Goal: Task Accomplishment & Management: Use online tool/utility

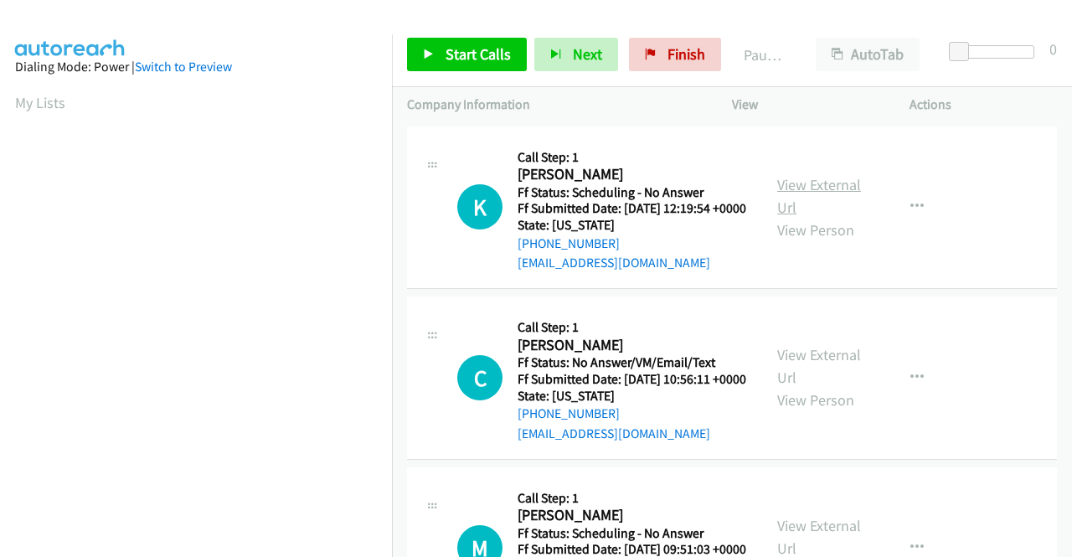
click at [829, 200] on link "View External Url" at bounding box center [820, 196] width 84 height 42
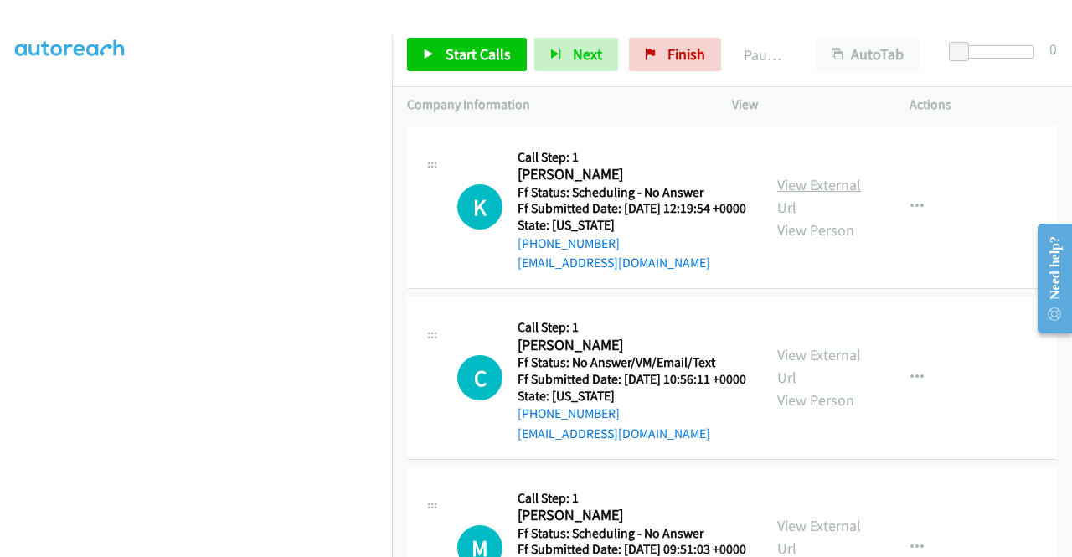
click at [839, 194] on link "View External Url" at bounding box center [820, 196] width 84 height 42
click at [446, 65] on link "Start Calls" at bounding box center [467, 55] width 120 height 34
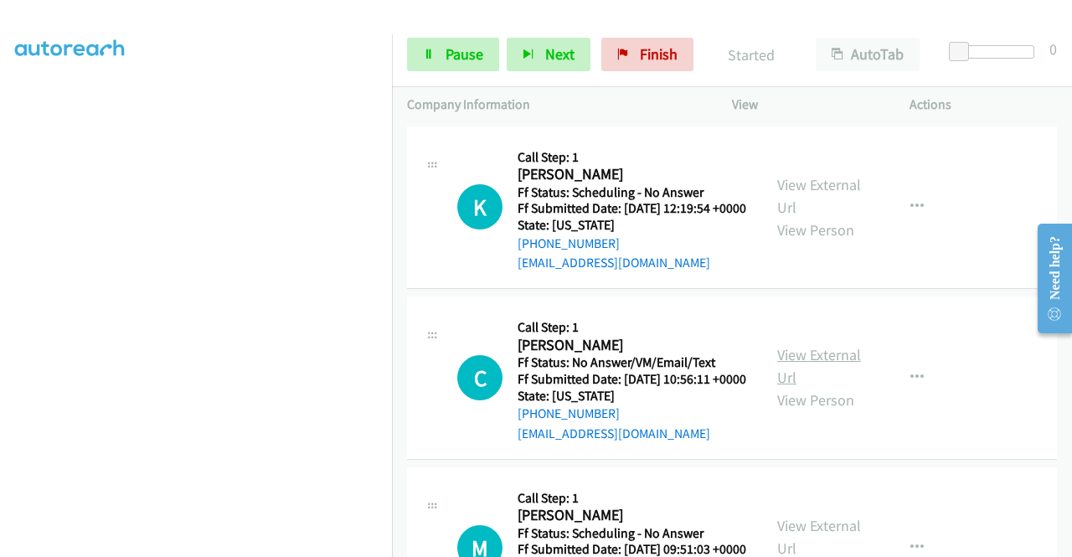
click at [783, 377] on link "View External Url" at bounding box center [820, 366] width 84 height 42
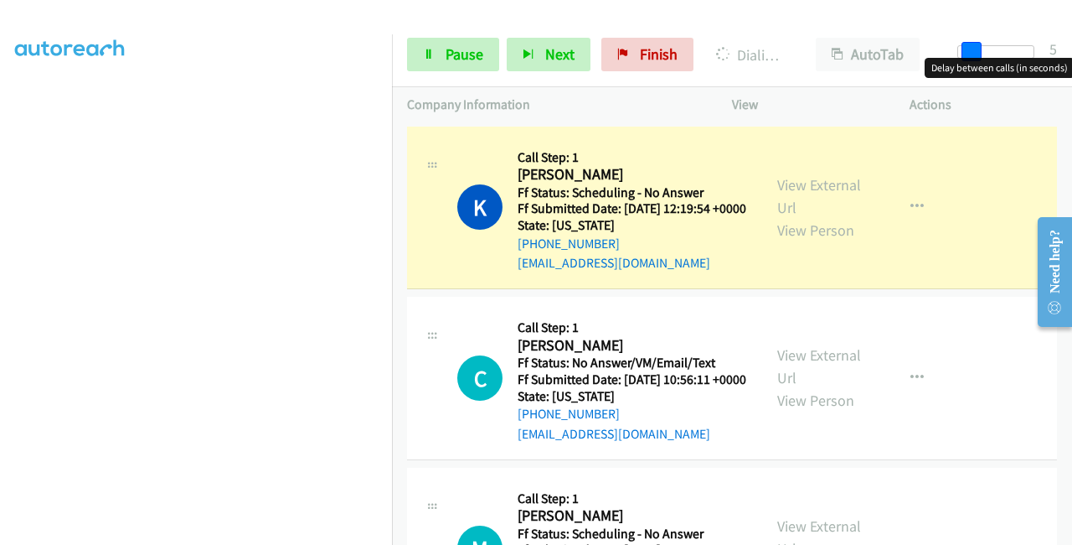
drag, startPoint x: 961, startPoint y: 53, endPoint x: 974, endPoint y: 58, distance: 14.3
click at [974, 58] on body "Start Calls Pause Next Finish Dialing [PERSON_NAME] AutoTab AutoTab 5 Company I…" at bounding box center [536, 40] width 1072 height 80
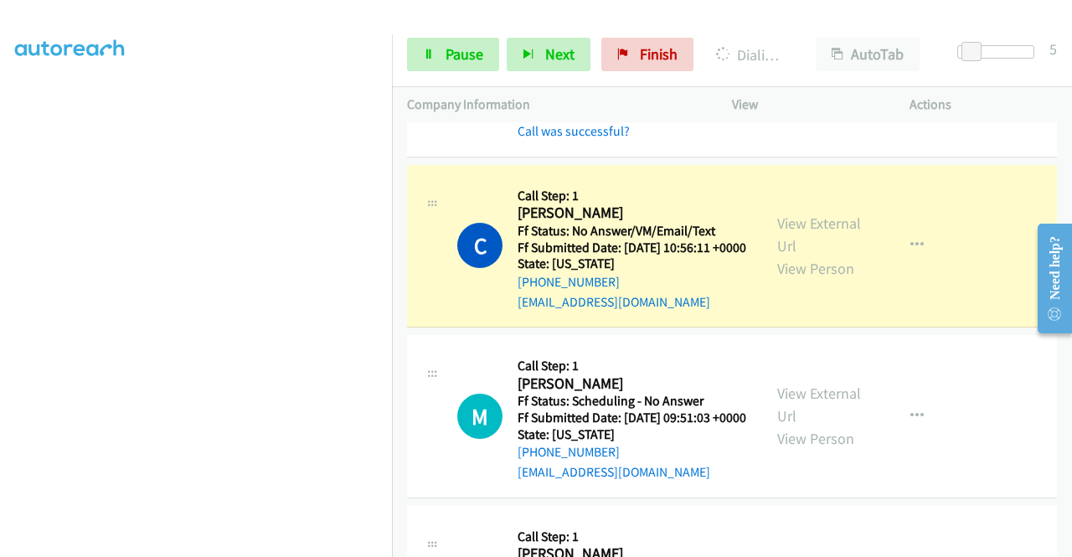
scroll to position [335, 0]
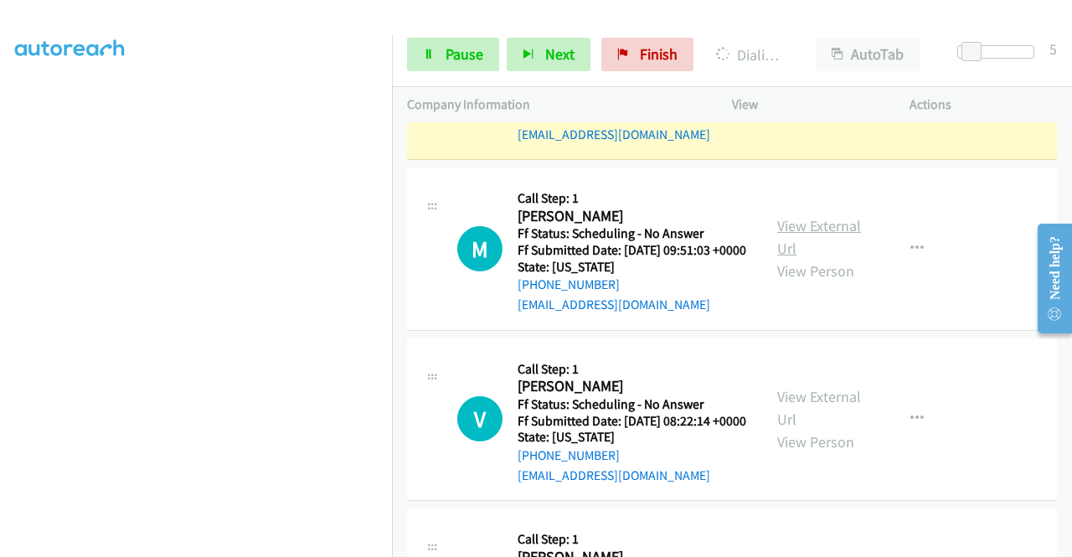
click at [806, 258] on link "View External Url" at bounding box center [820, 237] width 84 height 42
click at [439, 69] on link "Pause" at bounding box center [453, 55] width 92 height 34
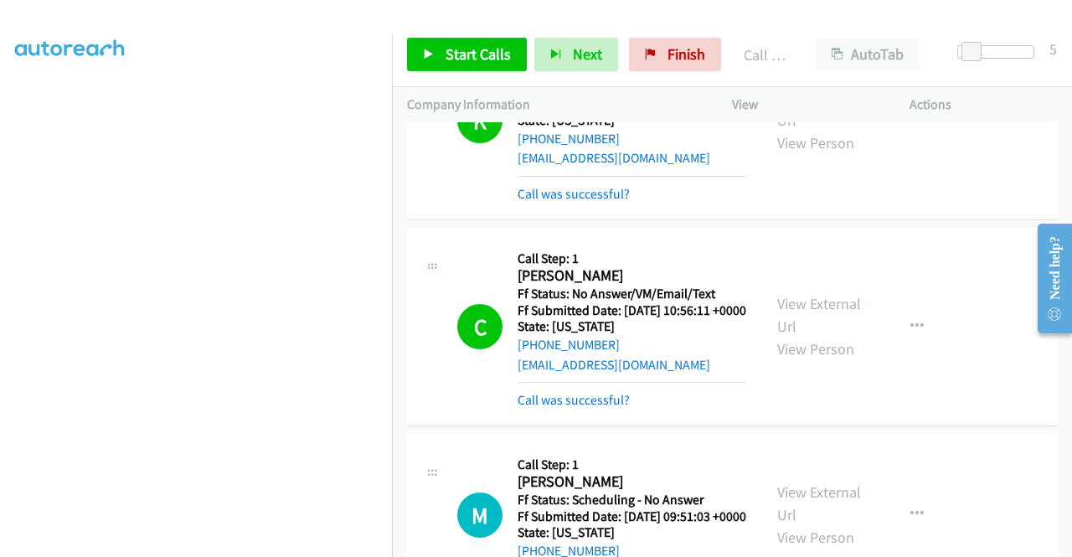
scroll to position [101, 0]
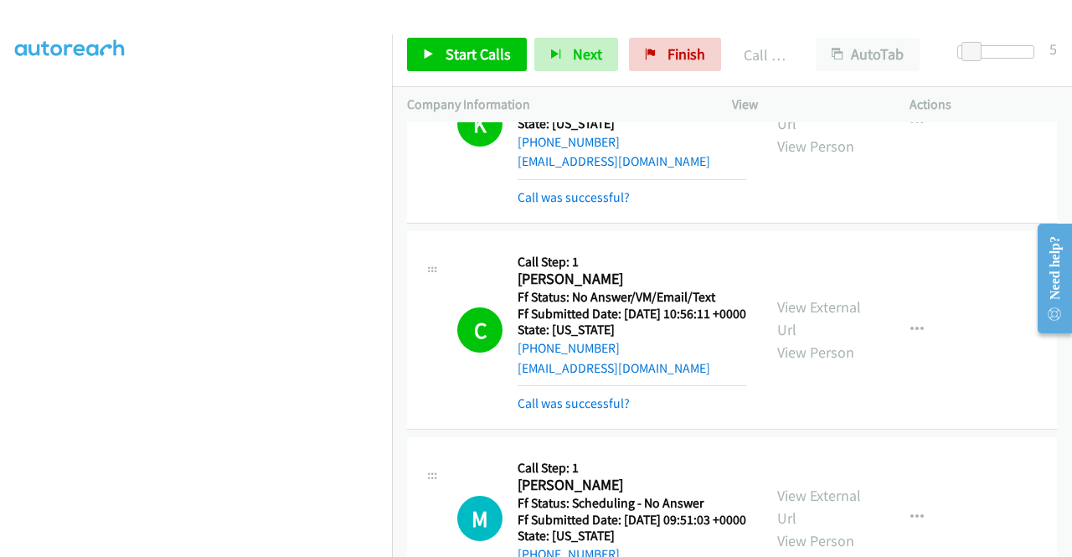
drag, startPoint x: 620, startPoint y: 383, endPoint x: 535, endPoint y: 388, distance: 84.8
click at [535, 359] on div "[PHONE_NUMBER]" at bounding box center [632, 348] width 229 height 20
copy link "[PHONE_NUMBER]"
click at [480, 54] on span "Start Calls" at bounding box center [478, 53] width 65 height 19
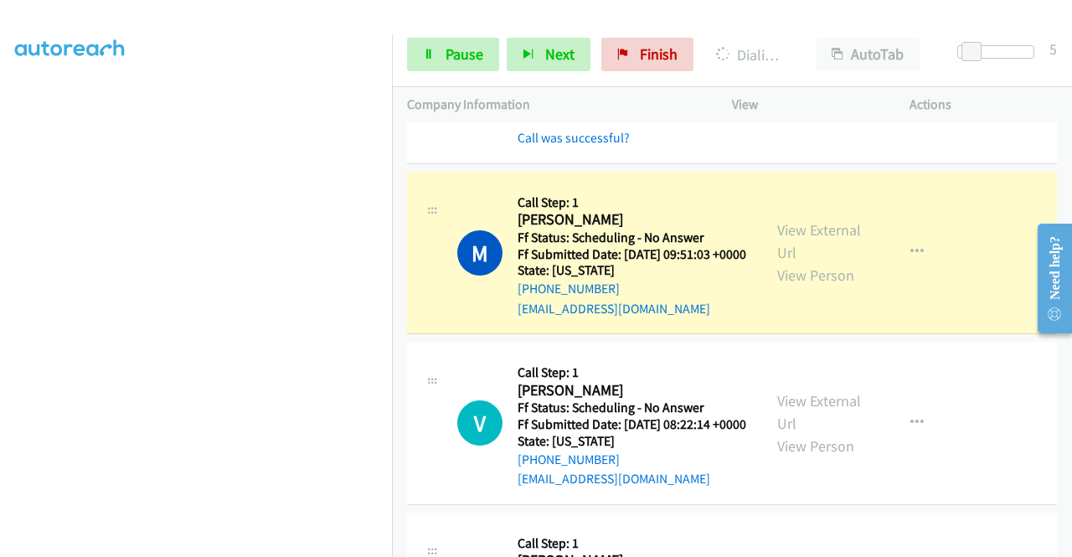
scroll to position [437, 0]
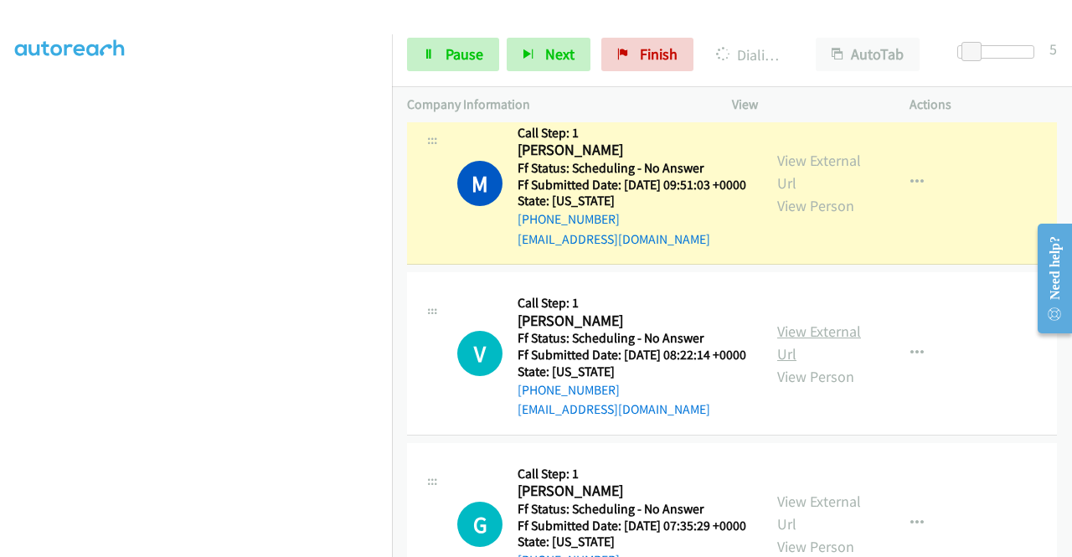
click at [794, 364] on link "View External Url" at bounding box center [820, 343] width 84 height 42
click at [459, 39] on link "Pause" at bounding box center [453, 55] width 92 height 34
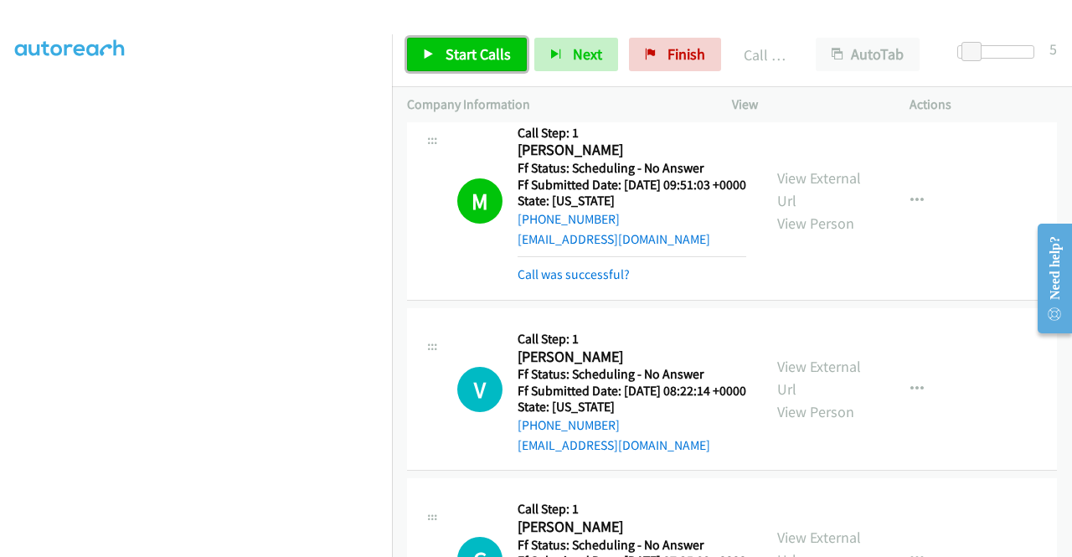
click at [459, 62] on span "Start Calls" at bounding box center [478, 53] width 65 height 19
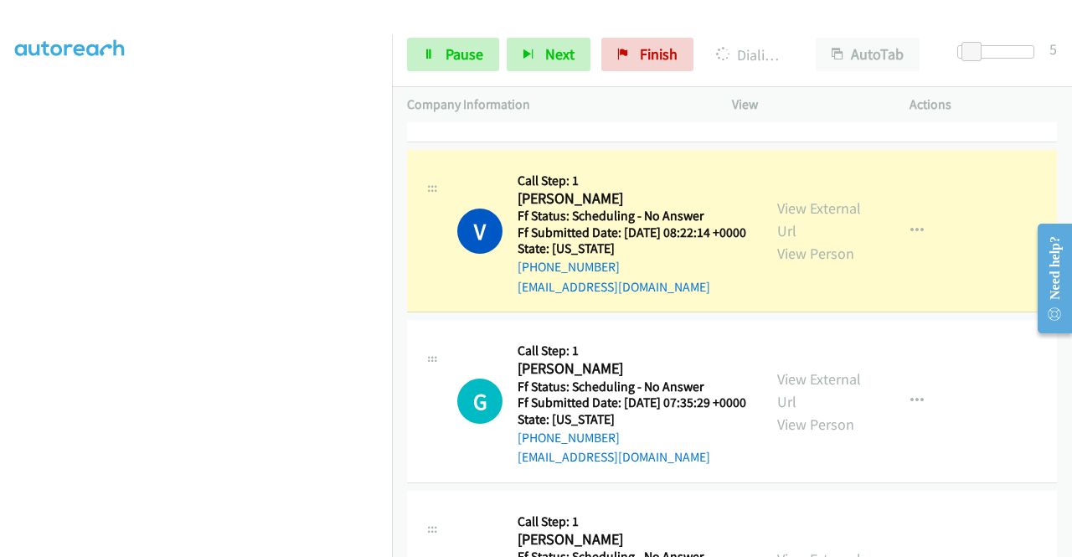
scroll to position [688, 0]
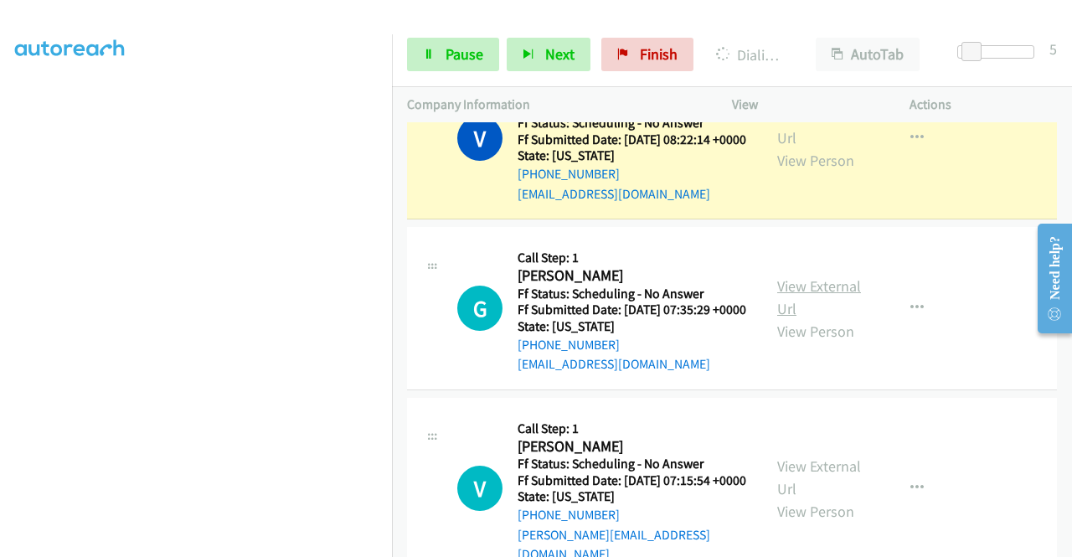
click at [808, 318] on link "View External Url" at bounding box center [820, 297] width 84 height 42
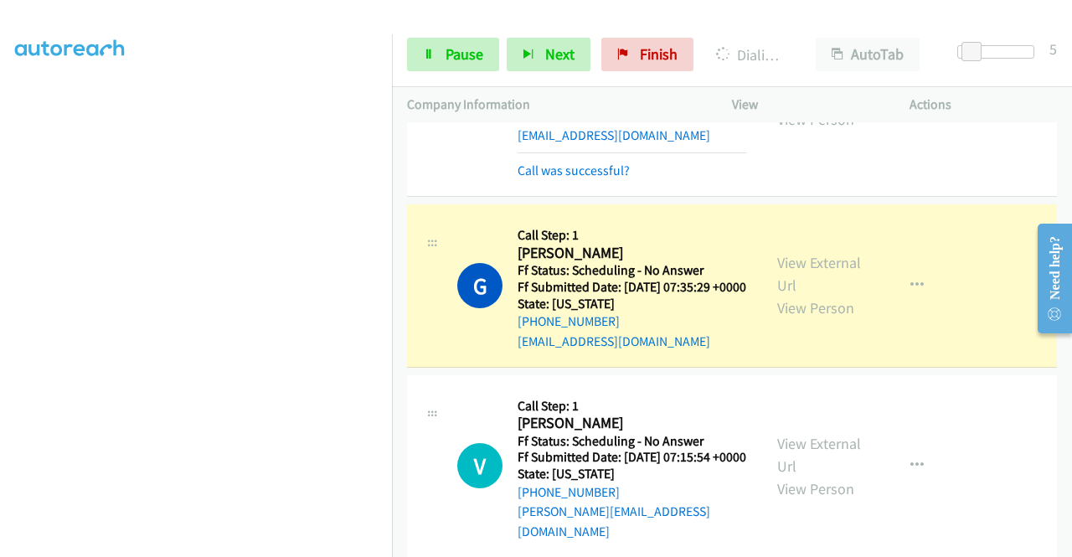
scroll to position [855, 0]
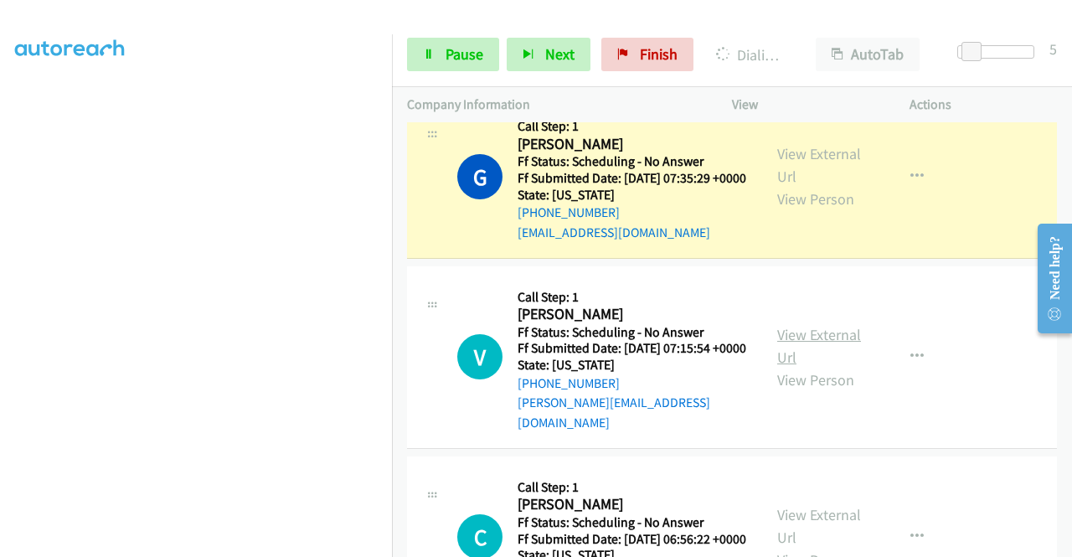
click at [821, 367] on link "View External Url" at bounding box center [820, 346] width 84 height 42
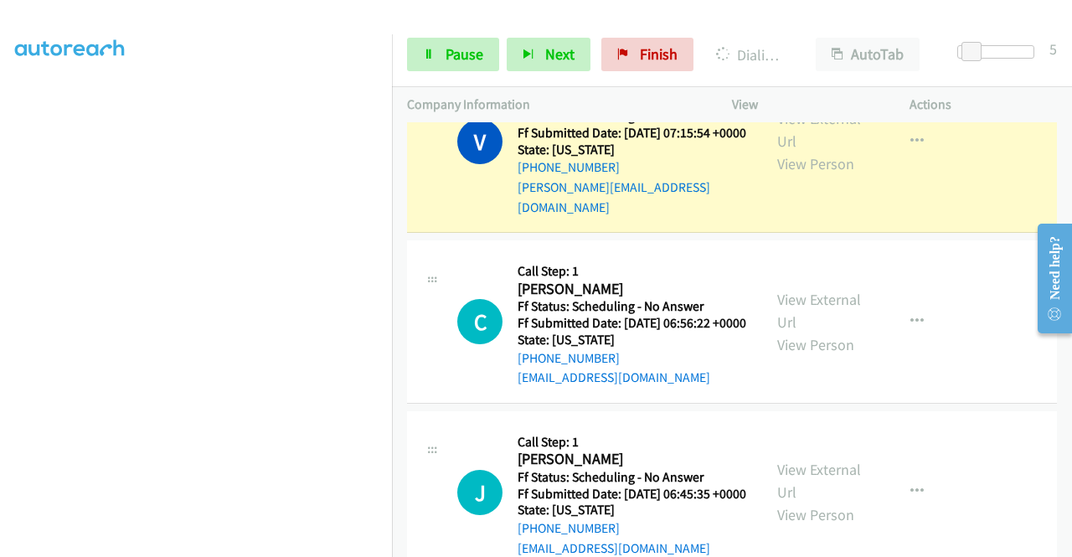
scroll to position [1191, 0]
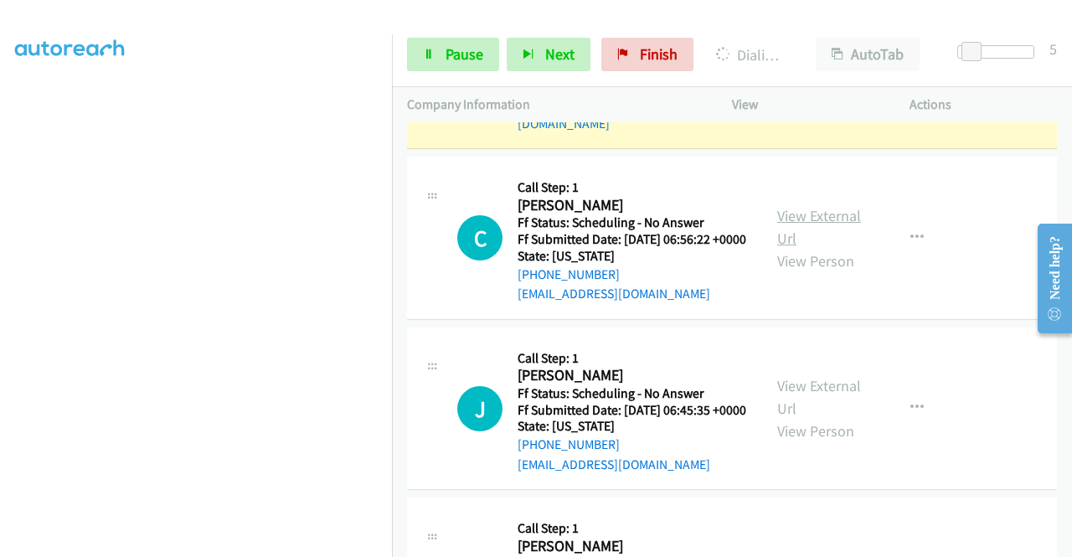
click at [801, 248] on link "View External Url" at bounding box center [820, 227] width 84 height 42
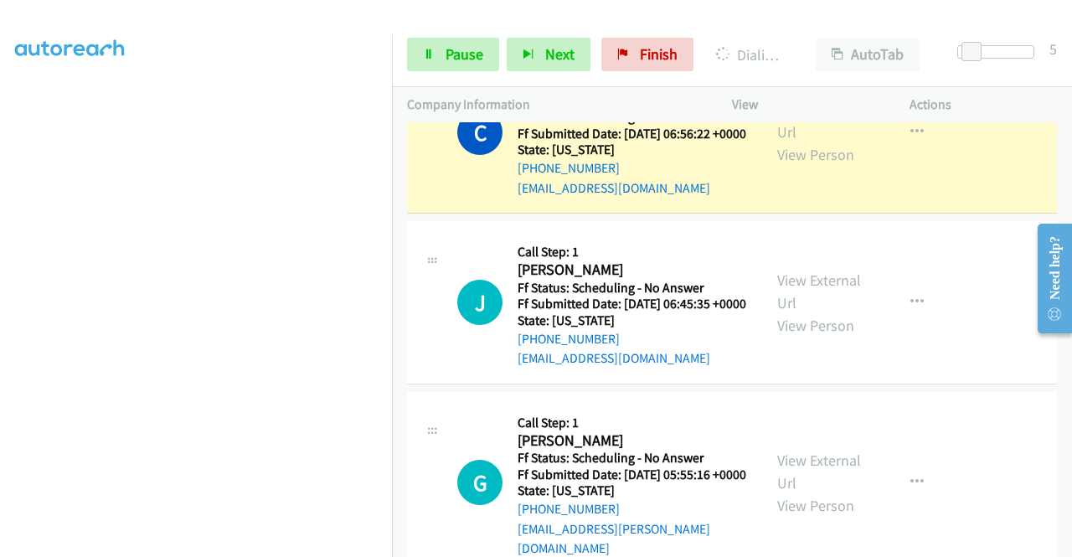
scroll to position [1358, 0]
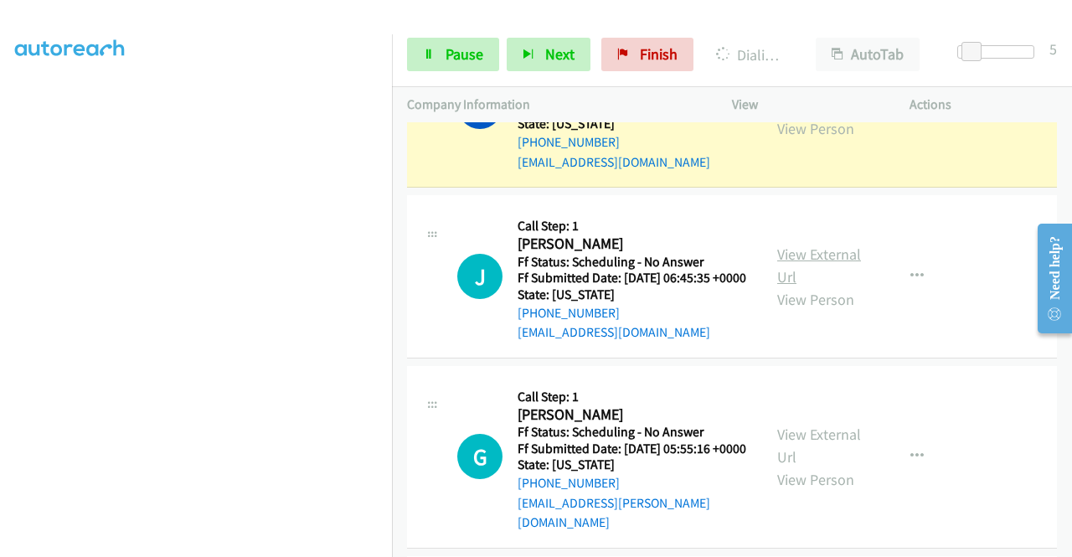
click at [806, 287] on link "View External Url" at bounding box center [820, 266] width 84 height 42
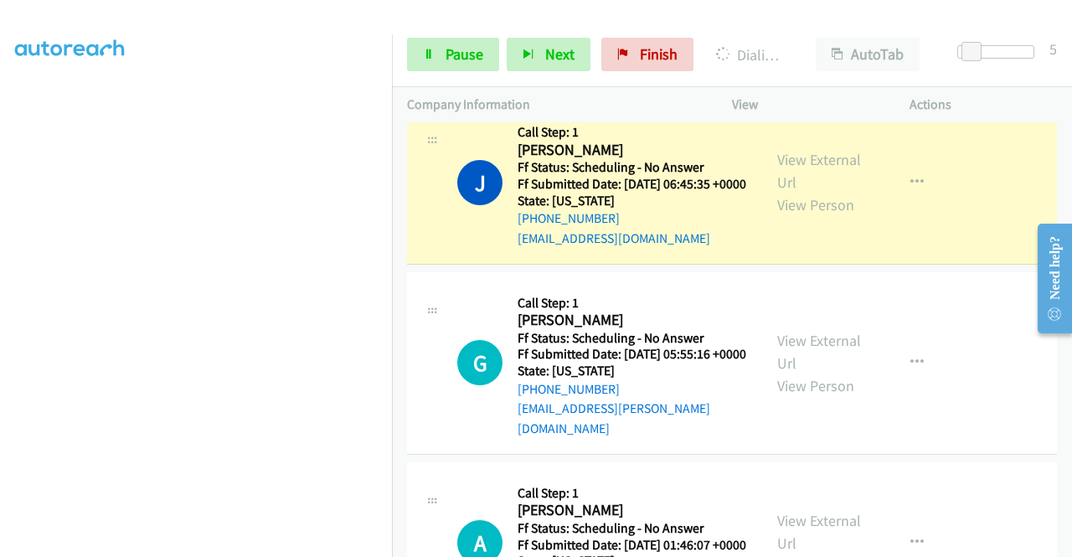
scroll to position [1609, 0]
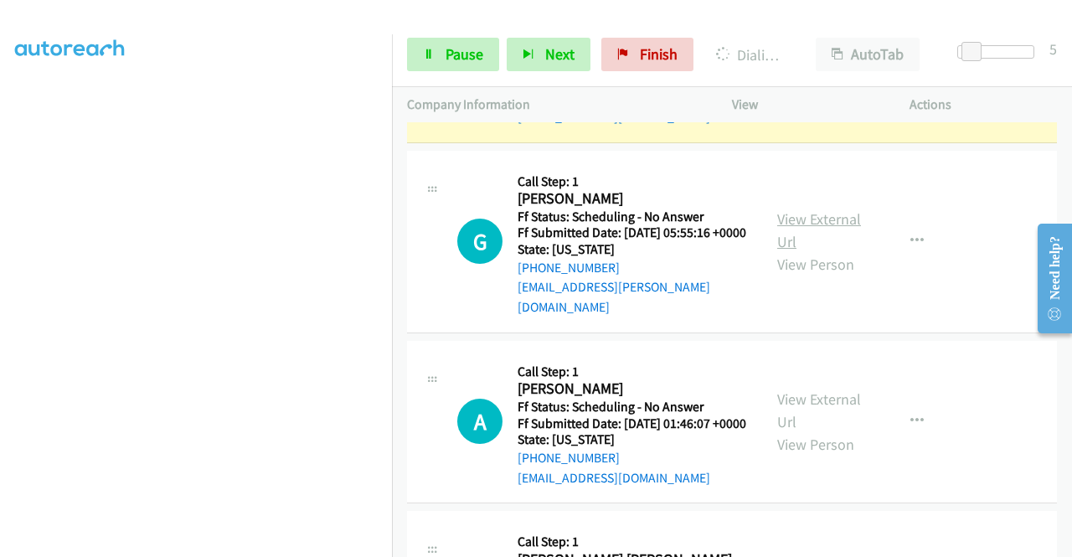
click at [840, 251] on link "View External Url" at bounding box center [820, 230] width 84 height 42
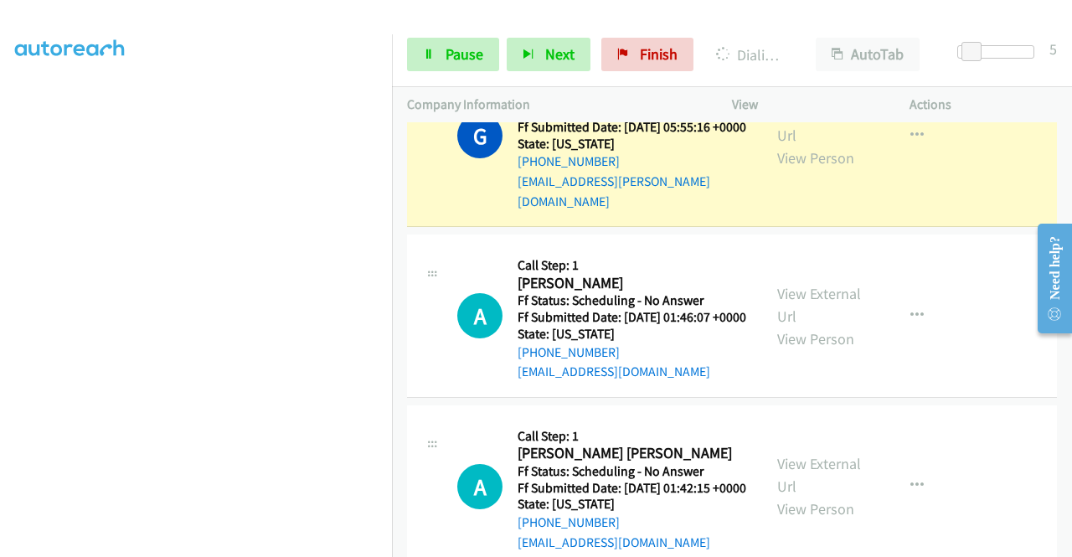
scroll to position [1777, 0]
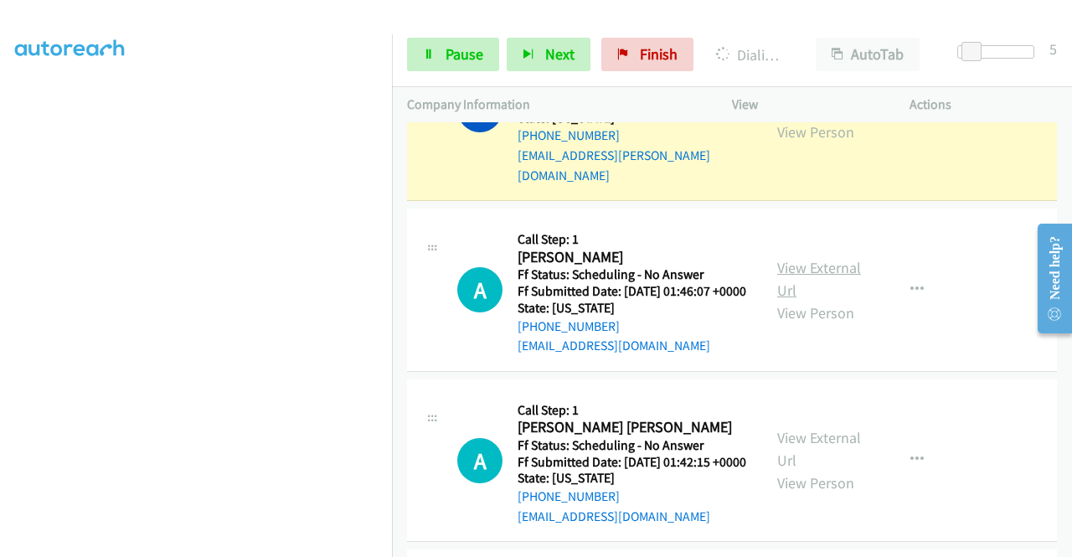
click at [778, 300] on link "View External Url" at bounding box center [820, 279] width 84 height 42
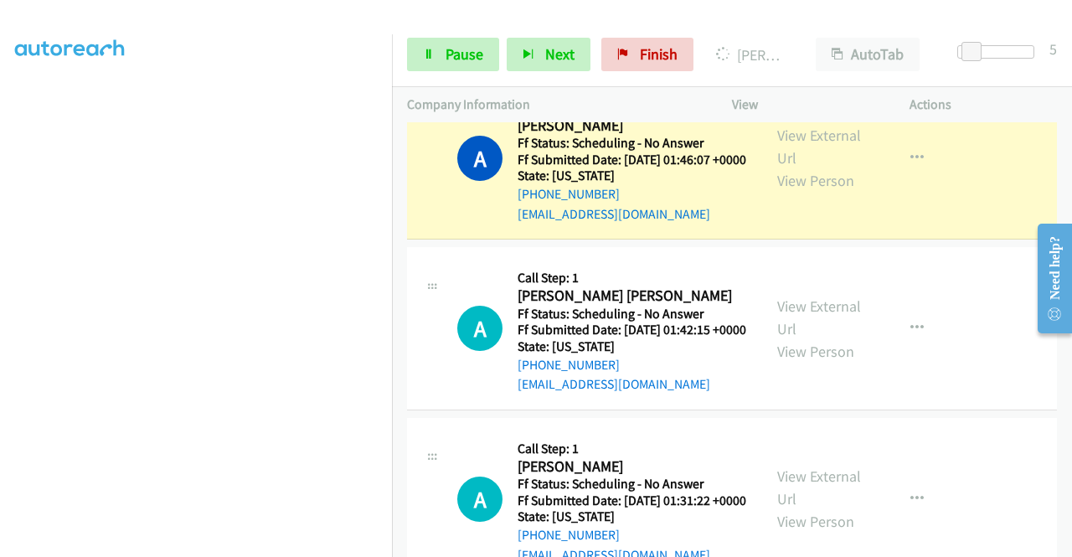
scroll to position [382, 0]
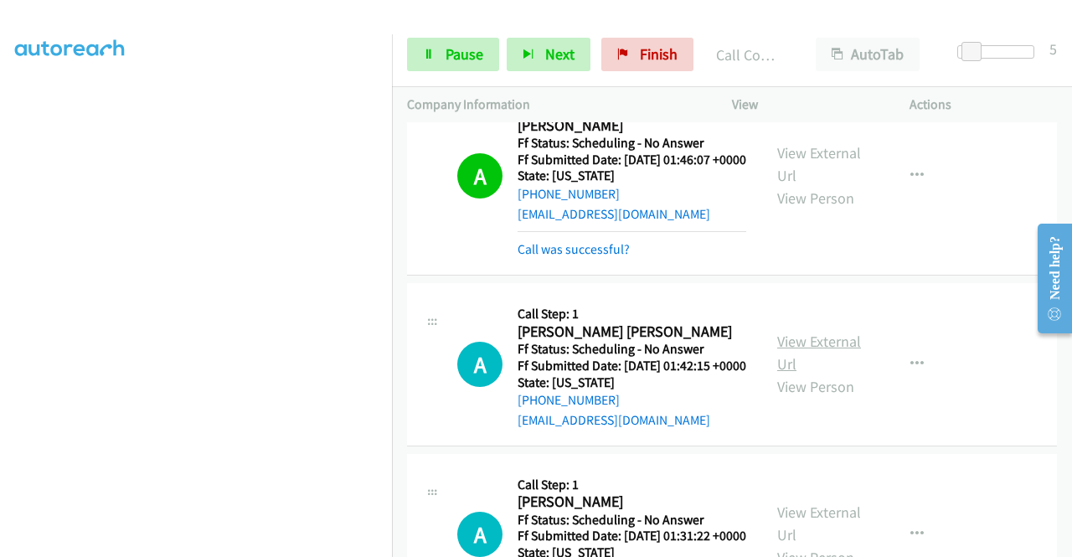
click at [814, 374] on link "View External Url" at bounding box center [820, 353] width 84 height 42
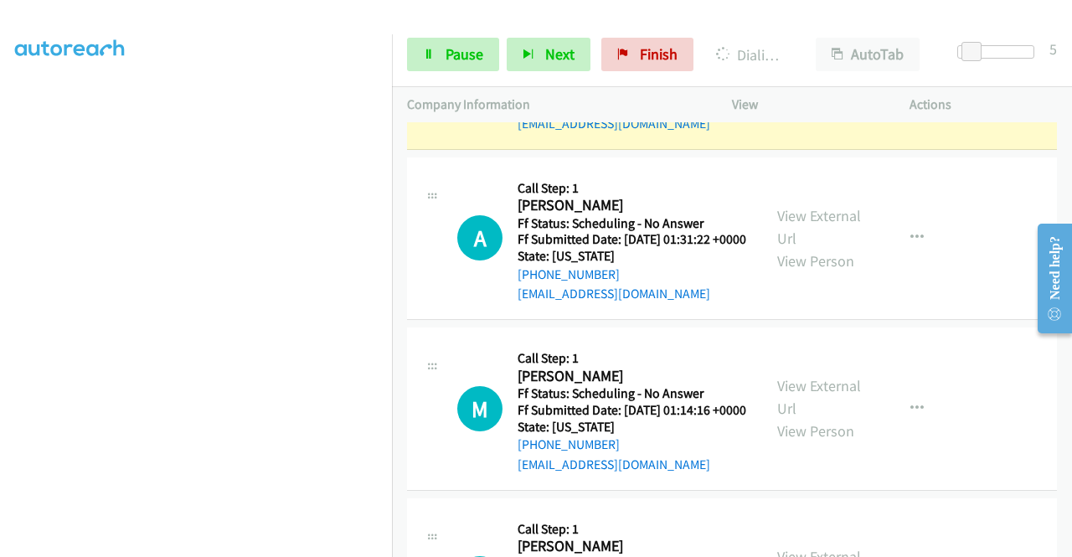
scroll to position [2280, 0]
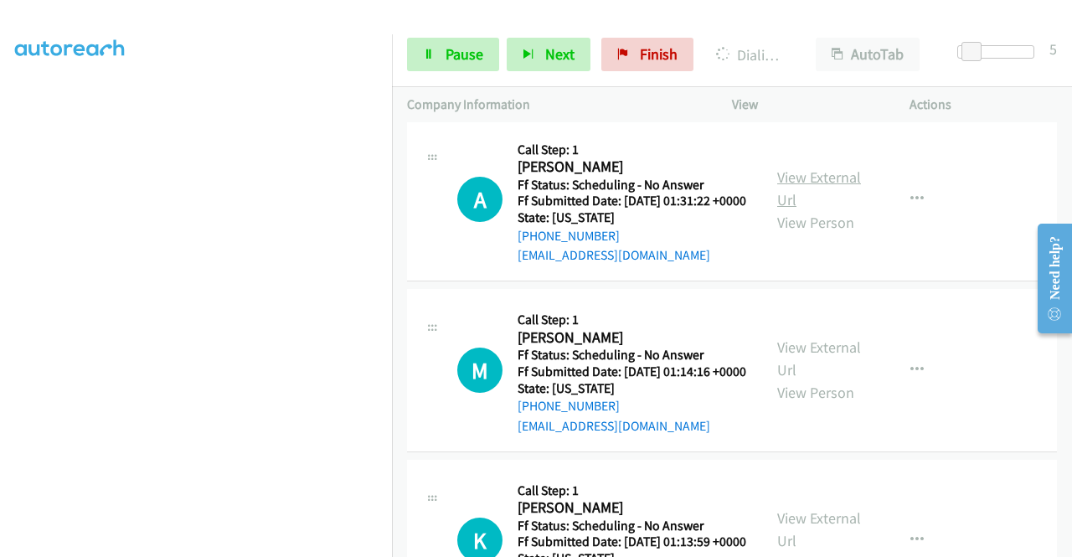
click at [792, 209] on link "View External Url" at bounding box center [820, 189] width 84 height 42
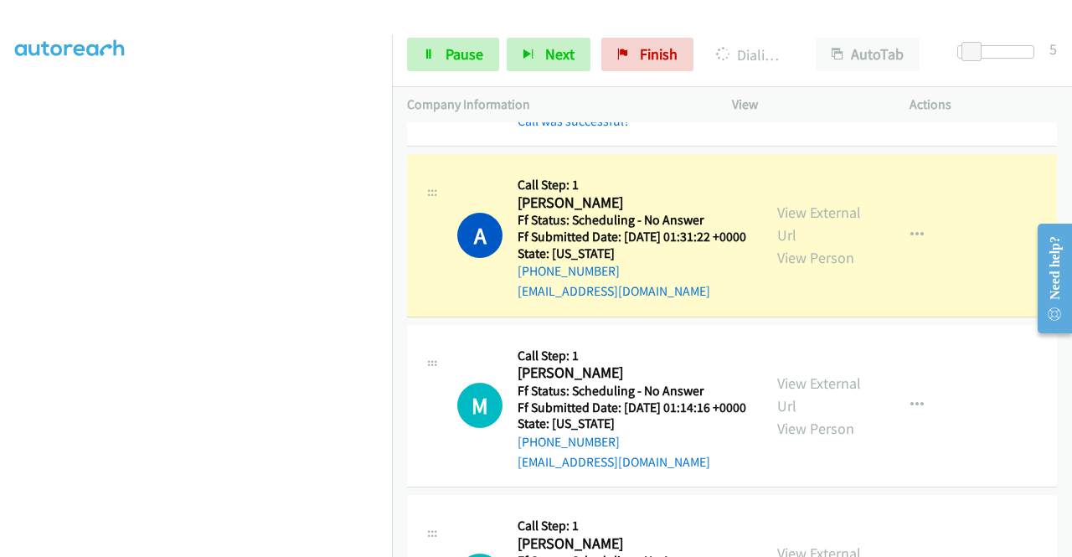
scroll to position [382, 0]
click at [235, 542] on section at bounding box center [196, 160] width 362 height 802
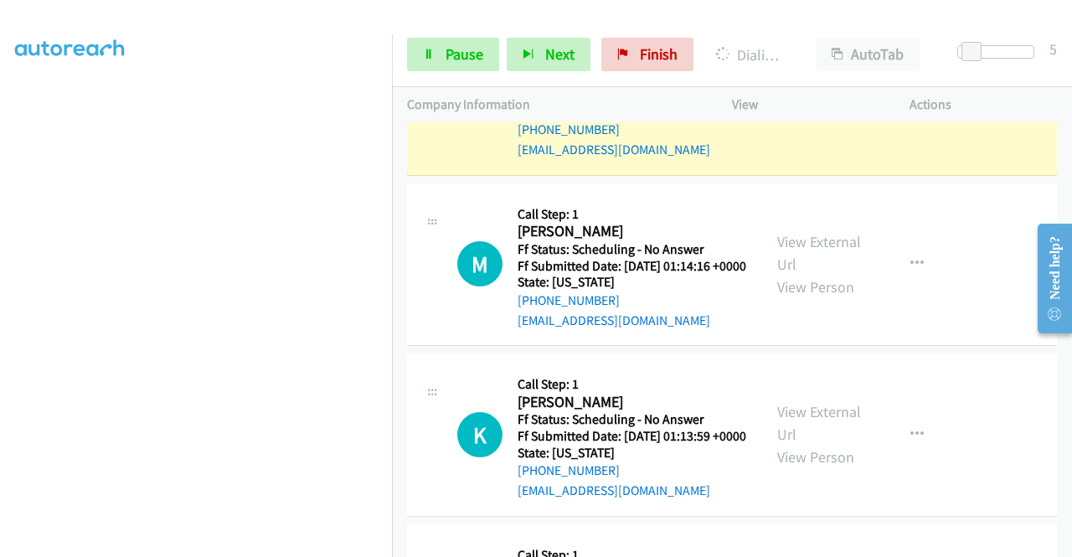
scroll to position [2447, 0]
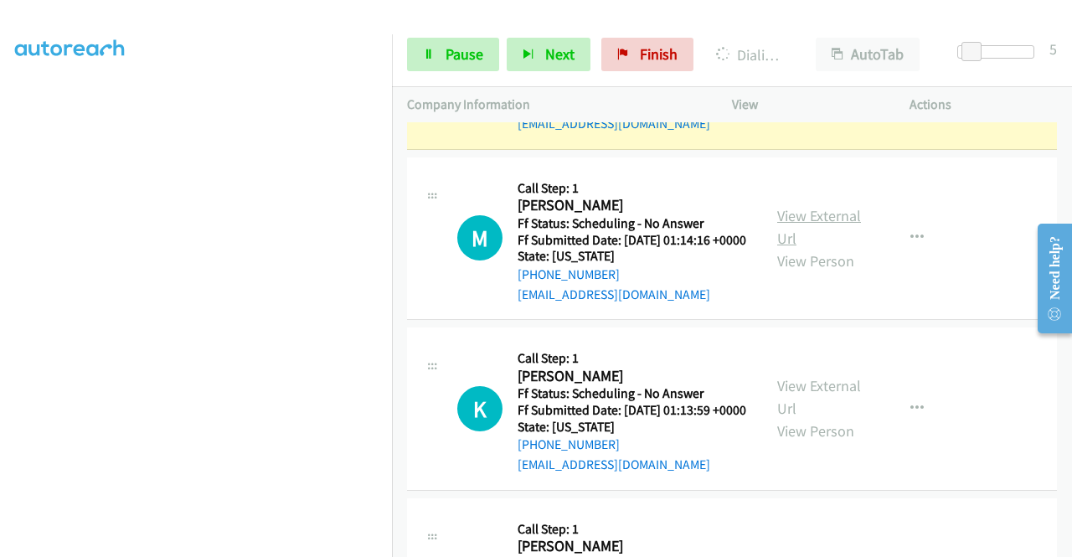
click at [838, 248] on link "View External Url" at bounding box center [820, 227] width 84 height 42
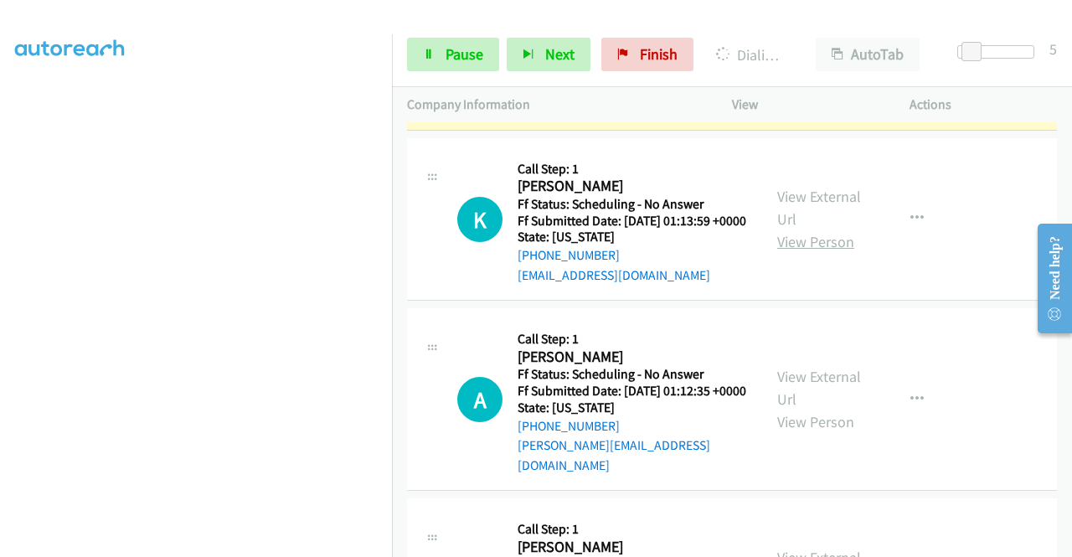
scroll to position [2699, 0]
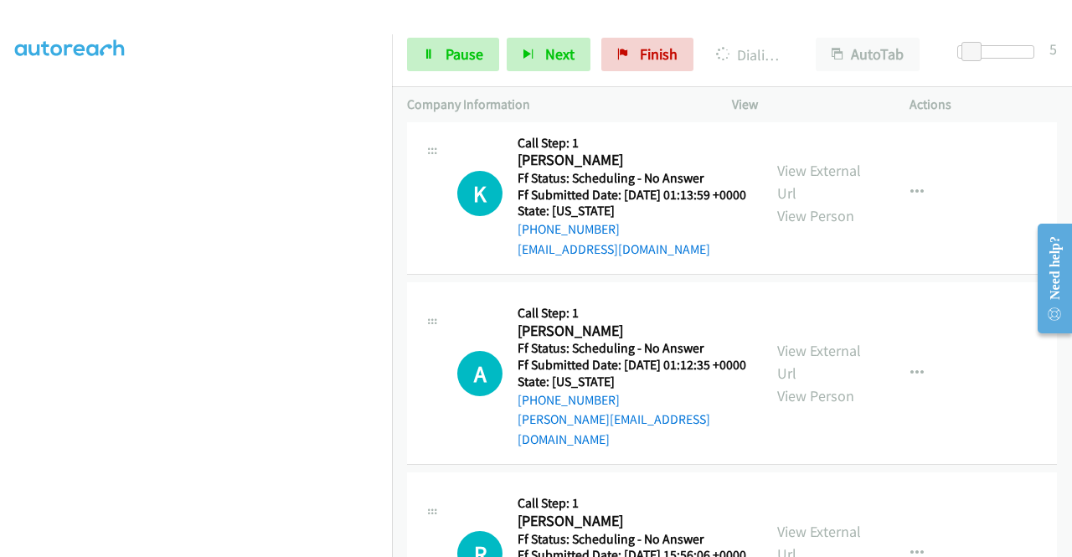
click at [809, 227] on div "View External Url View Person" at bounding box center [821, 193] width 87 height 68
click at [804, 203] on link "View External Url" at bounding box center [820, 182] width 84 height 42
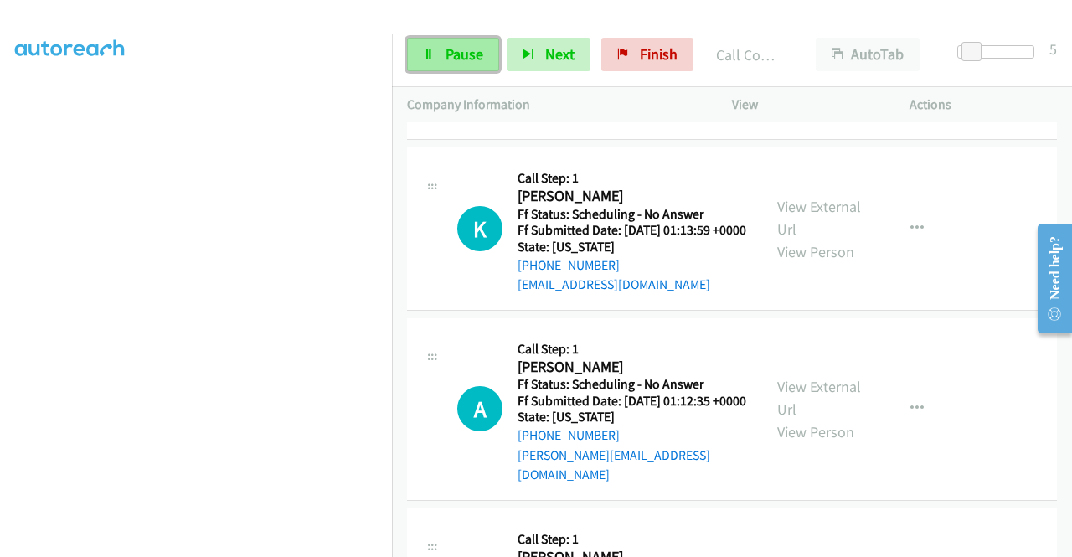
click at [478, 54] on span "Pause" at bounding box center [465, 53] width 38 height 19
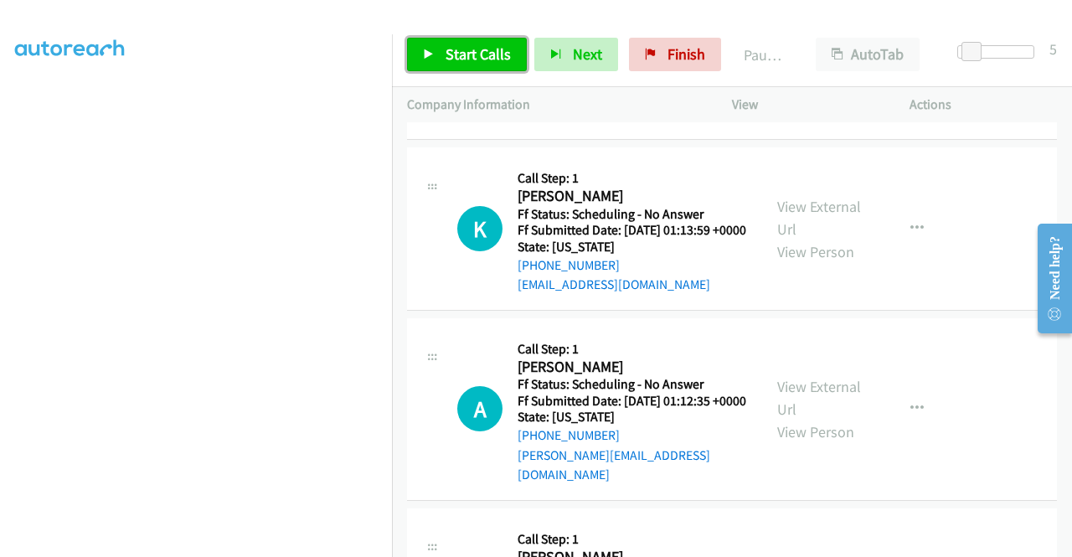
click at [478, 61] on span "Start Calls" at bounding box center [478, 53] width 65 height 19
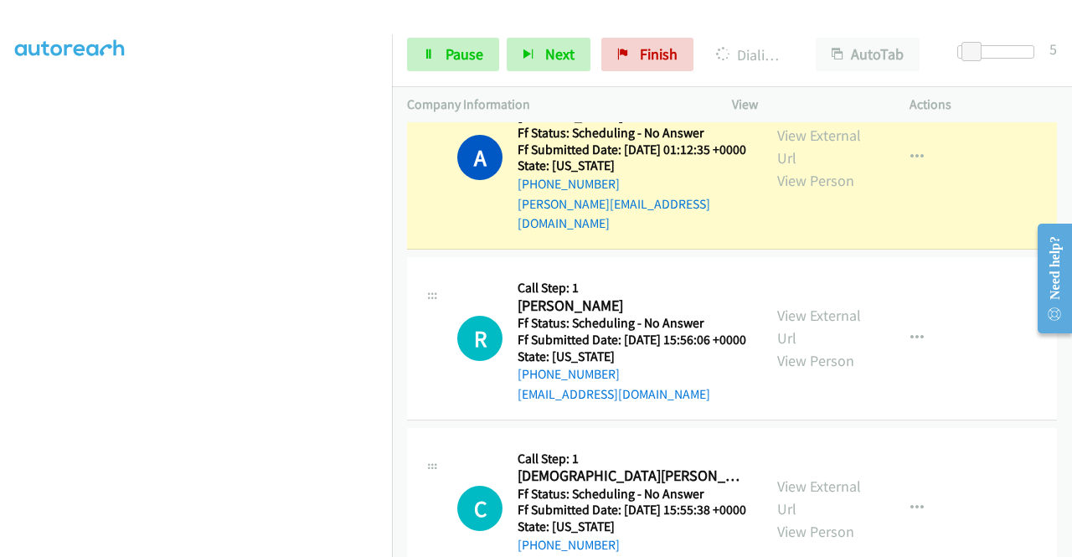
scroll to position [3034, 0]
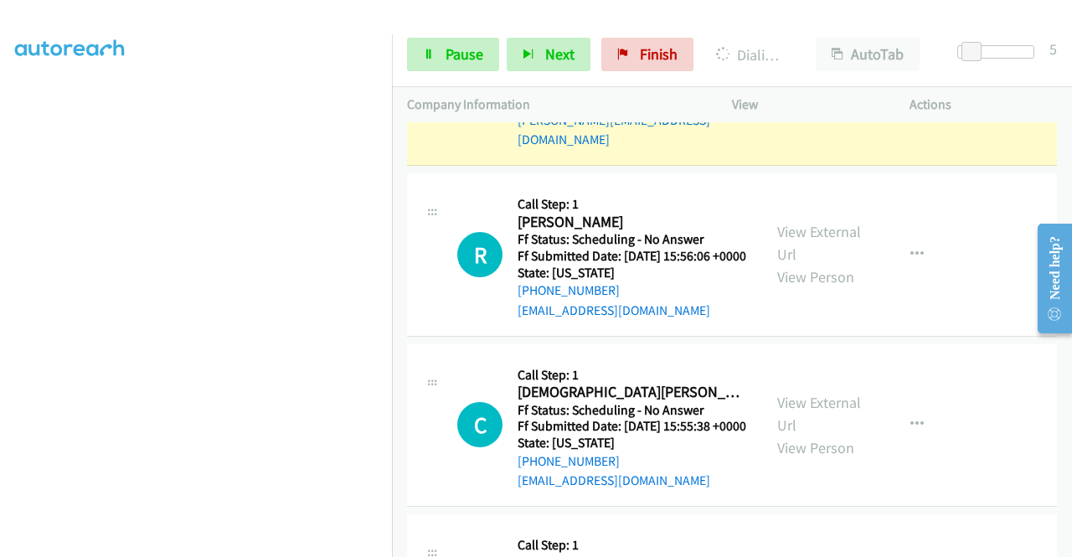
click at [803, 84] on link "View External Url" at bounding box center [820, 63] width 84 height 42
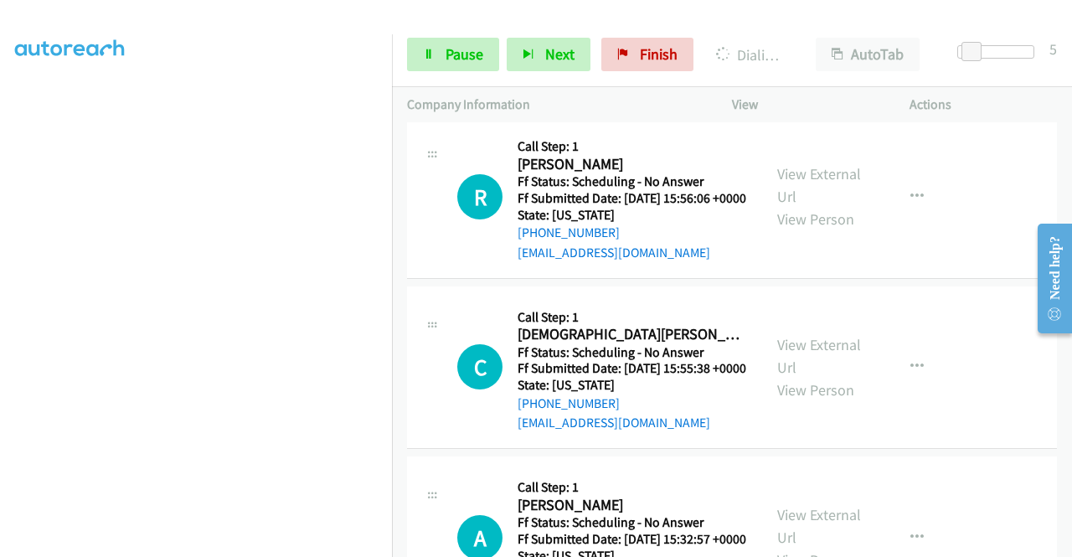
scroll to position [3118, 0]
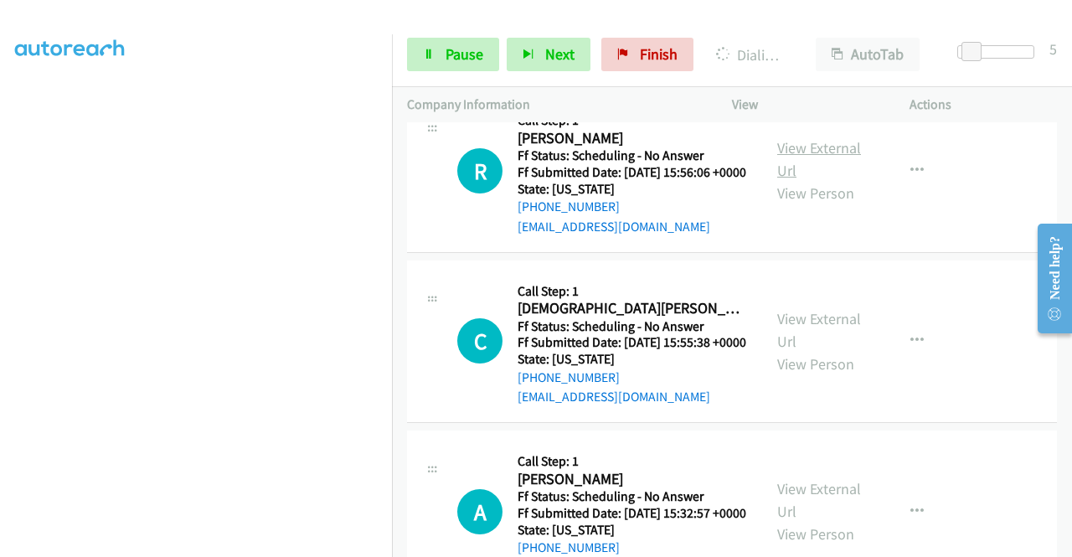
click at [801, 180] on link "View External Url" at bounding box center [820, 159] width 84 height 42
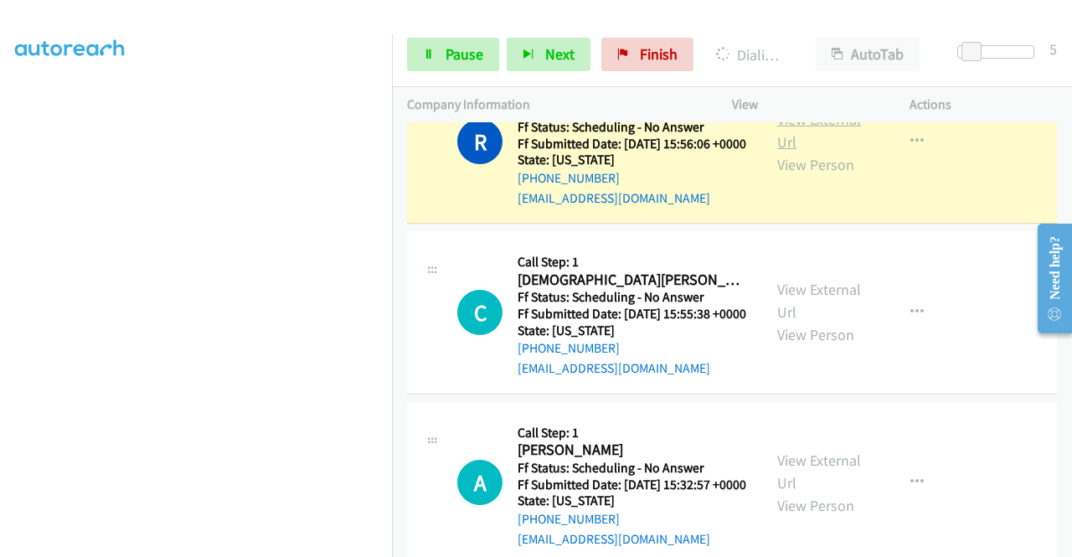
scroll to position [3285, 0]
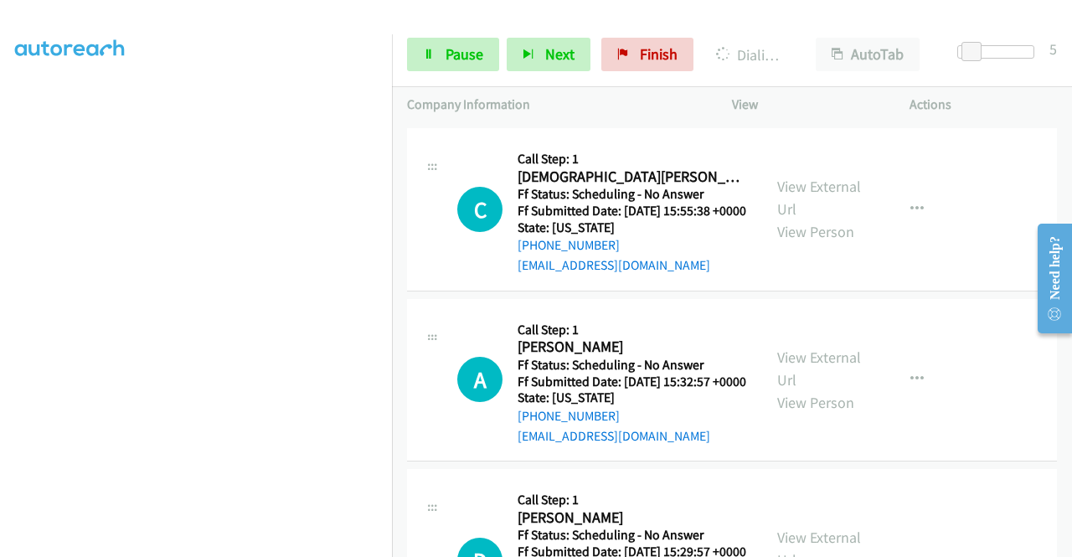
click at [813, 243] on div "View External Url View Person" at bounding box center [821, 209] width 87 height 68
click at [814, 219] on link "View External Url" at bounding box center [820, 198] width 84 height 42
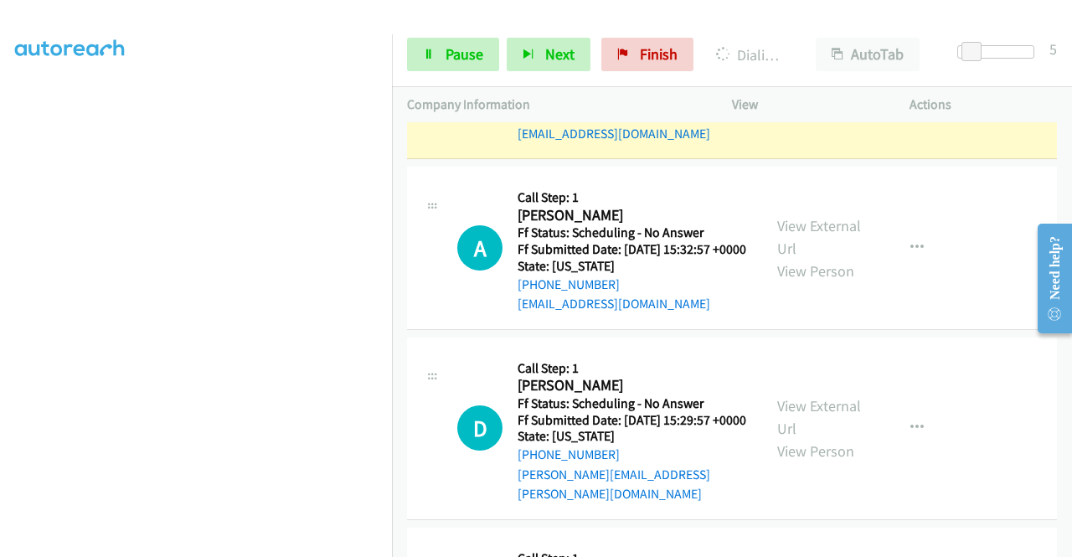
scroll to position [3537, 0]
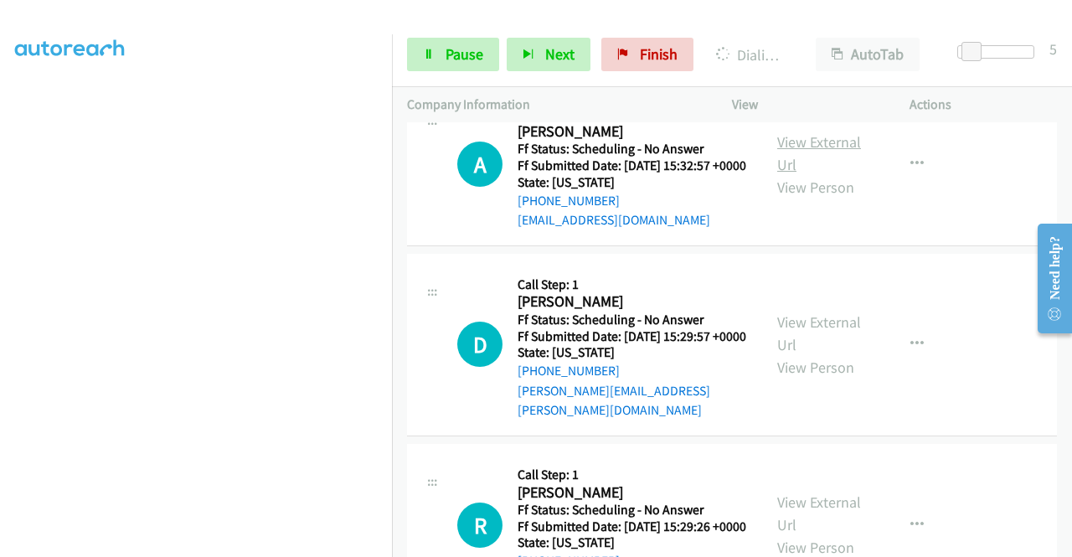
click at [789, 174] on link "View External Url" at bounding box center [820, 153] width 84 height 42
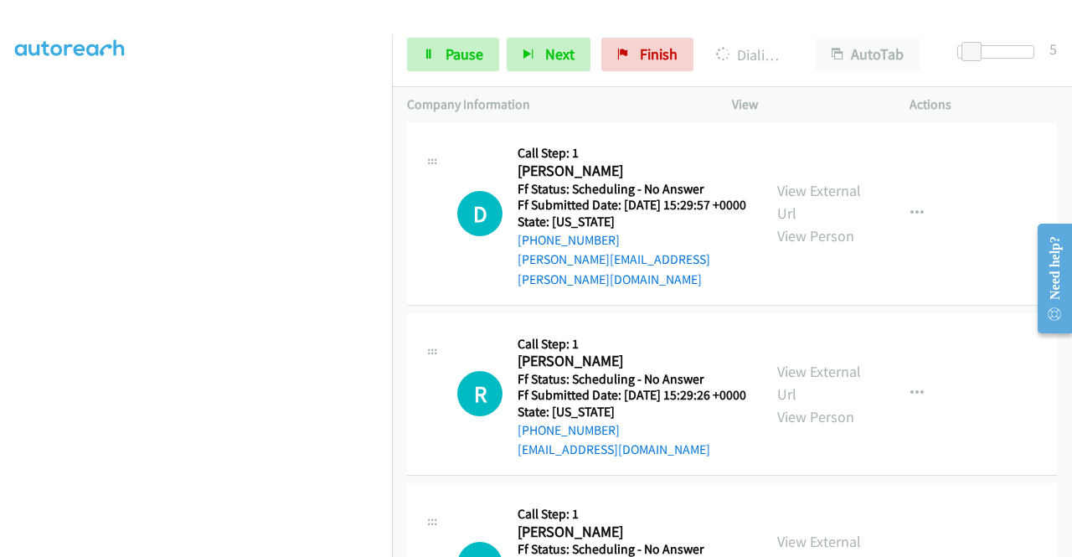
scroll to position [3788, 0]
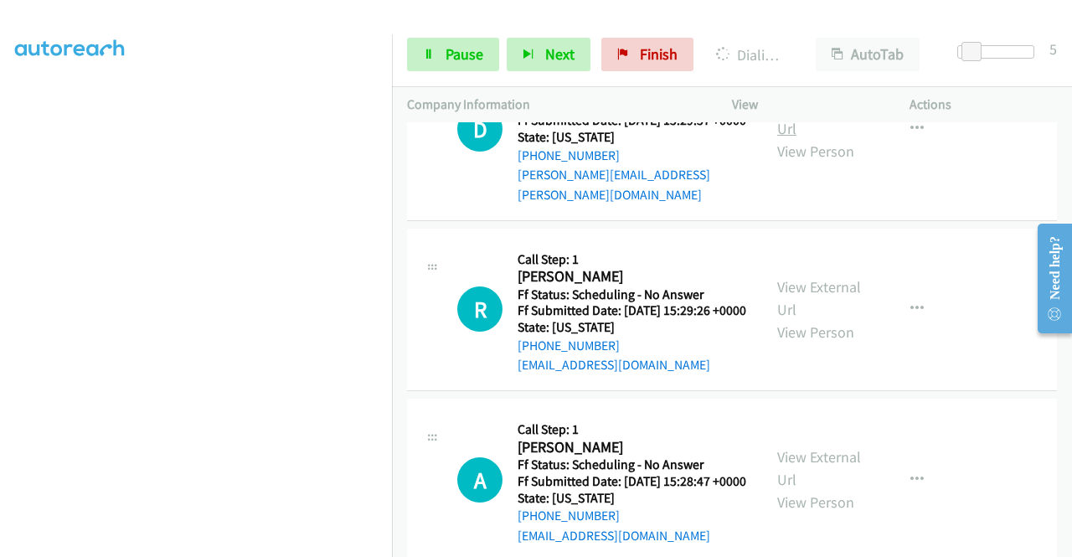
click at [796, 138] on link "View External Url" at bounding box center [820, 117] width 84 height 42
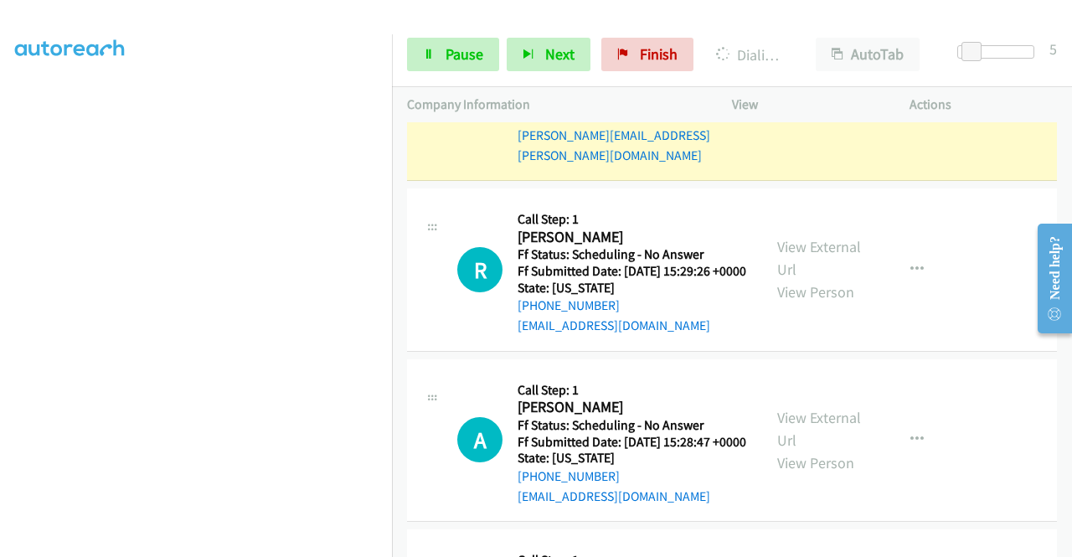
scroll to position [3955, 0]
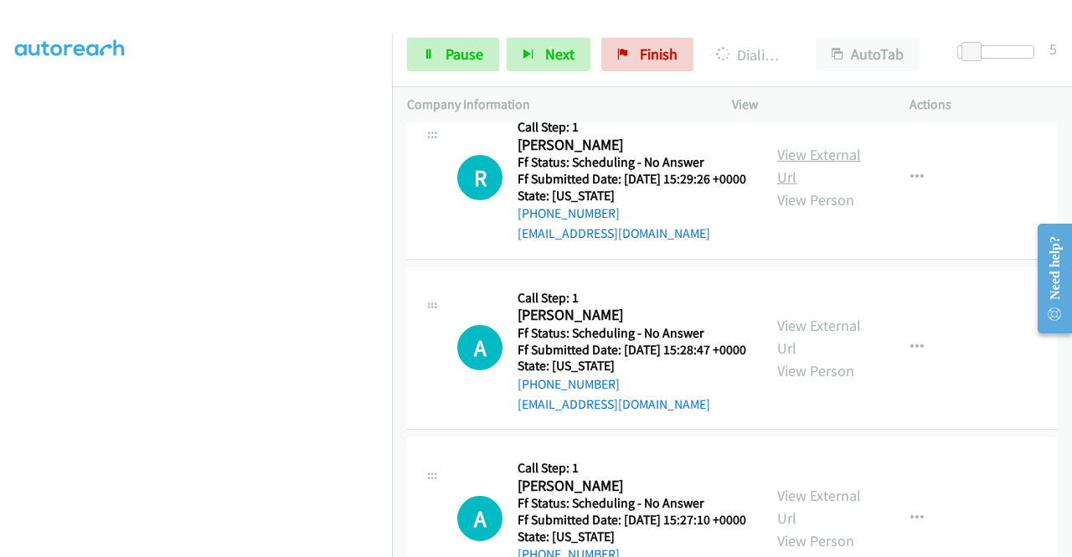
click at [800, 187] on link "View External Url" at bounding box center [820, 166] width 84 height 42
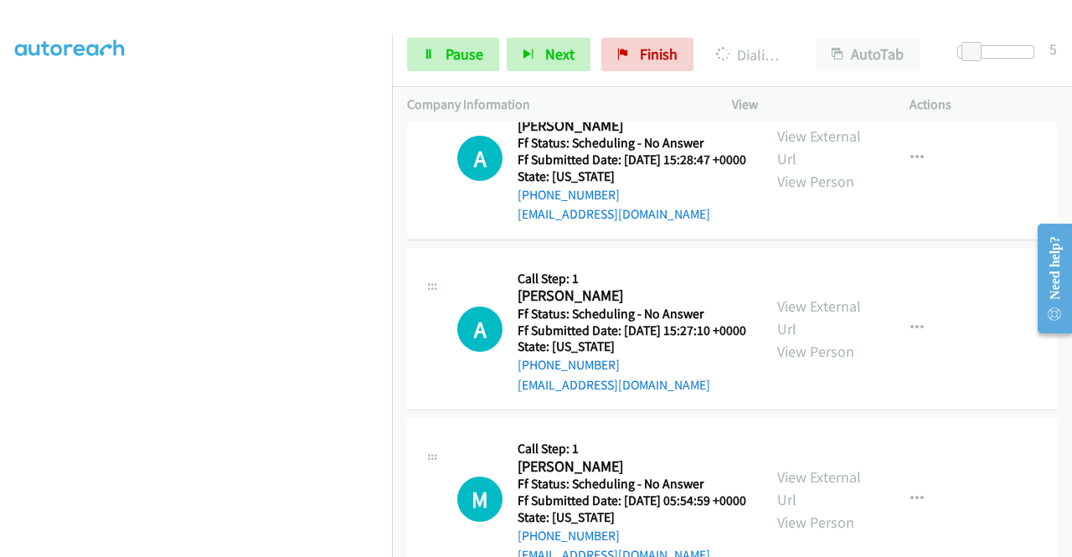
scroll to position [4207, 0]
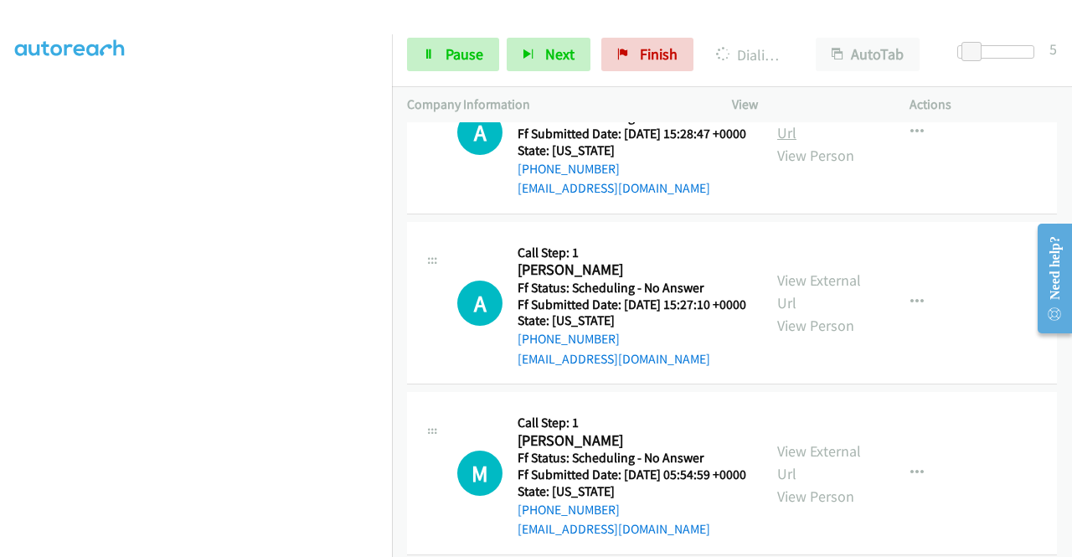
click at [789, 142] on link "View External Url" at bounding box center [820, 122] width 84 height 42
click at [452, 49] on span "Pause" at bounding box center [465, 53] width 38 height 19
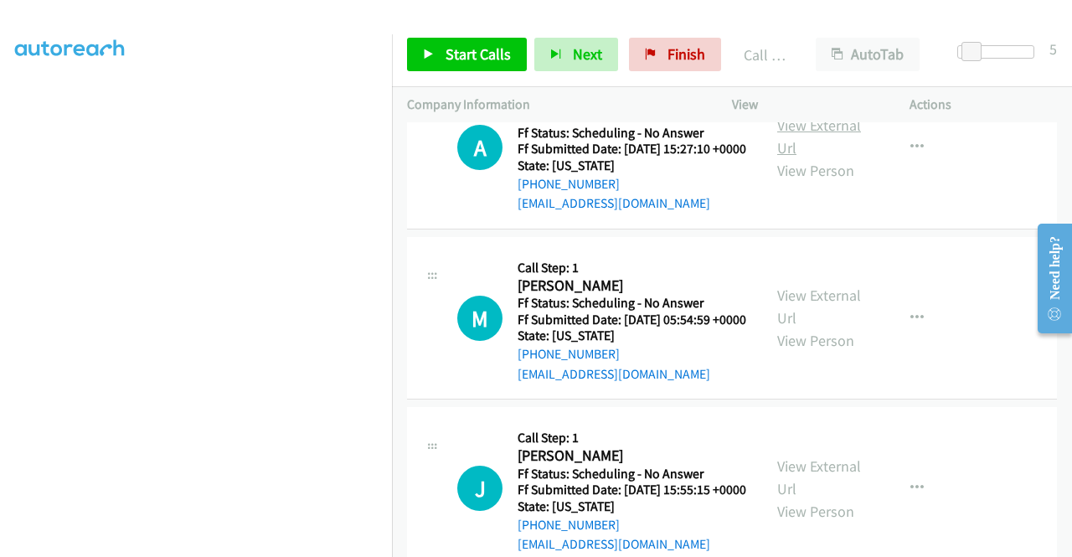
scroll to position [4458, 0]
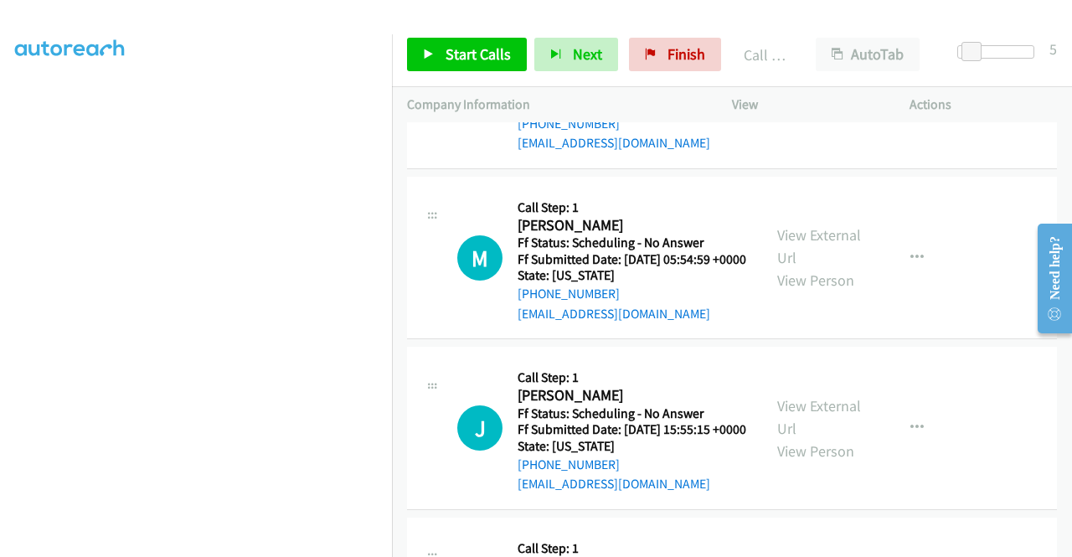
click at [834, 97] on link "View External Url" at bounding box center [820, 76] width 84 height 42
click at [447, 58] on span "Start Calls" at bounding box center [478, 53] width 65 height 19
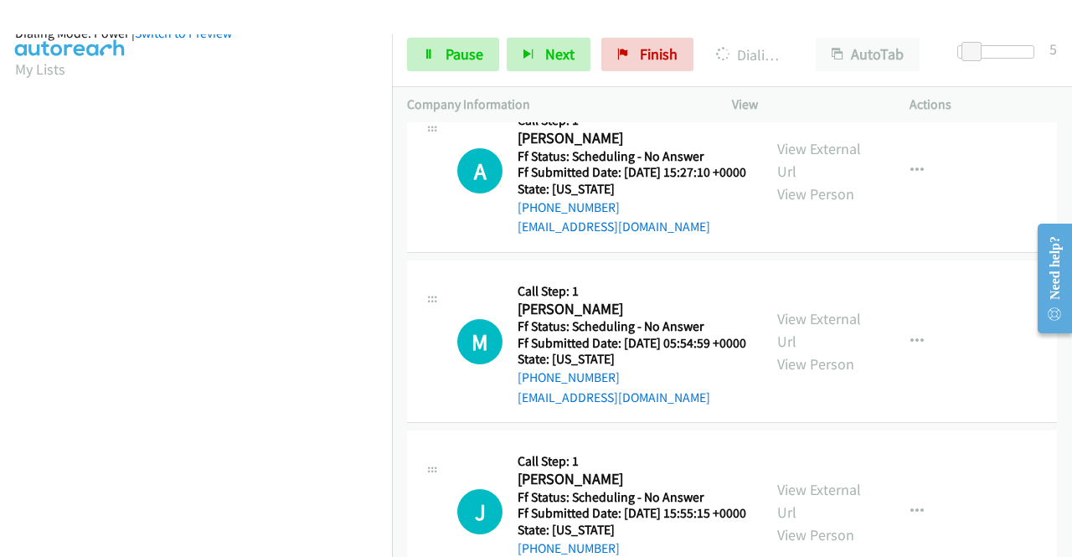
scroll to position [382, 0]
click at [435, 62] on link "Pause" at bounding box center [453, 55] width 92 height 34
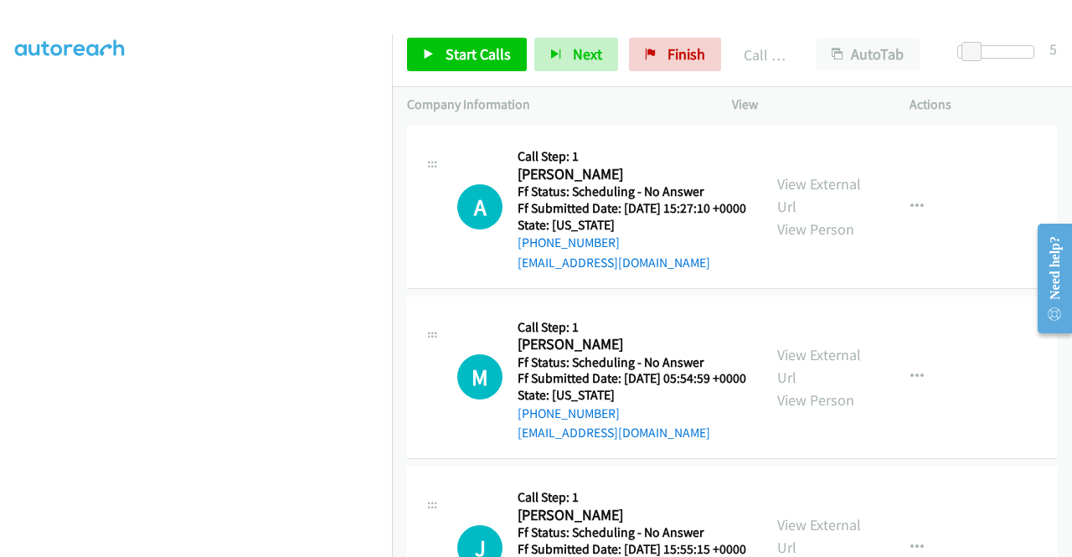
click at [610, 100] on link "Call was successful?" at bounding box center [574, 92] width 112 height 16
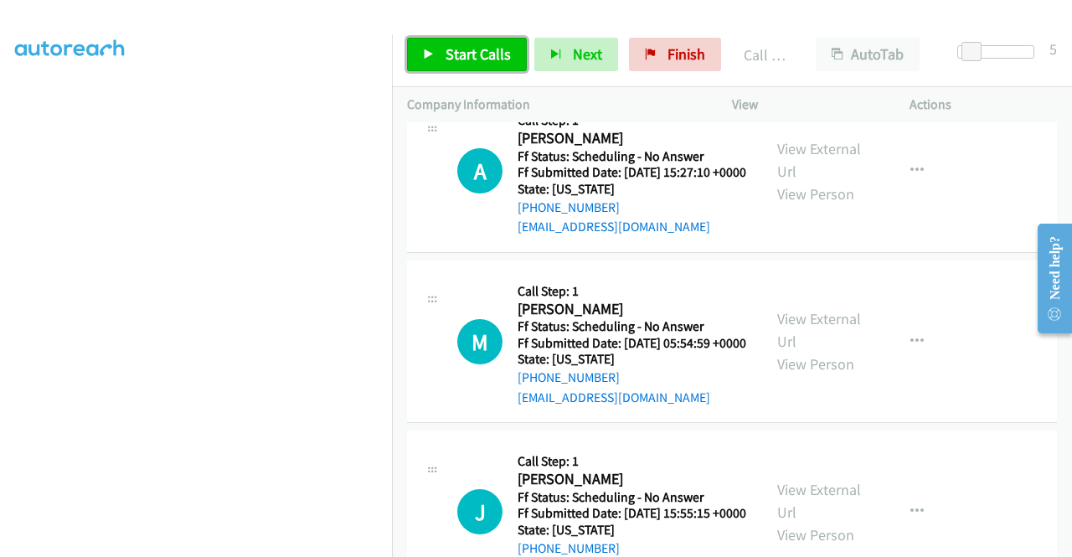
click at [426, 50] on icon at bounding box center [429, 55] width 12 height 12
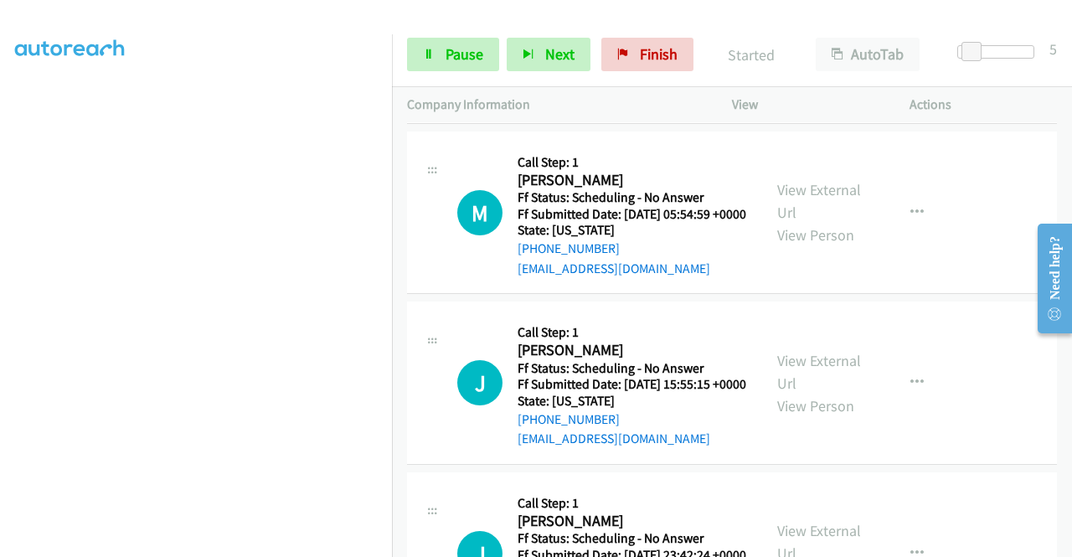
scroll to position [4542, 0]
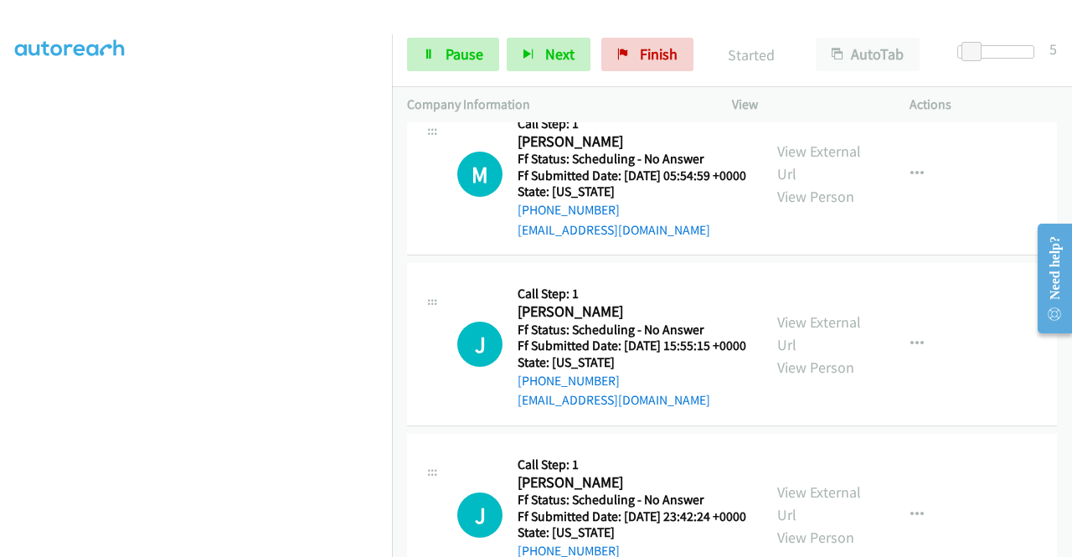
click at [814, 240] on div "View External Url View Person View External Url Email Schedule/Manage Callback …" at bounding box center [858, 174] width 193 height 132
click at [816, 183] on link "View External Url" at bounding box center [820, 163] width 84 height 42
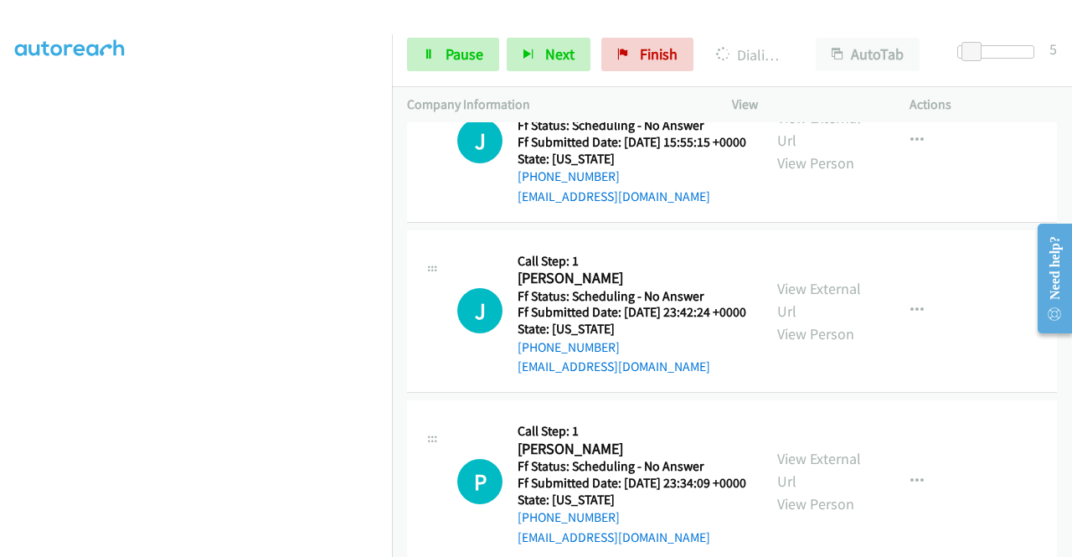
scroll to position [4793, 0]
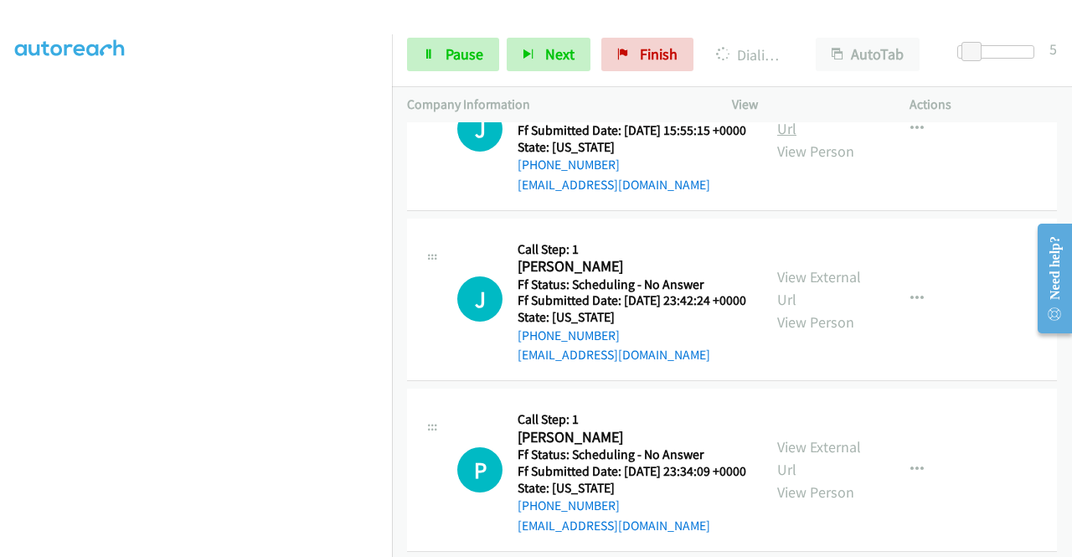
click at [807, 138] on link "View External Url" at bounding box center [820, 117] width 84 height 42
click at [457, 51] on span "Pause" at bounding box center [465, 53] width 38 height 19
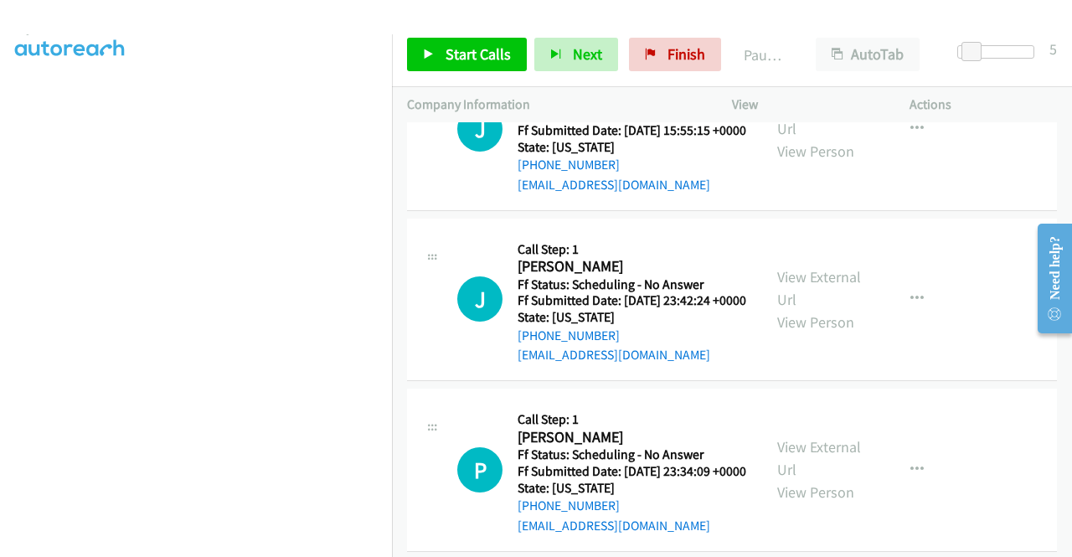
scroll to position [47, 0]
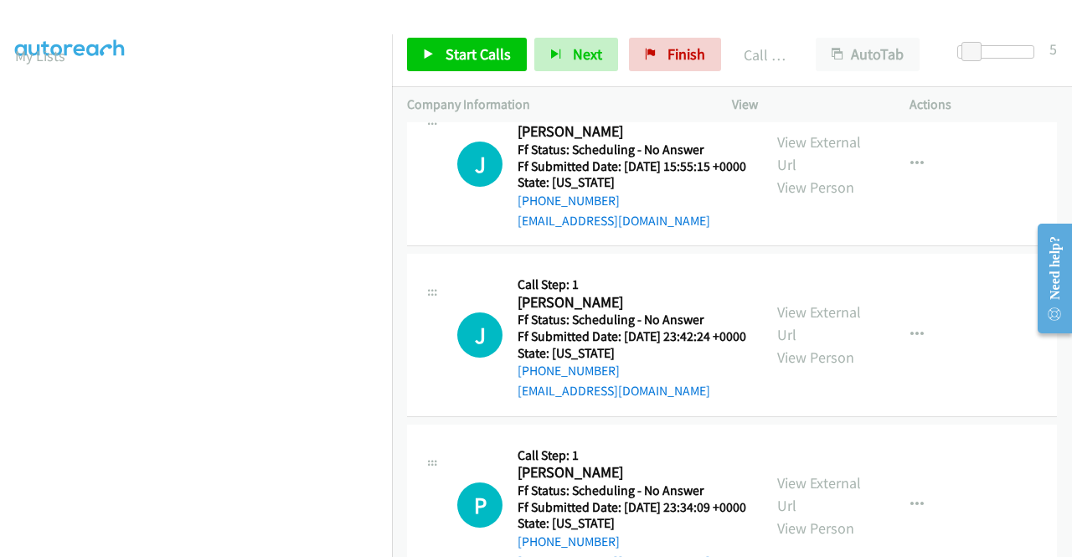
click at [585, 58] on link "Call was successful?" at bounding box center [574, 50] width 112 height 16
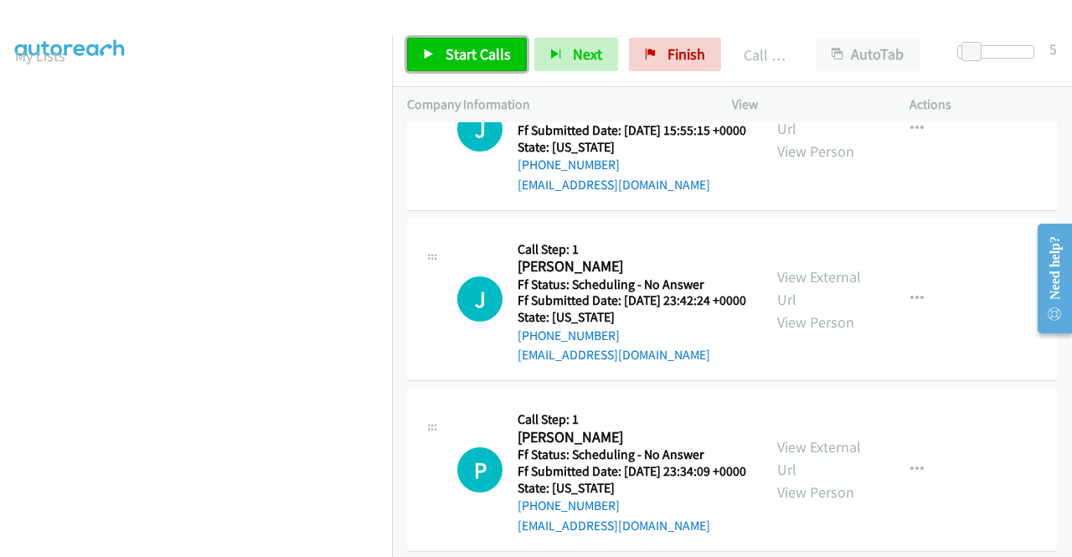
click at [451, 57] on span "Start Calls" at bounding box center [478, 53] width 65 height 19
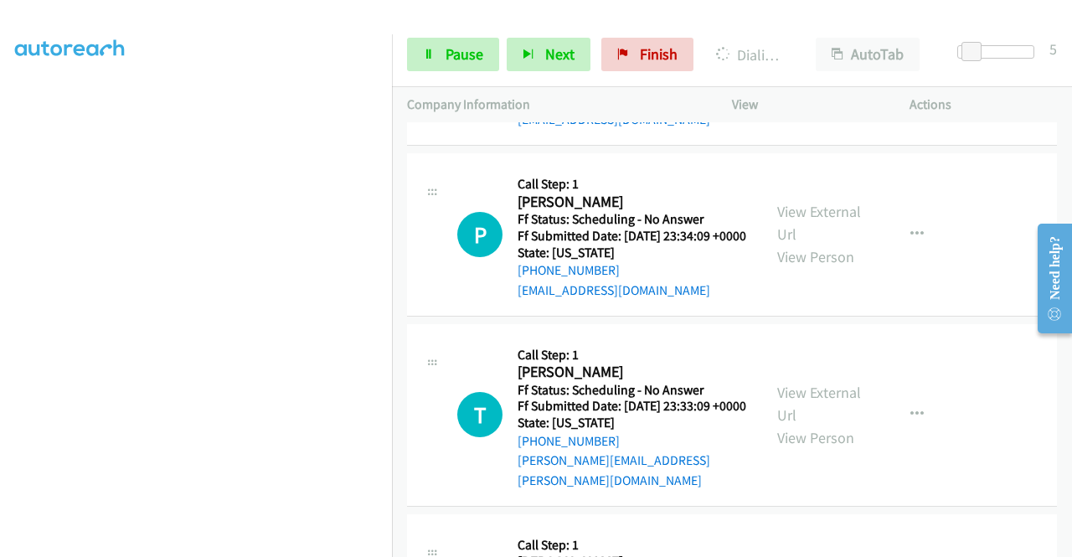
scroll to position [5045, 0]
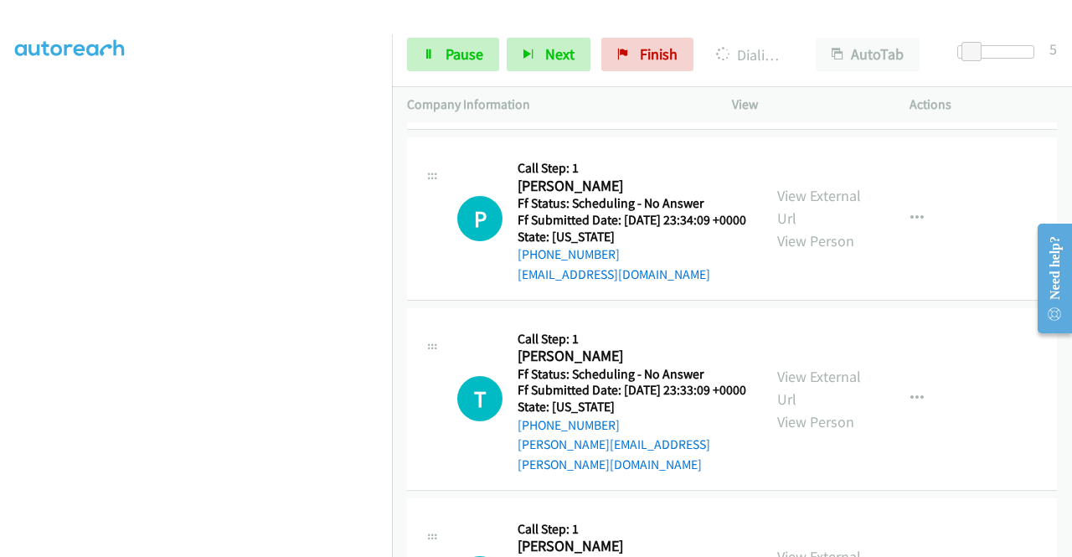
click at [804, 115] on div "View External Url View Person View External Url Email Schedule/Manage Callback …" at bounding box center [858, 48] width 193 height 132
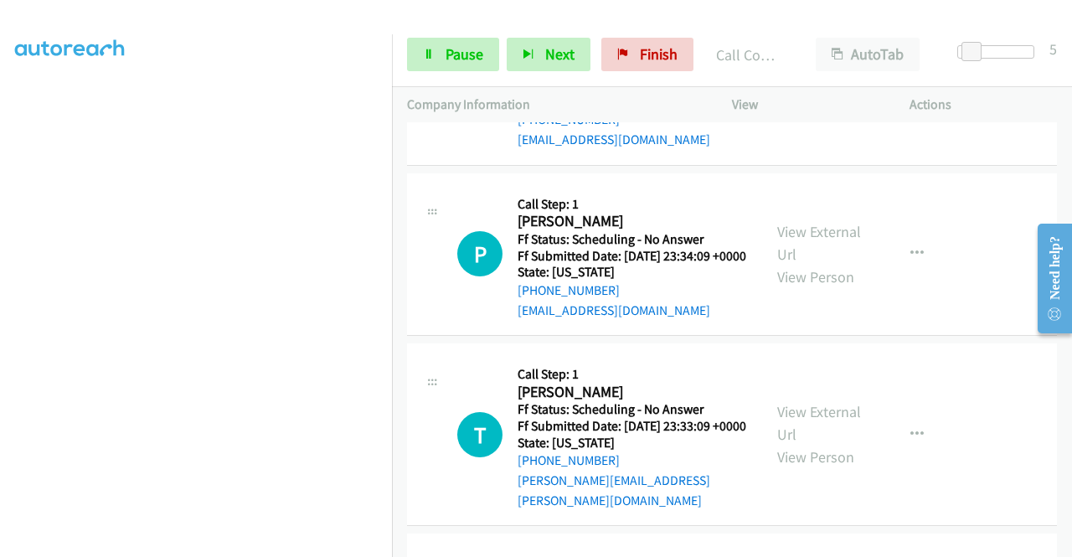
click at [798, 93] on link "View External Url" at bounding box center [820, 72] width 84 height 42
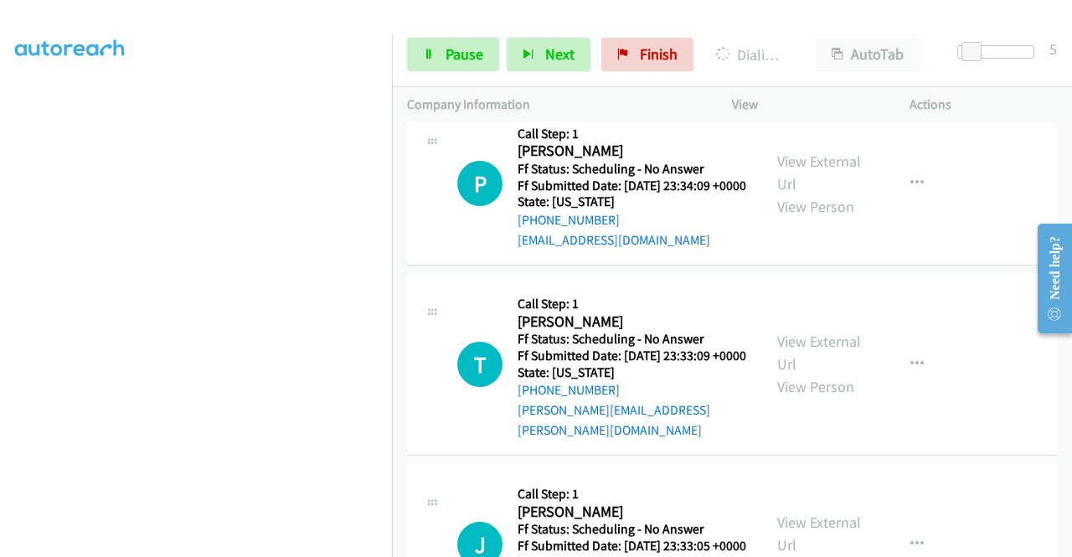
scroll to position [5212, 0]
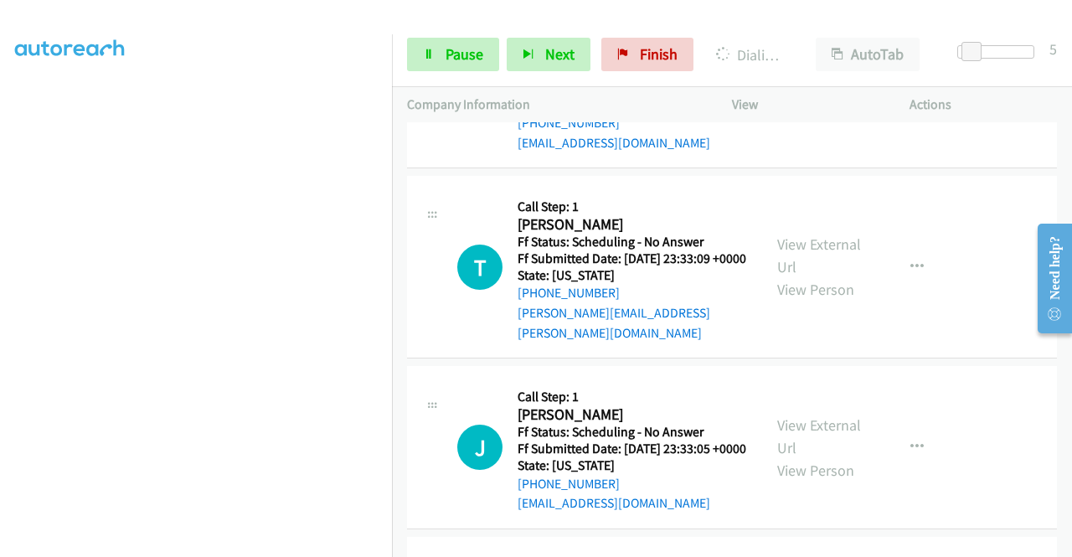
click at [850, 96] on link "View External Url" at bounding box center [820, 75] width 84 height 42
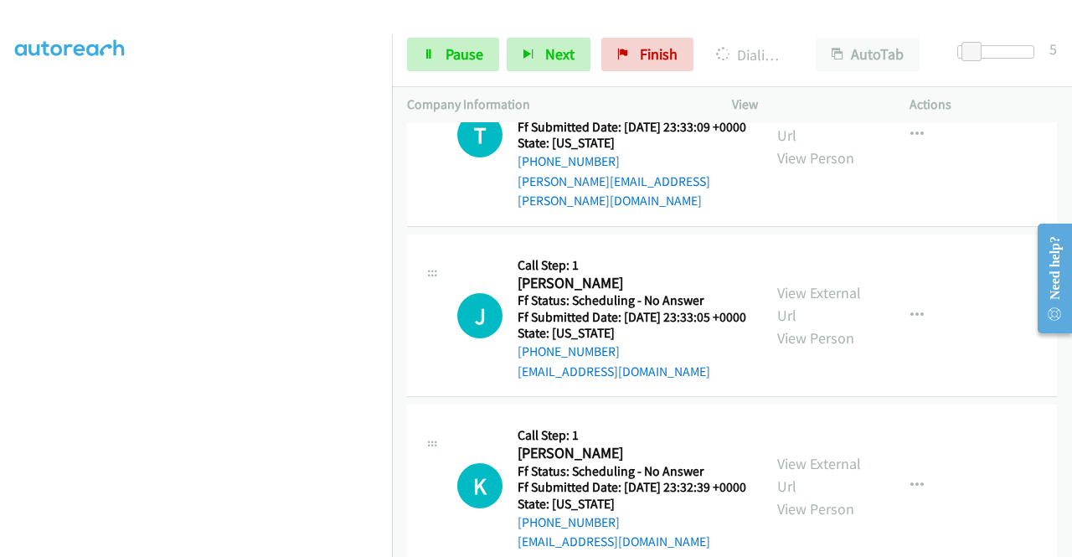
scroll to position [5464, 0]
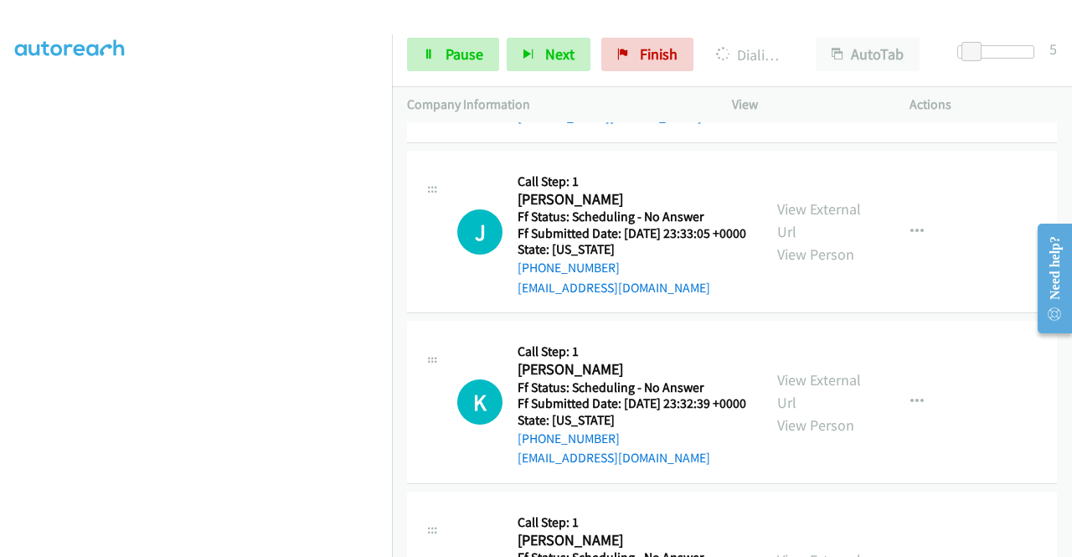
click at [801, 61] on link "View External Url" at bounding box center [820, 40] width 84 height 42
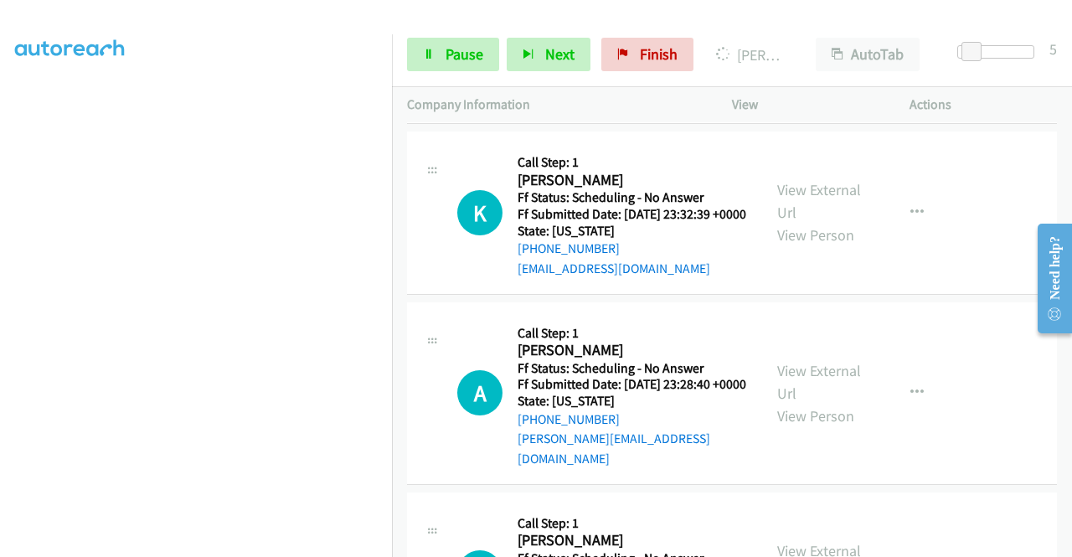
scroll to position [5715, 0]
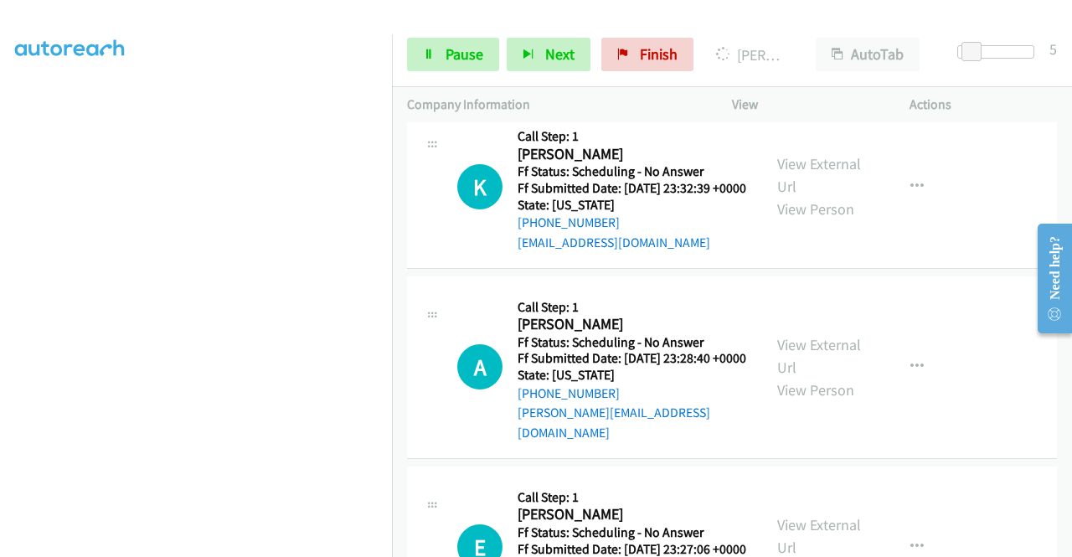
click at [790, 26] on link "View External Url" at bounding box center [820, 5] width 84 height 42
click at [451, 48] on span "Pause" at bounding box center [465, 53] width 38 height 19
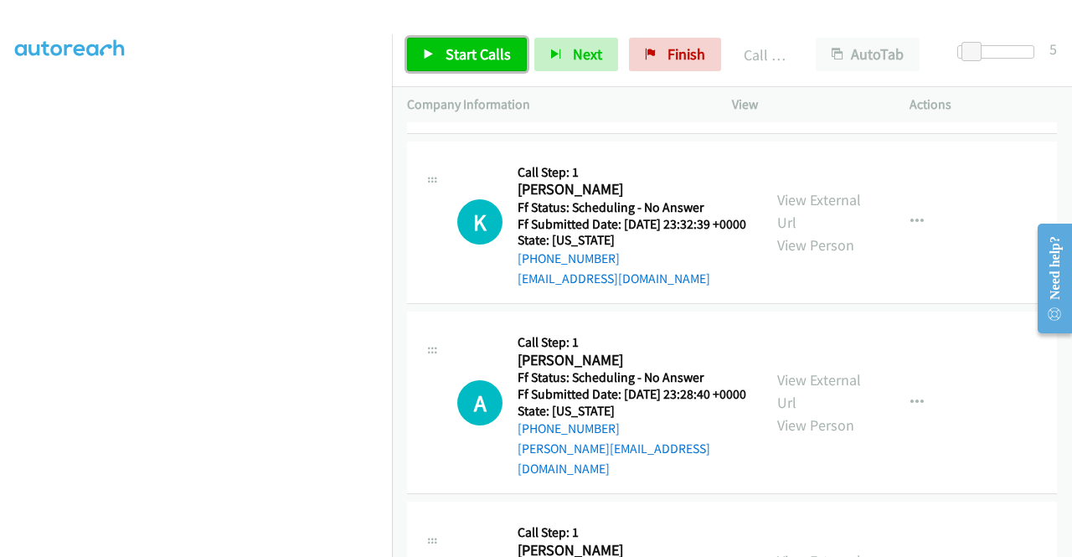
click at [459, 54] on span "Start Calls" at bounding box center [478, 53] width 65 height 19
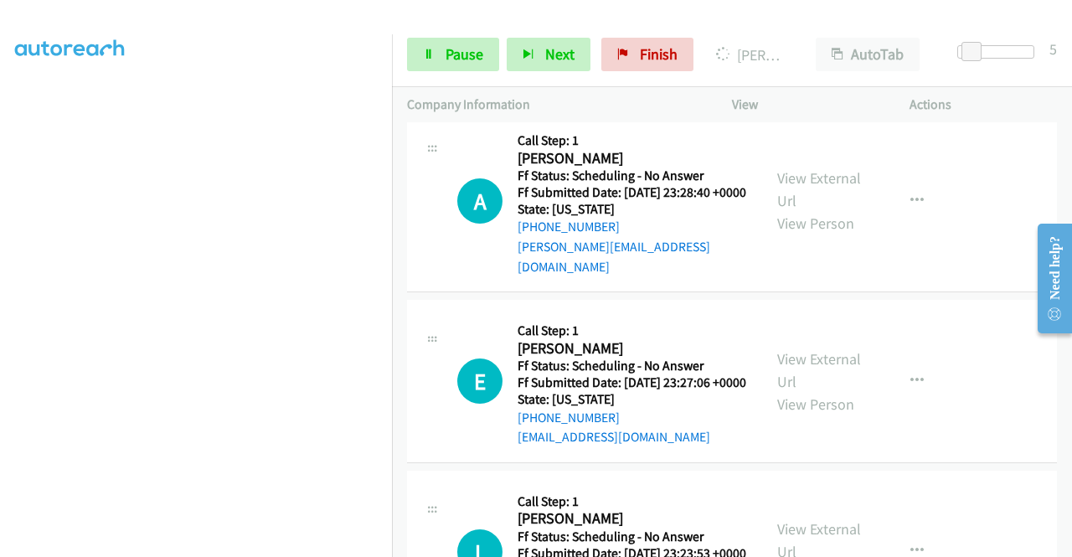
scroll to position [5966, 0]
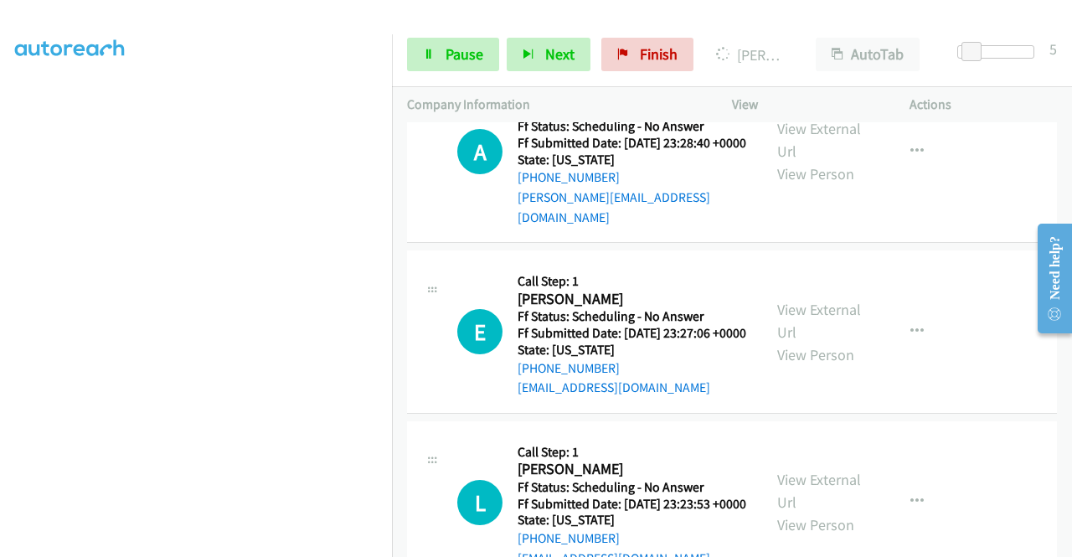
click at [429, 66] on link "Pause" at bounding box center [453, 55] width 92 height 34
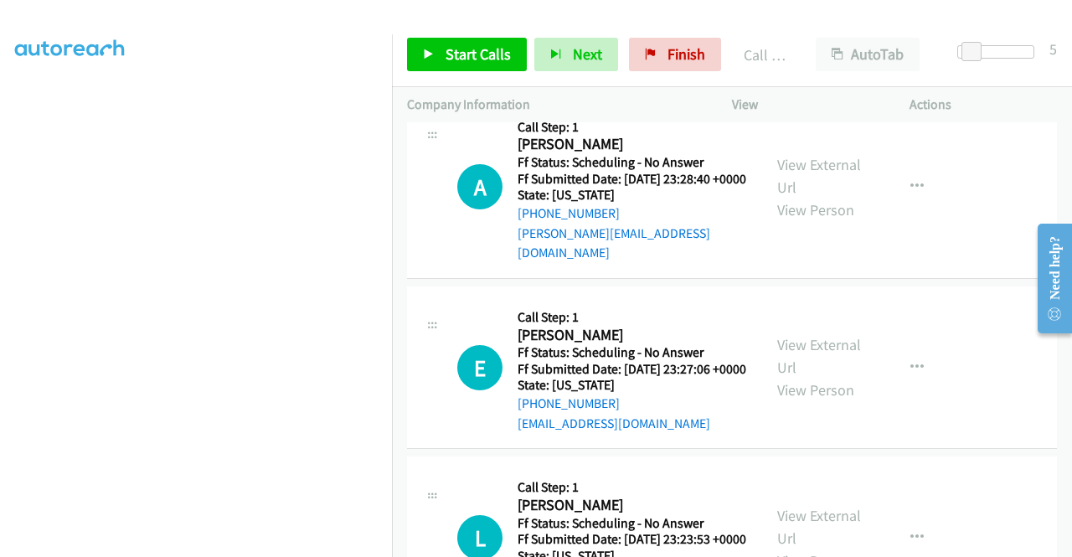
scroll to position [5984, 0]
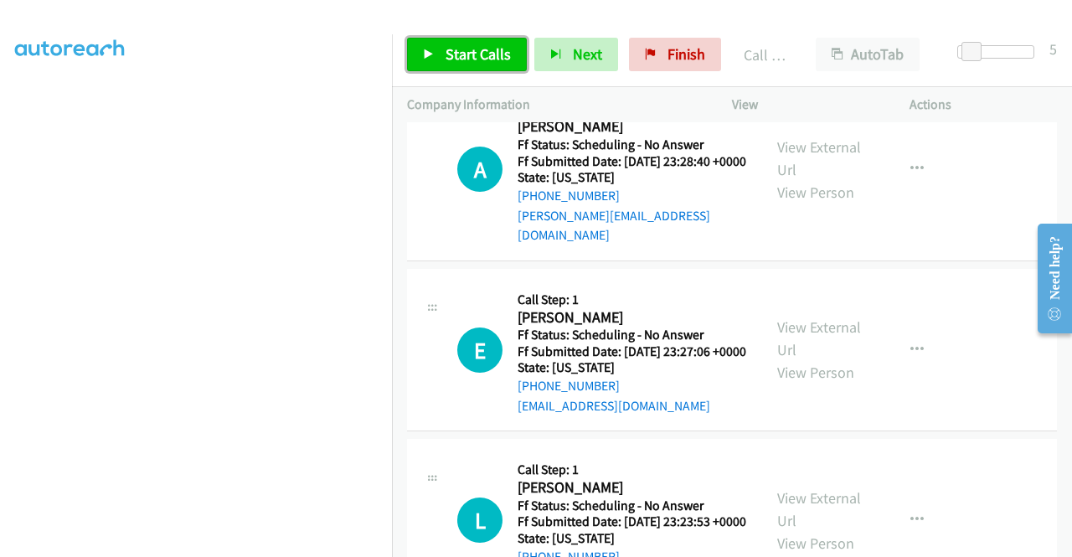
click at [473, 52] on span "Start Calls" at bounding box center [478, 53] width 65 height 19
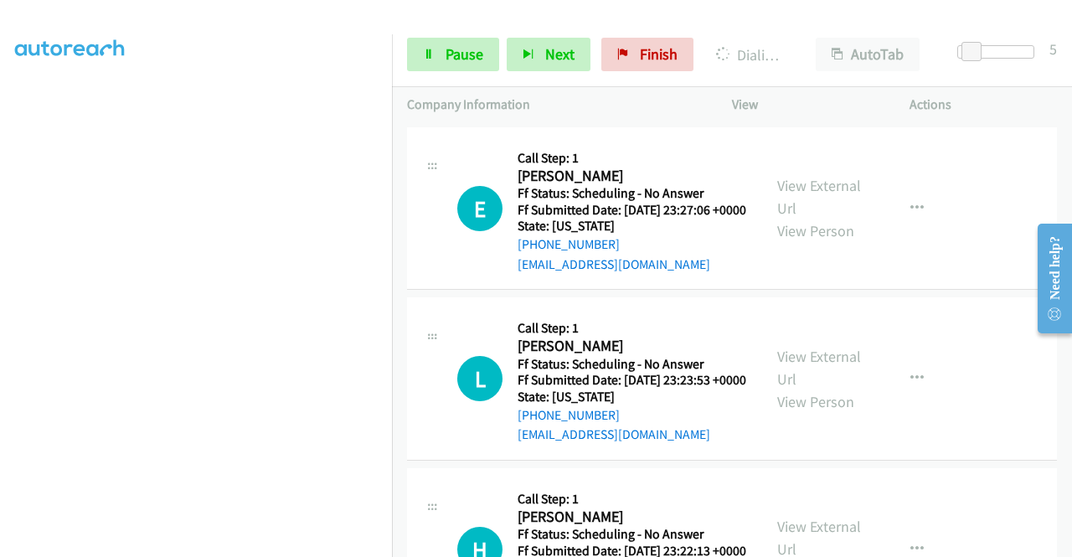
scroll to position [6151, 0]
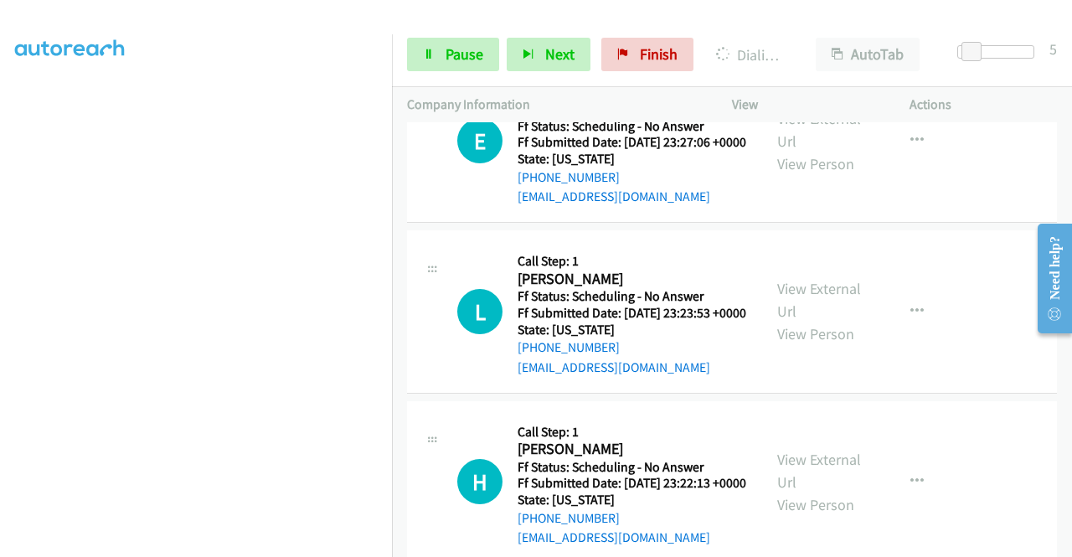
scroll to position [6319, 0]
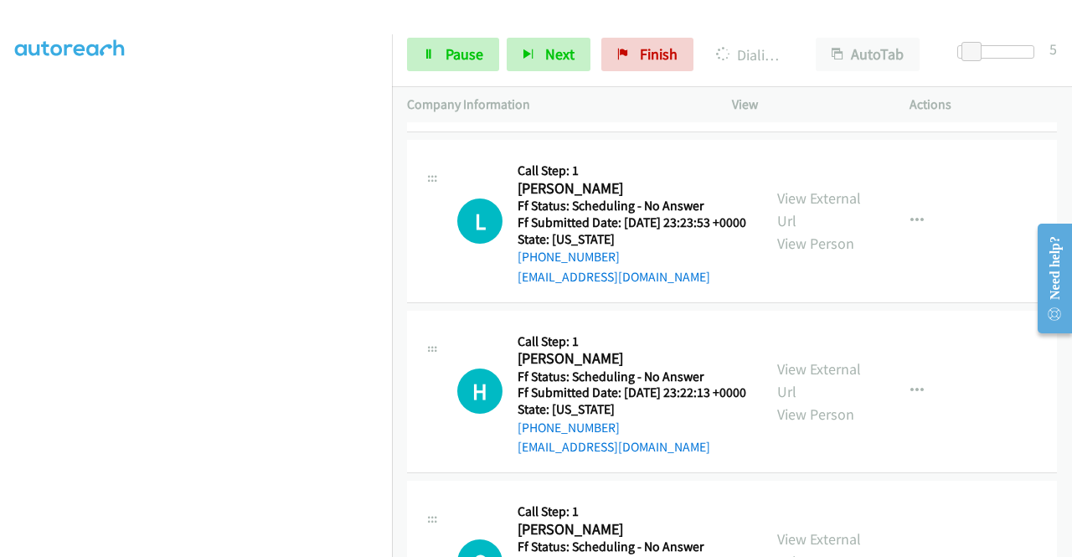
click at [778, 60] on link "View External Url" at bounding box center [820, 39] width 84 height 42
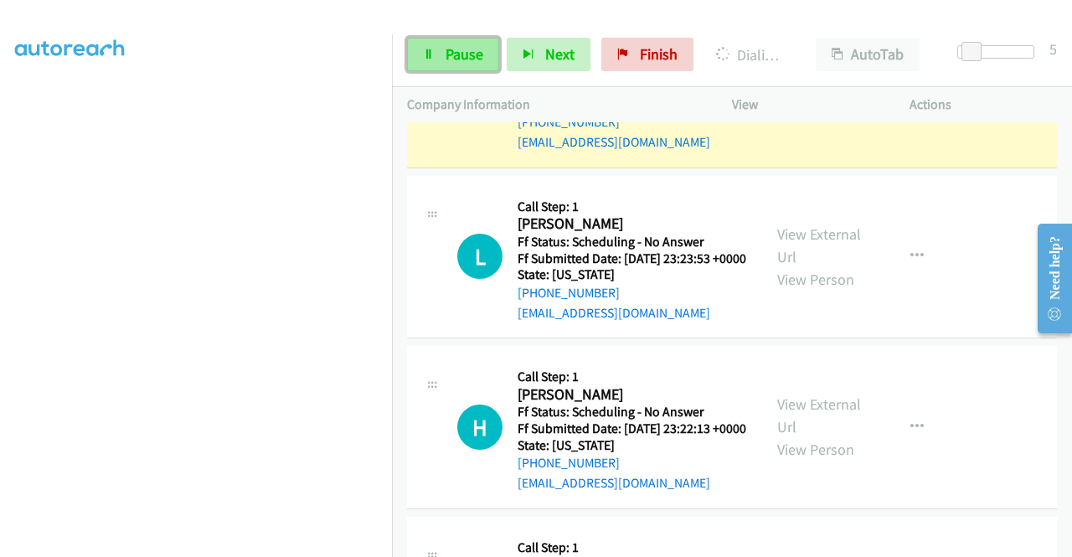
click at [462, 54] on span "Pause" at bounding box center [465, 53] width 38 height 19
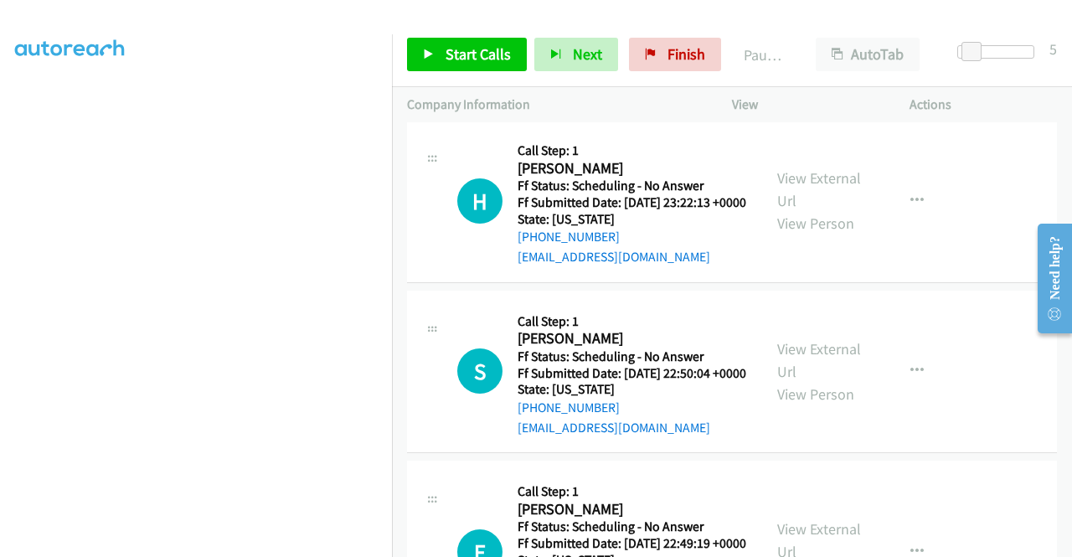
scroll to position [6570, 0]
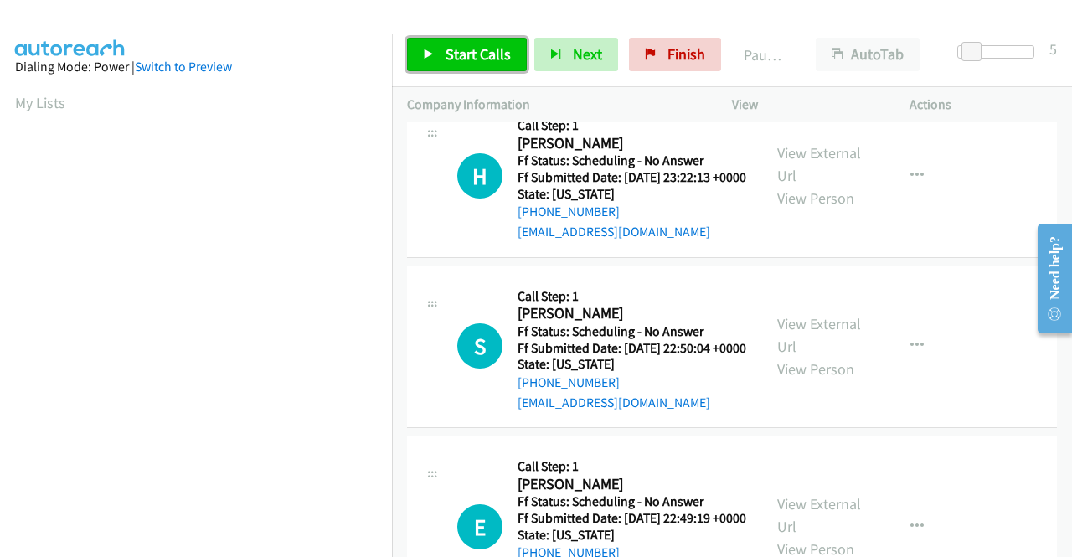
click at [464, 48] on span "Start Calls" at bounding box center [478, 53] width 65 height 19
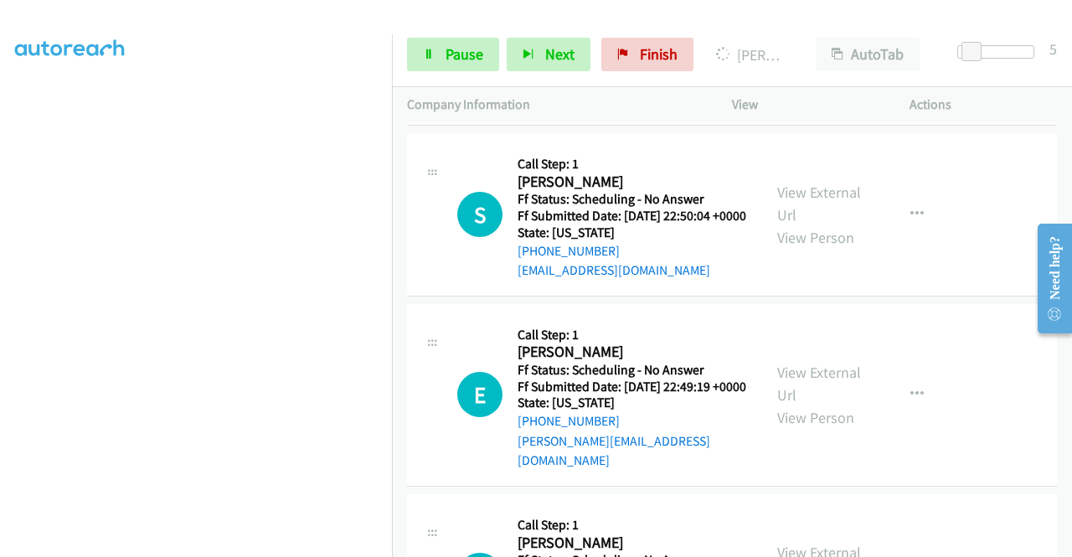
scroll to position [6822, 0]
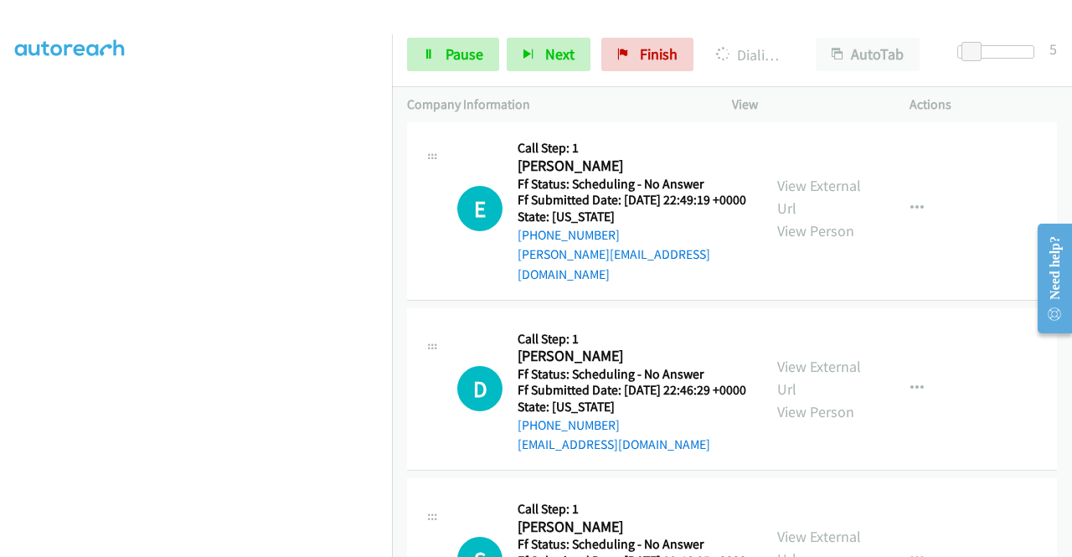
scroll to position [6989, 0]
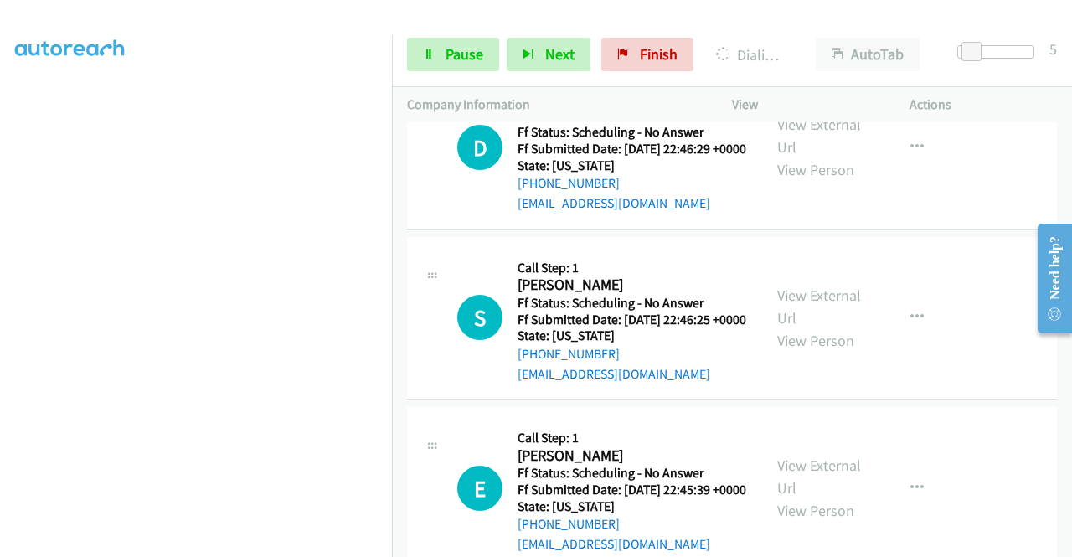
scroll to position [7241, 0]
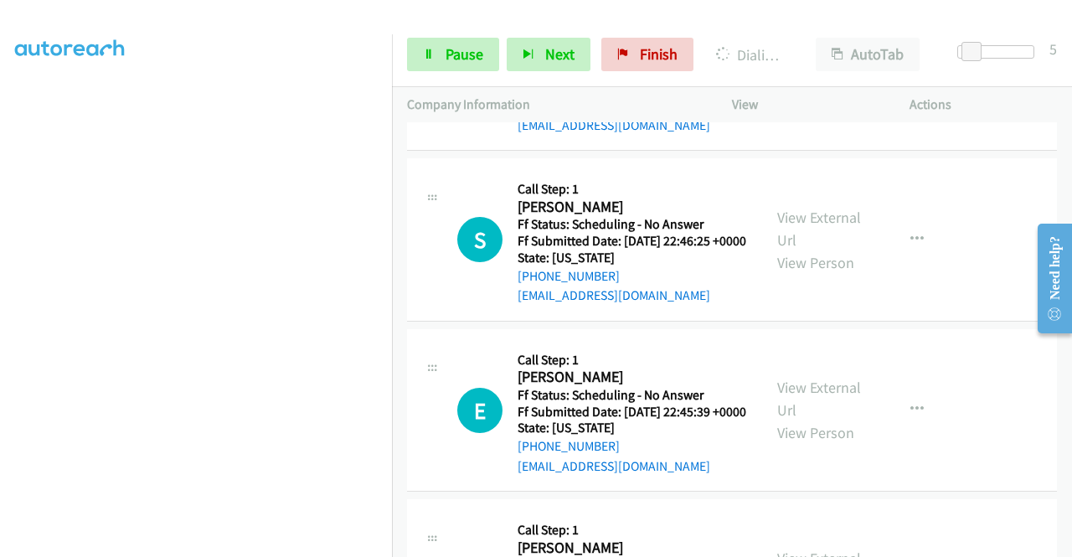
scroll to position [7408, 0]
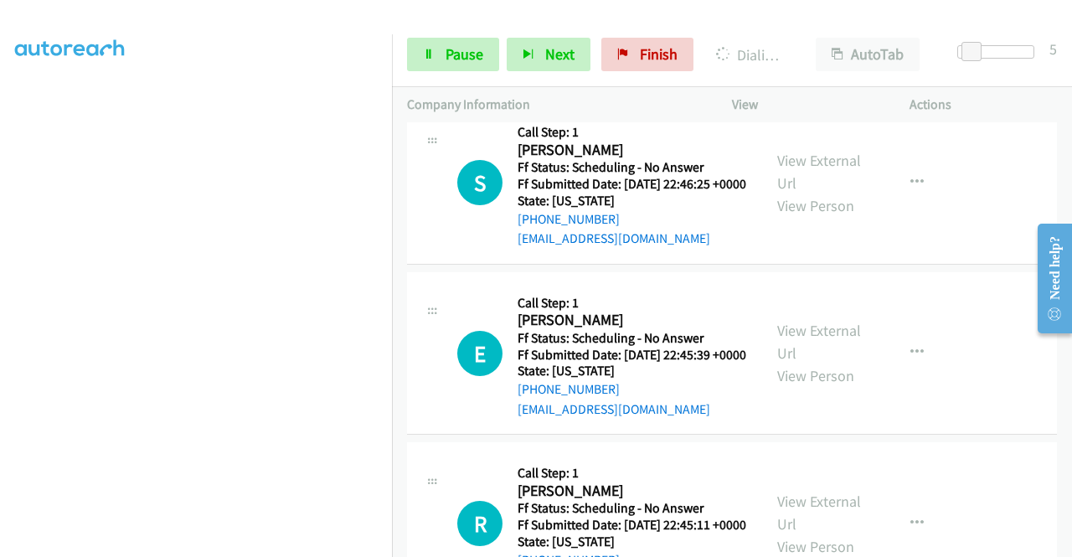
click at [824, 22] on link "View External Url" at bounding box center [820, 1] width 84 height 42
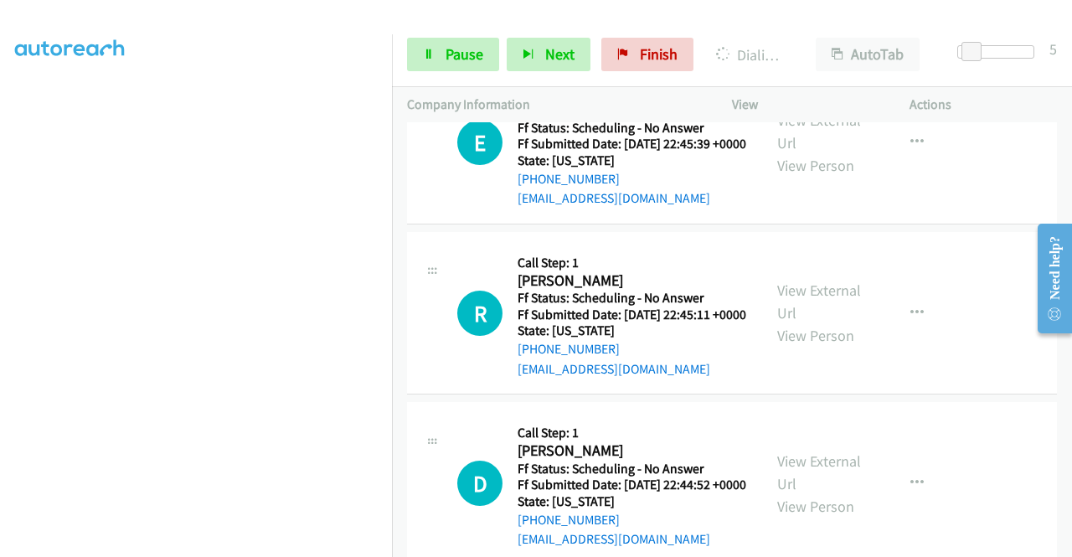
scroll to position [7660, 0]
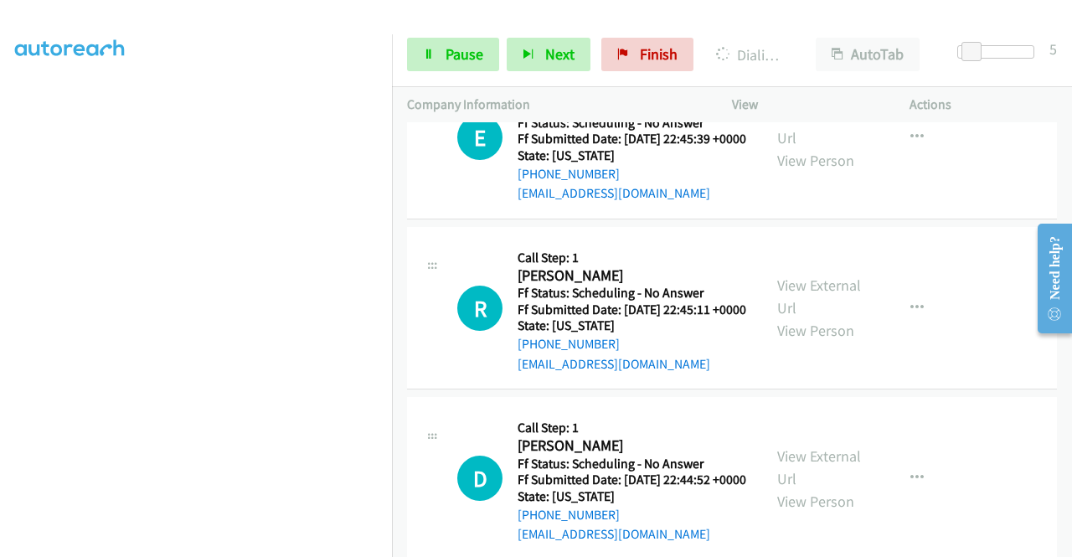
click at [474, 44] on link "Pause" at bounding box center [453, 55] width 92 height 34
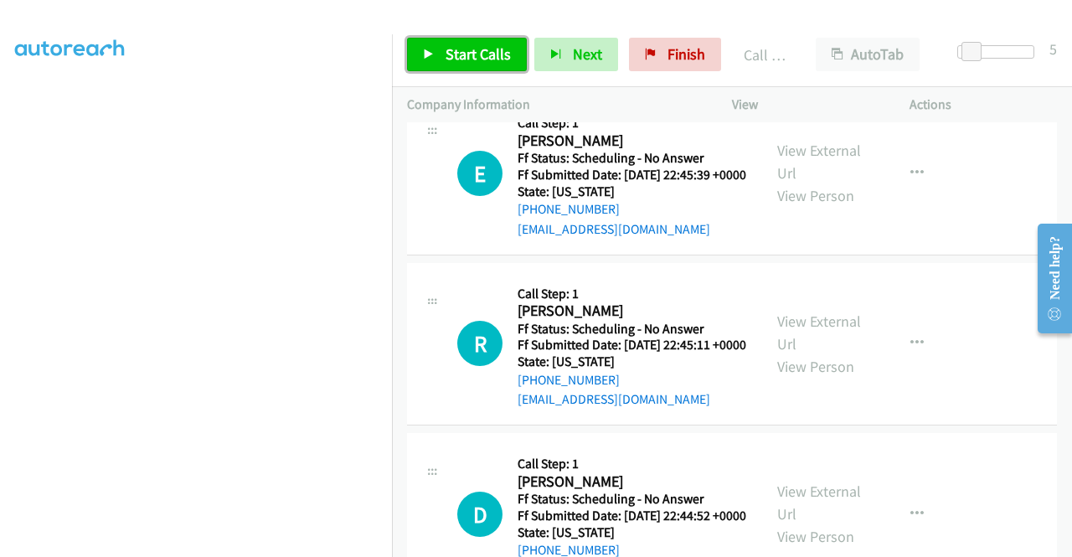
click at [439, 63] on link "Start Calls" at bounding box center [467, 55] width 120 height 34
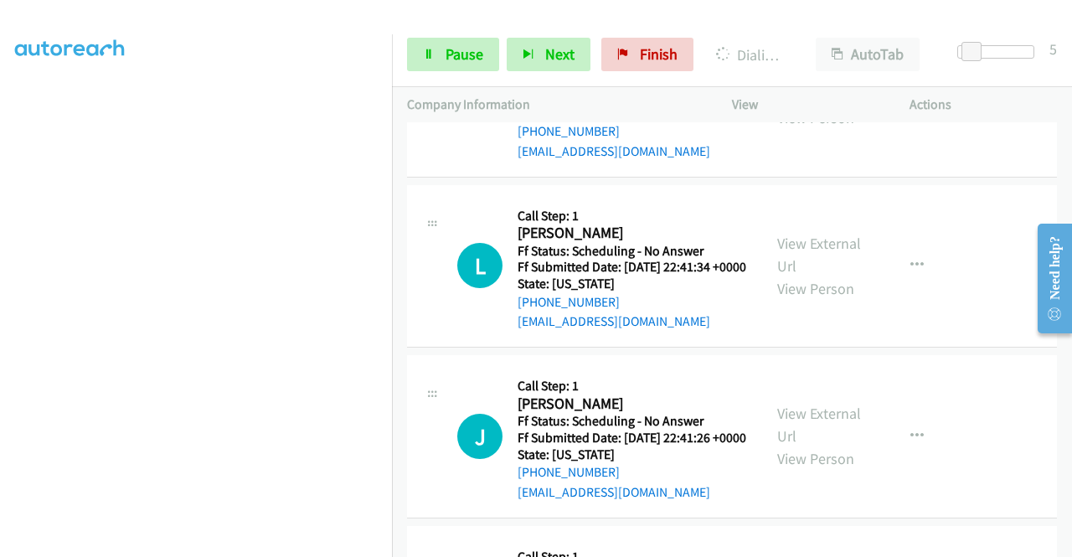
scroll to position [7995, 0]
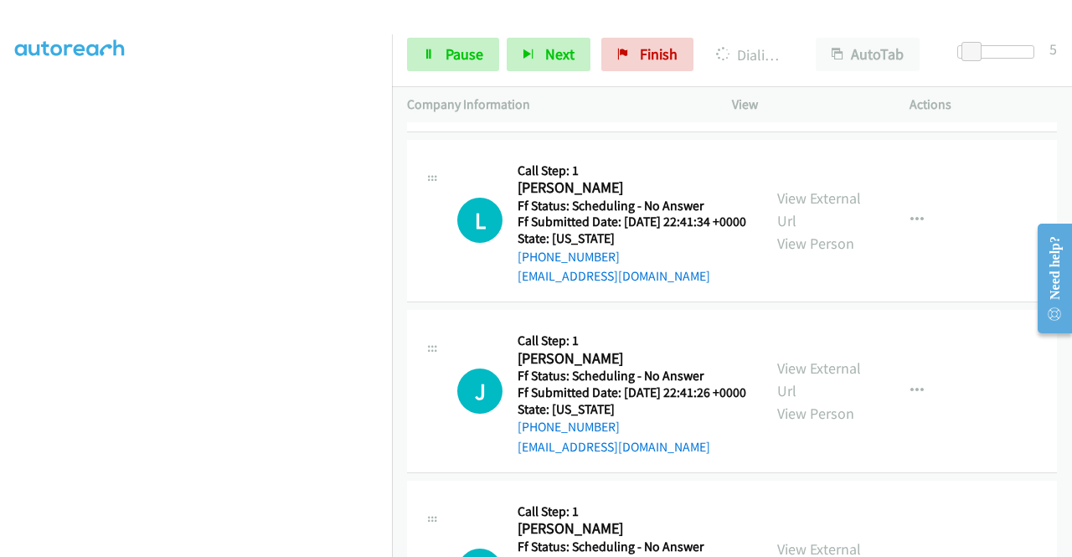
scroll to position [8162, 0]
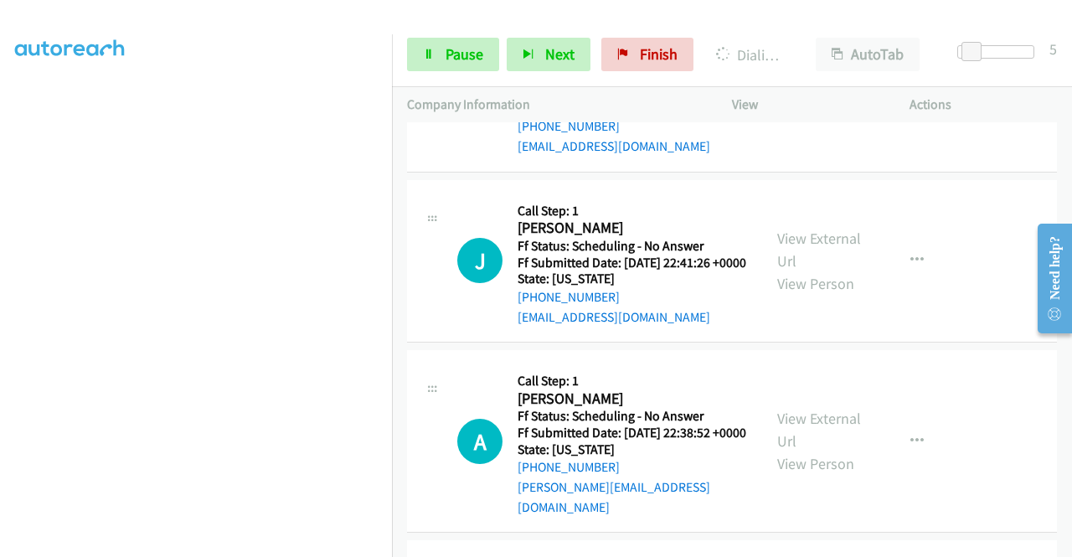
scroll to position [8264, 0]
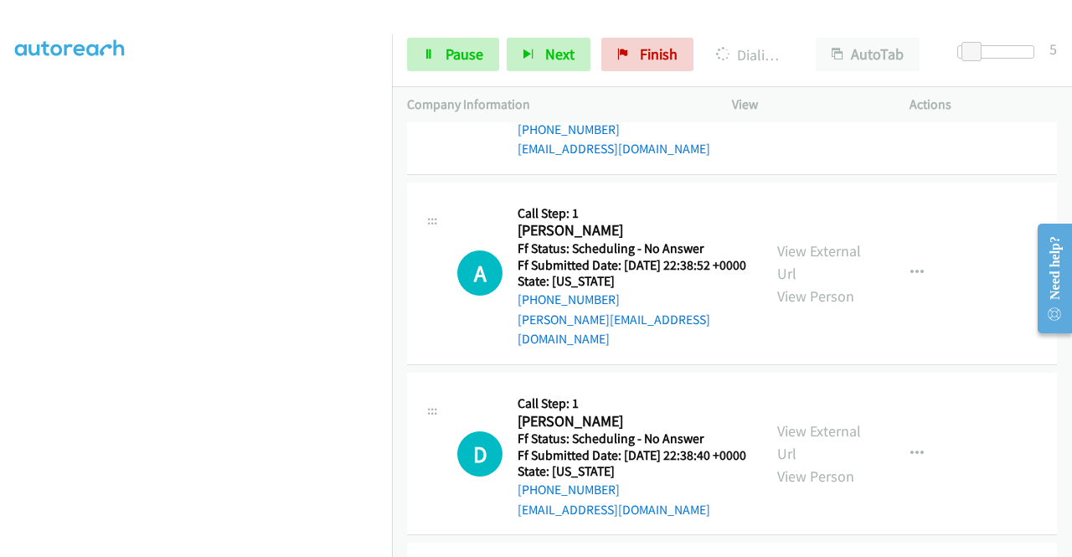
scroll to position [8516, 0]
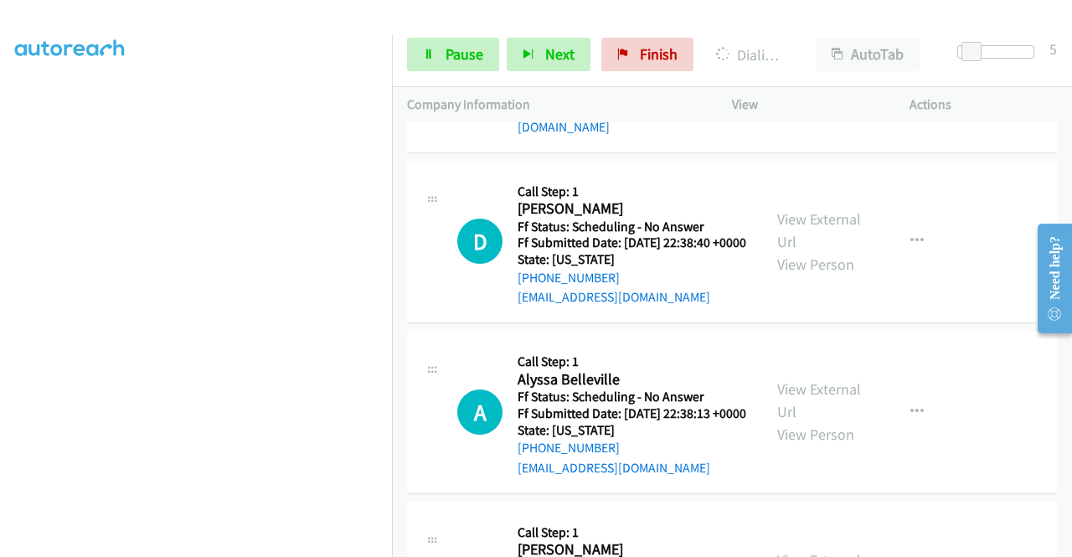
scroll to position [8767, 0]
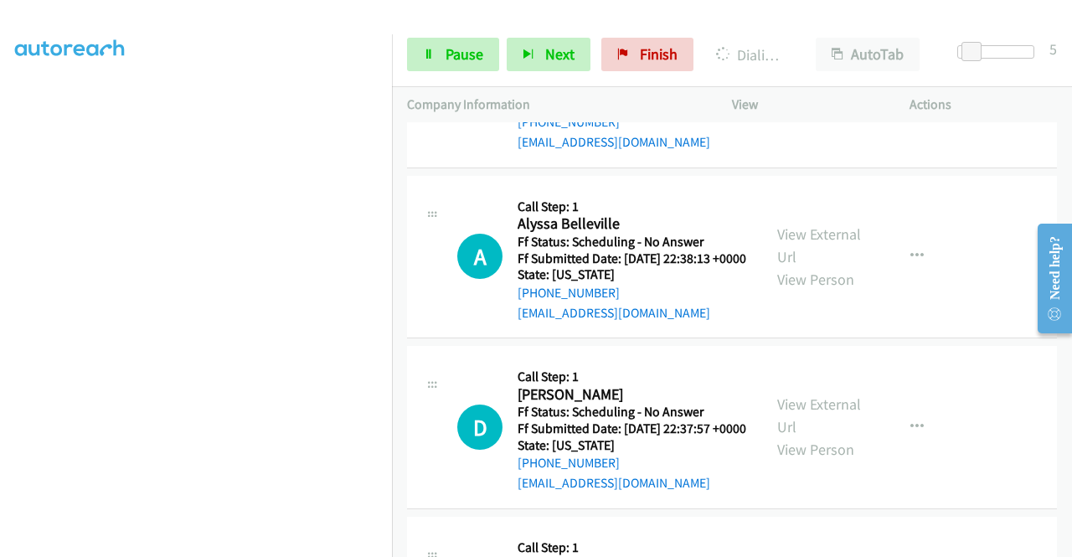
scroll to position [8935, 0]
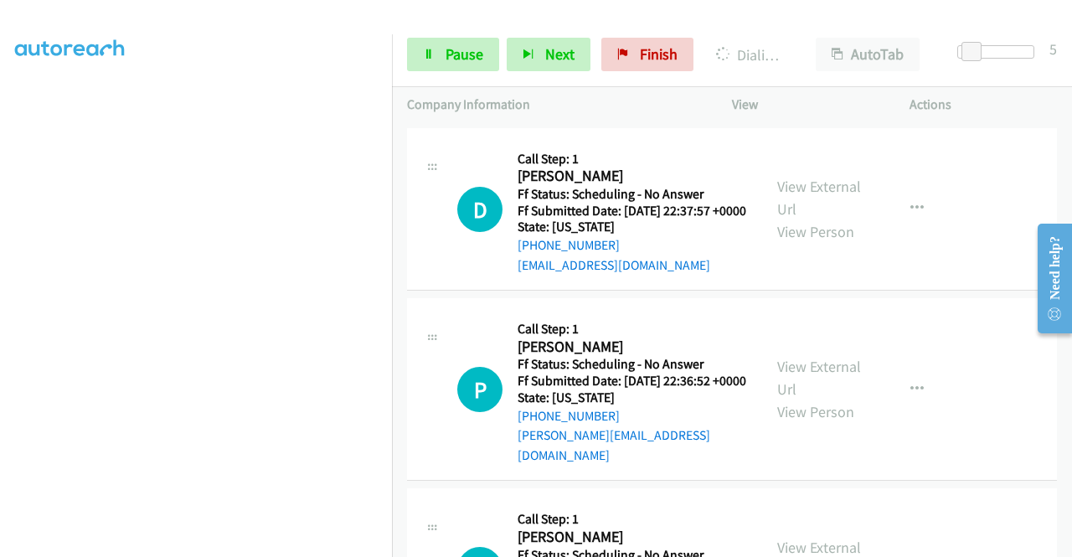
scroll to position [9270, 0]
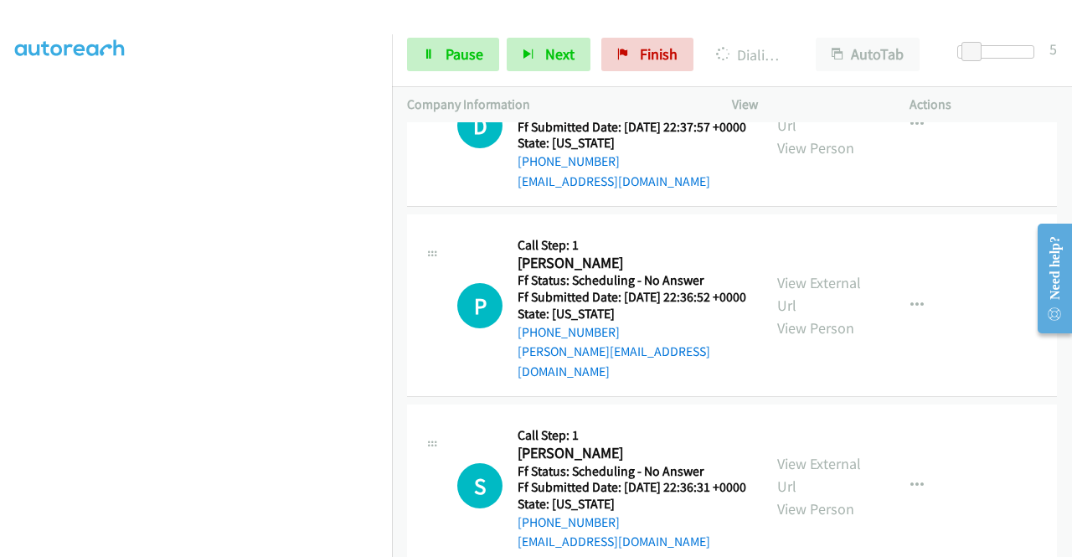
click at [449, 65] on link "Pause" at bounding box center [453, 55] width 92 height 34
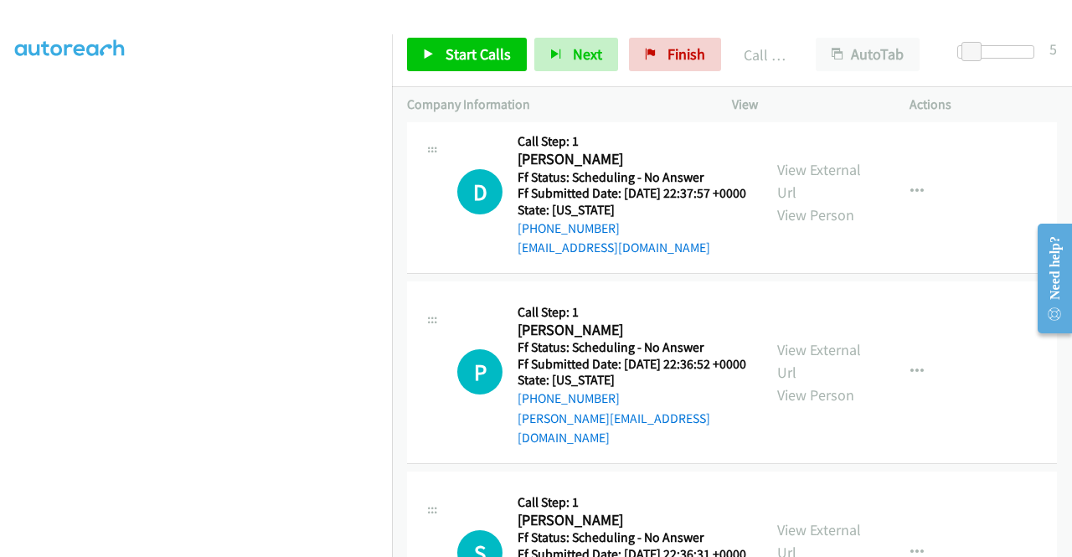
scroll to position [9203, 0]
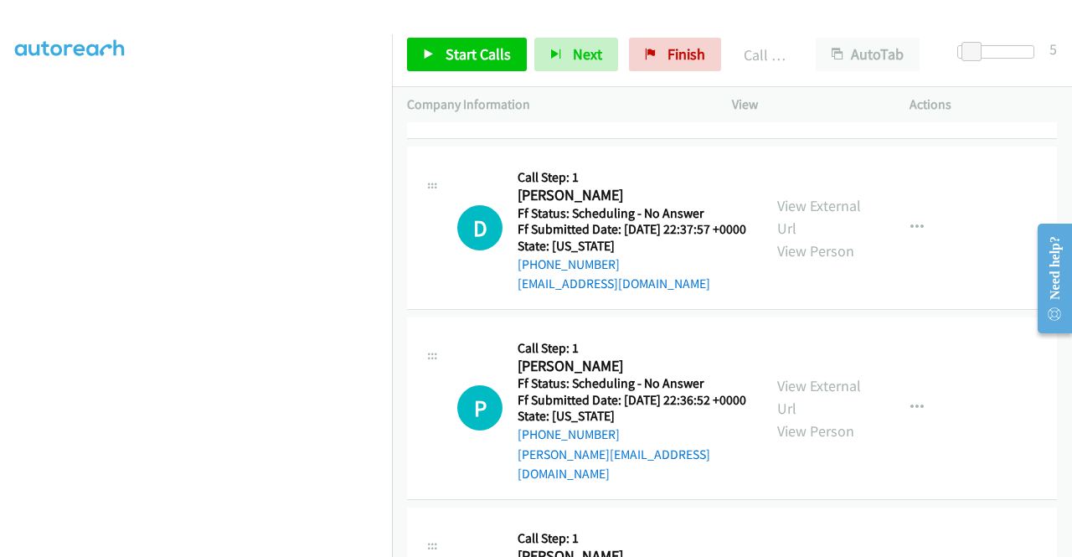
click at [471, 43] on link "Start Calls" at bounding box center [467, 55] width 120 height 34
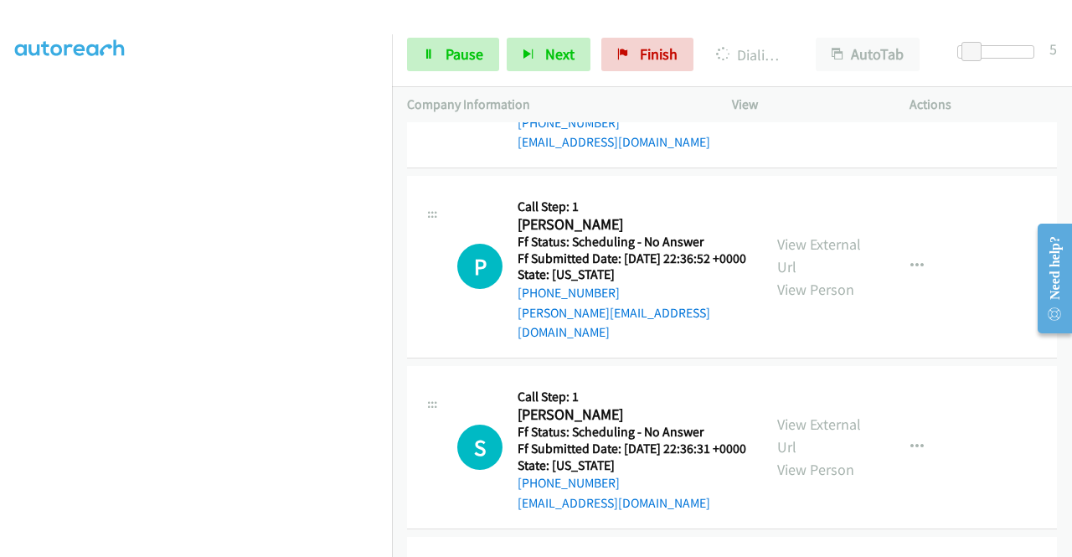
scroll to position [9370, 0]
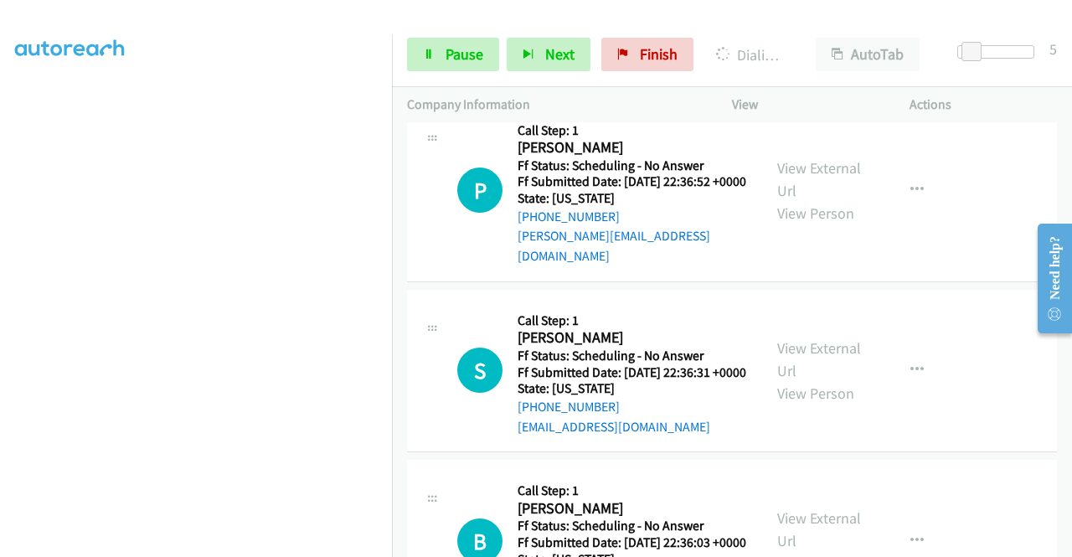
scroll to position [9622, 0]
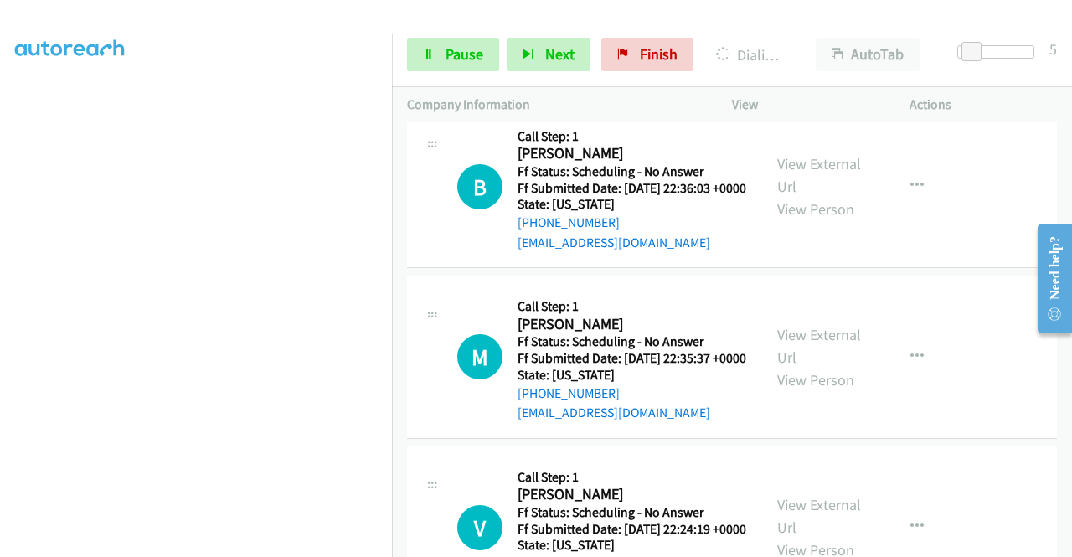
scroll to position [9873, 0]
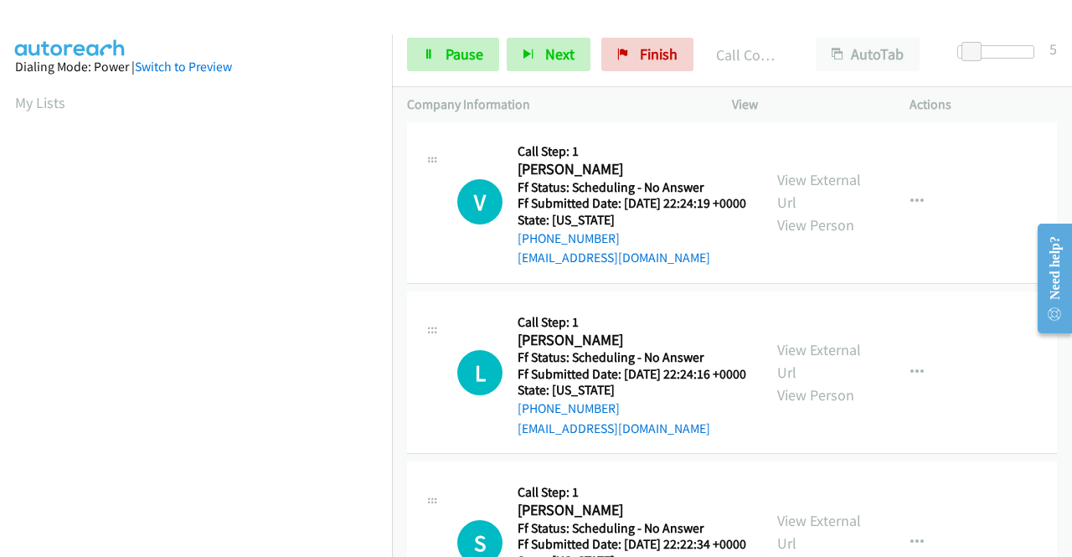
scroll to position [9957, 0]
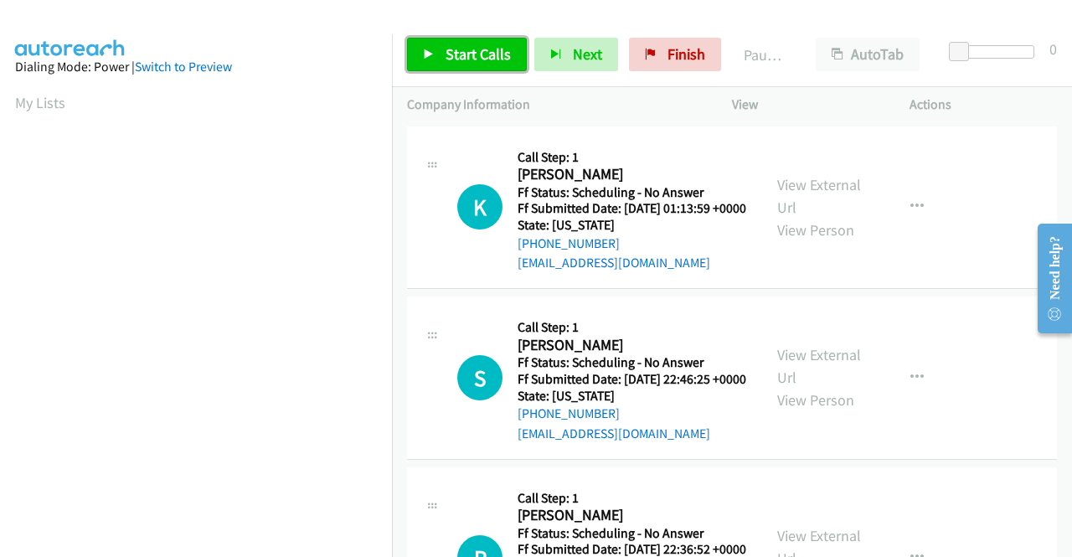
click at [477, 44] on span "Start Calls" at bounding box center [478, 53] width 65 height 19
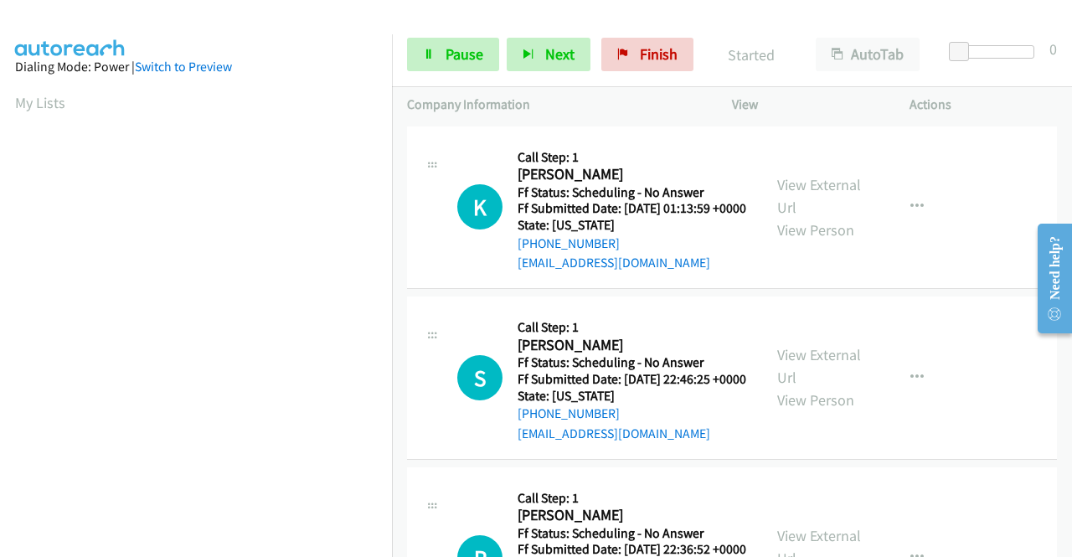
scroll to position [382, 0]
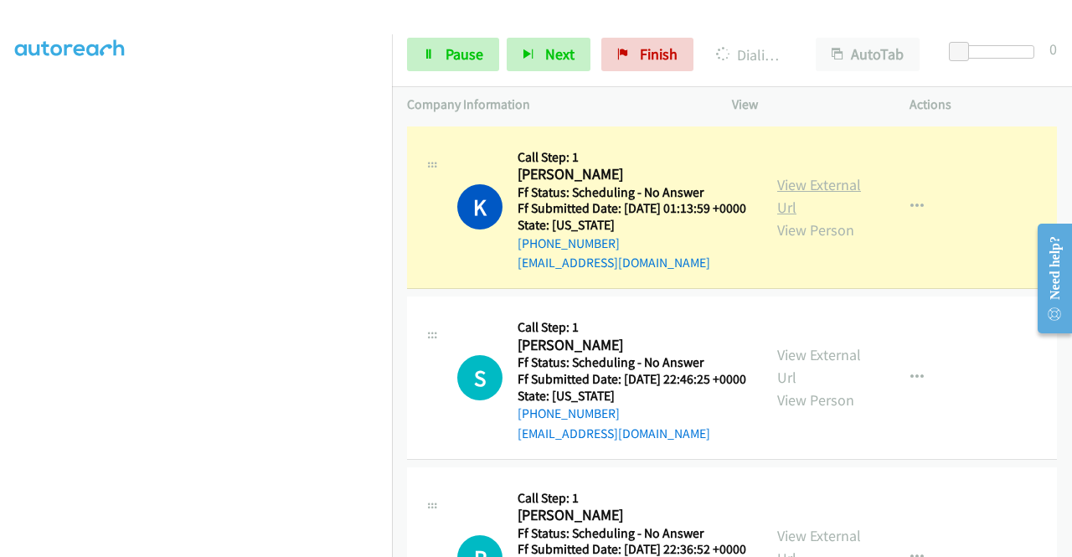
click at [791, 197] on link "View External Url" at bounding box center [820, 196] width 84 height 42
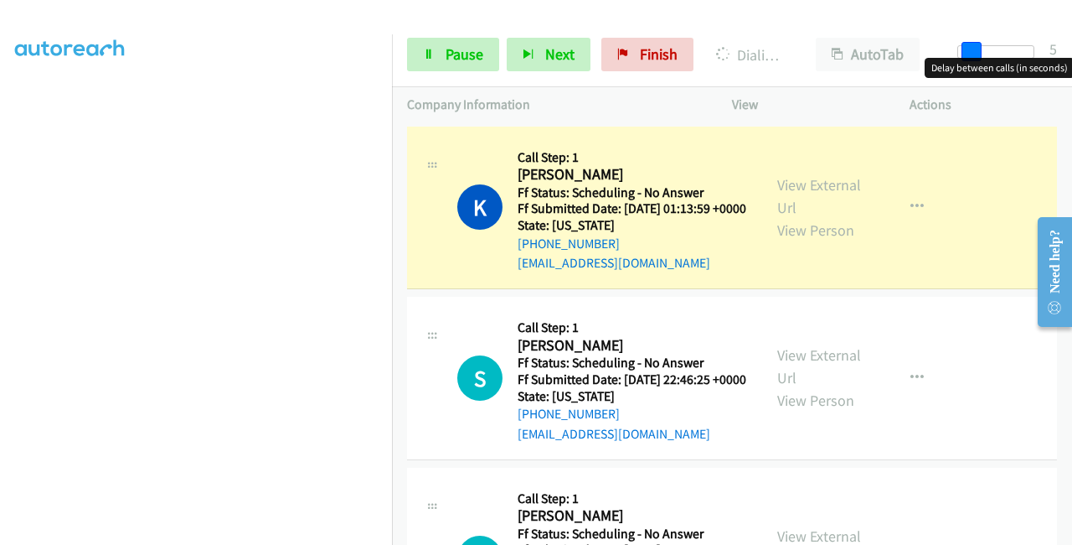
drag, startPoint x: 962, startPoint y: 49, endPoint x: 974, endPoint y: 54, distance: 12.8
click at [974, 54] on span at bounding box center [972, 52] width 20 height 20
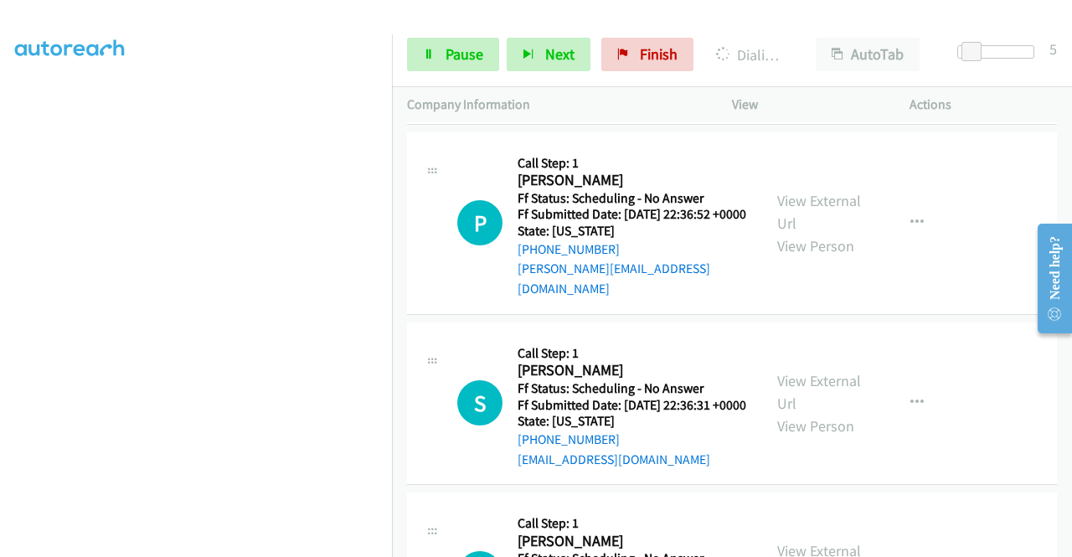
scroll to position [0, 0]
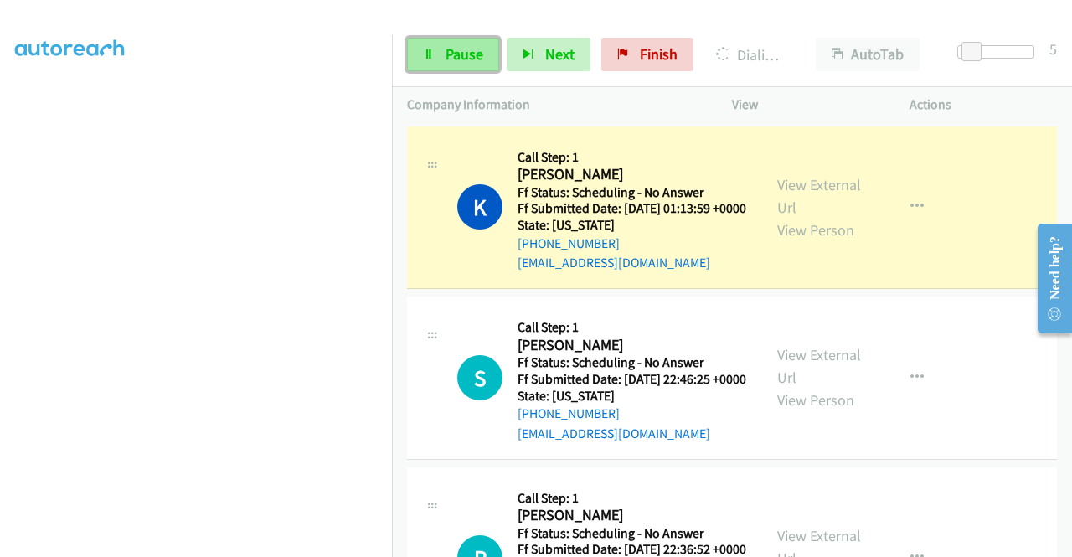
click at [454, 65] on link "Pause" at bounding box center [453, 55] width 92 height 34
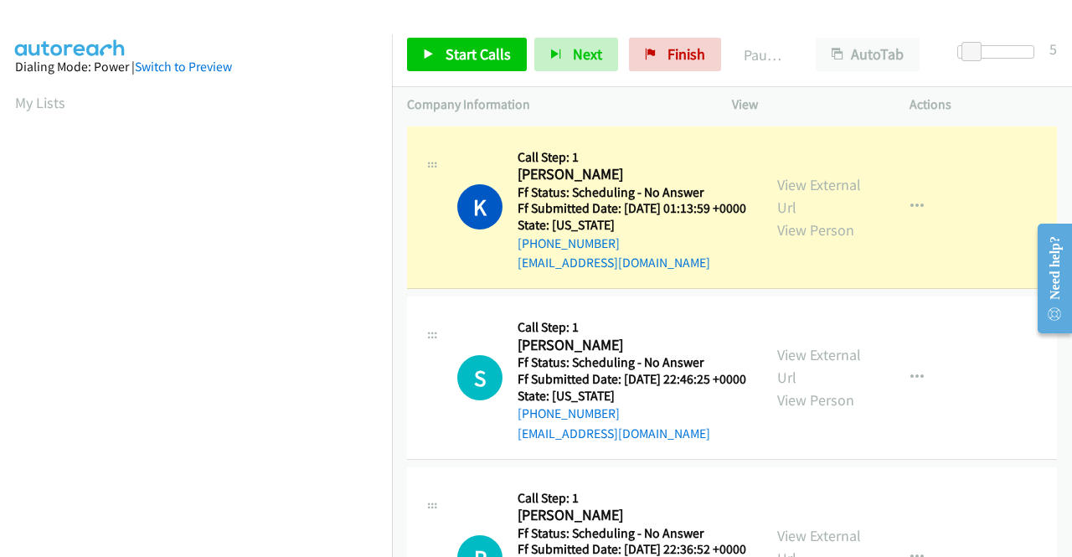
scroll to position [382, 0]
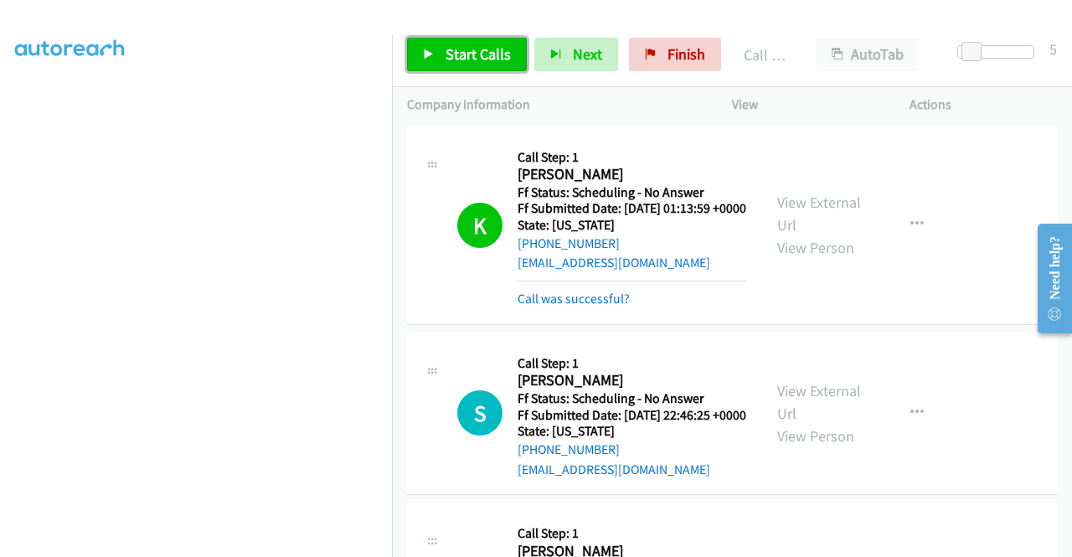
click at [473, 41] on link "Start Calls" at bounding box center [467, 55] width 120 height 34
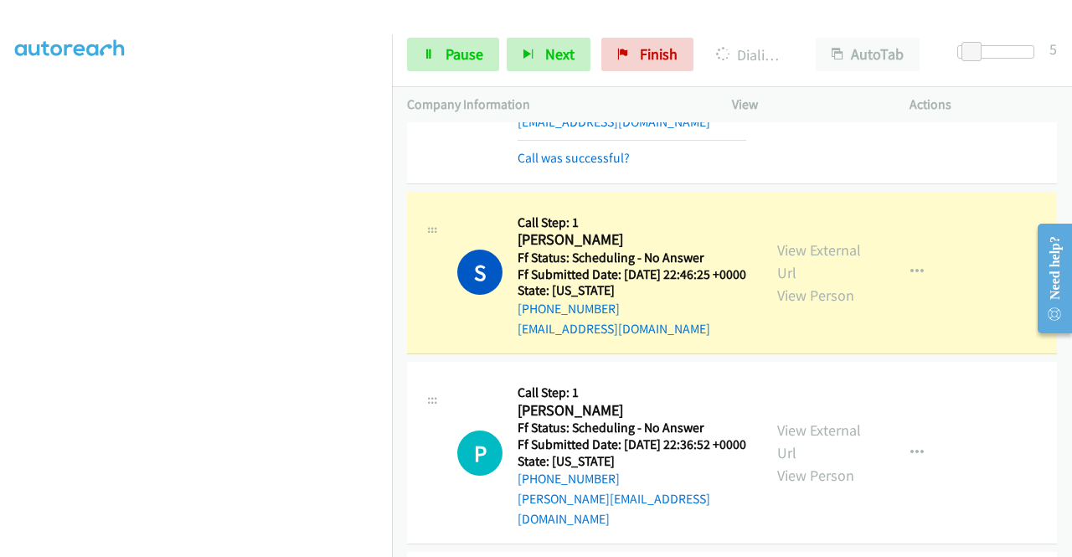
scroll to position [168, 0]
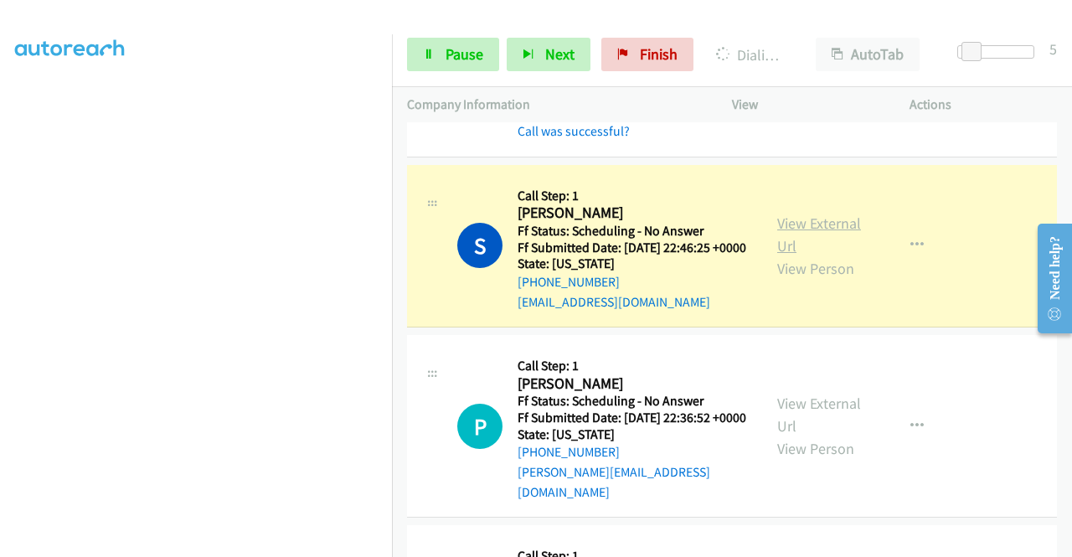
click at [798, 247] on link "View External Url" at bounding box center [820, 235] width 84 height 42
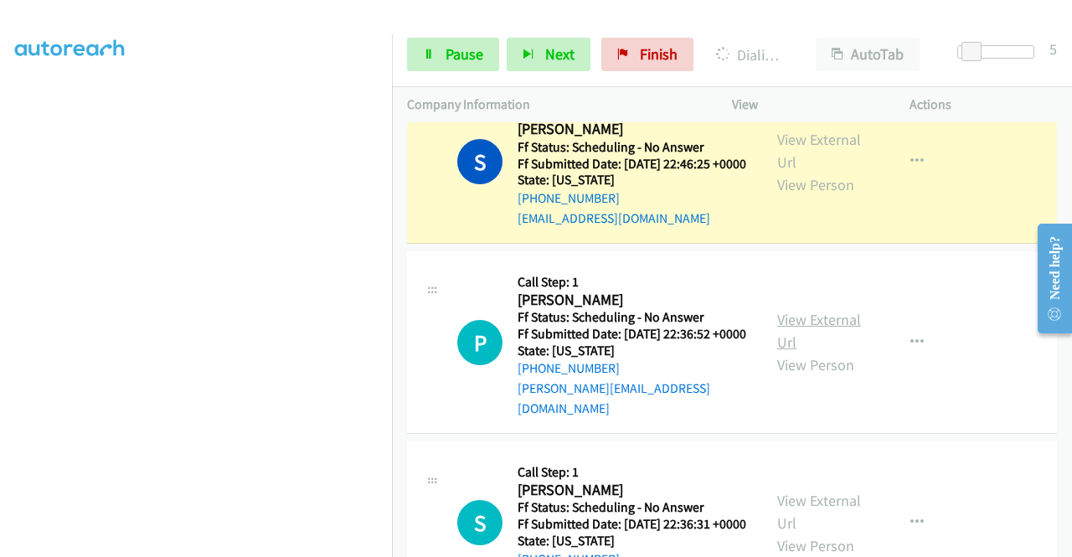
click at [824, 348] on link "View External Url" at bounding box center [820, 331] width 84 height 42
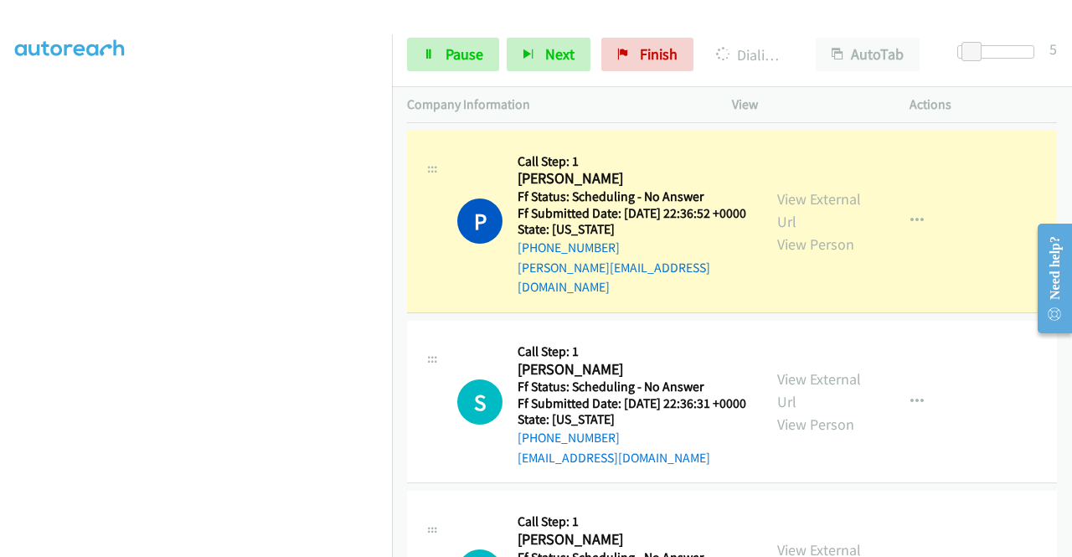
scroll to position [419, 0]
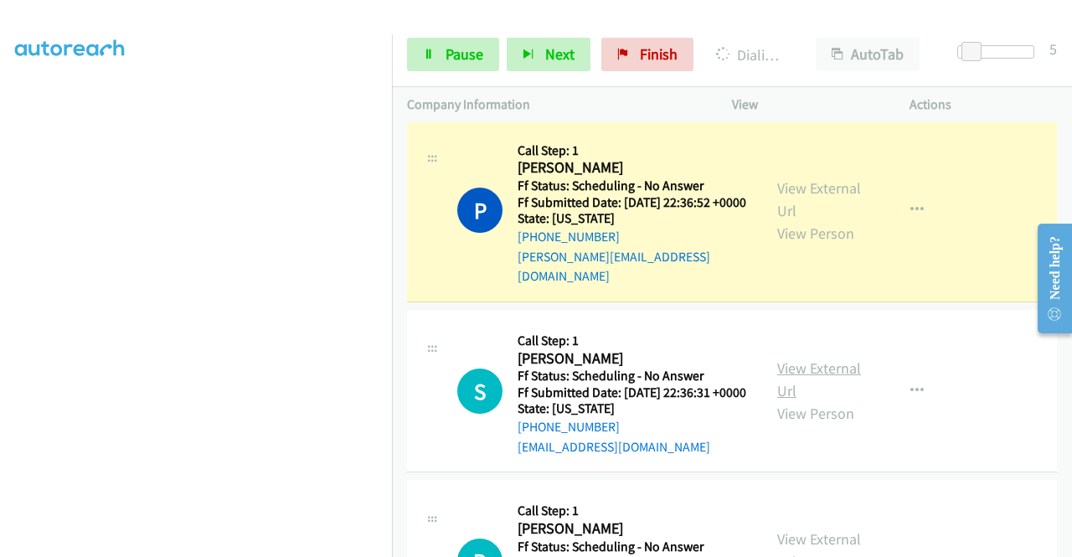
click at [802, 400] on link "View External Url" at bounding box center [820, 380] width 84 height 42
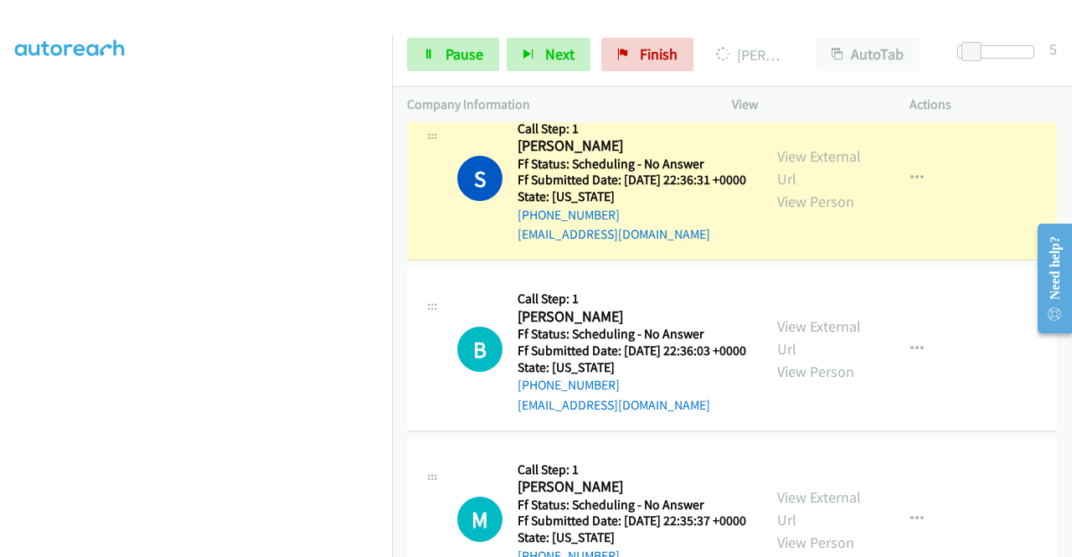
scroll to position [670, 0]
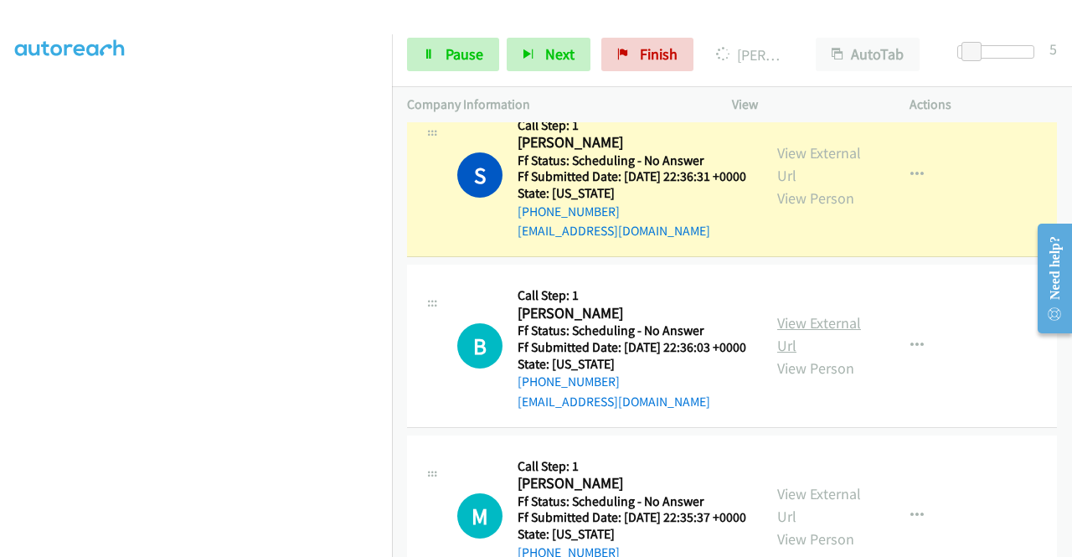
click at [819, 355] on link "View External Url" at bounding box center [820, 334] width 84 height 42
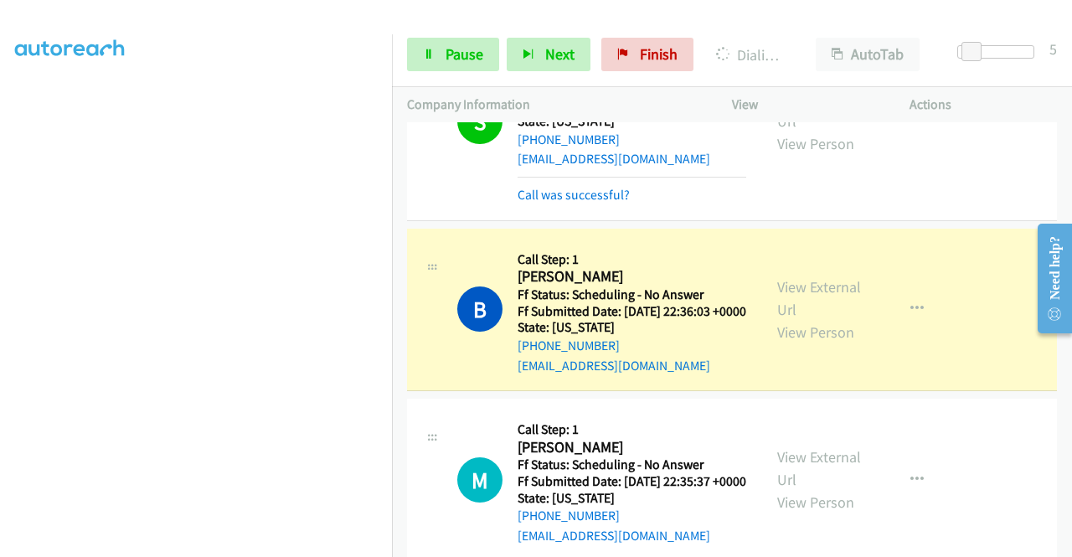
scroll to position [838, 0]
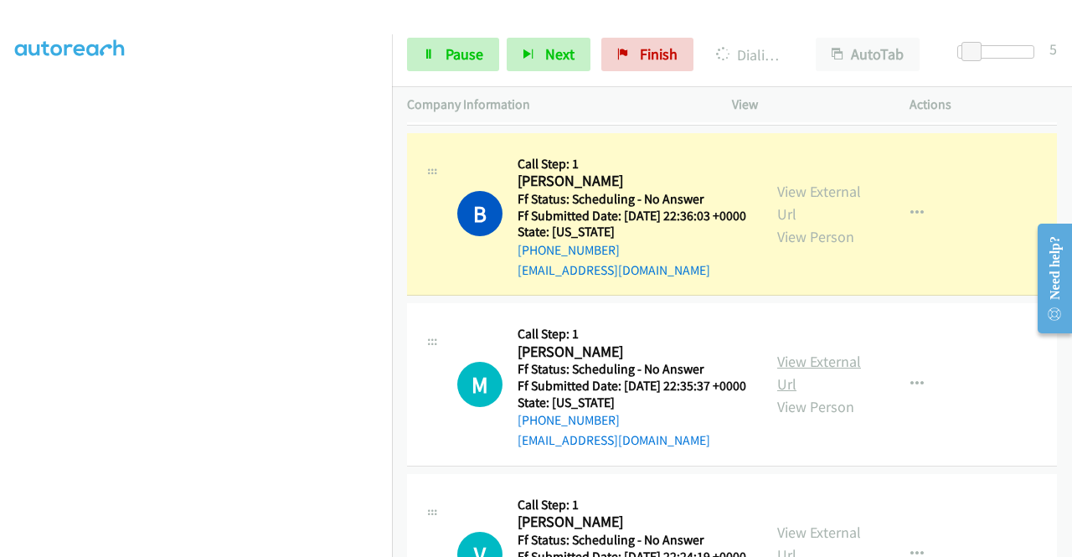
click at [815, 394] on link "View External Url" at bounding box center [820, 373] width 84 height 42
click at [476, 42] on link "Pause" at bounding box center [453, 55] width 92 height 34
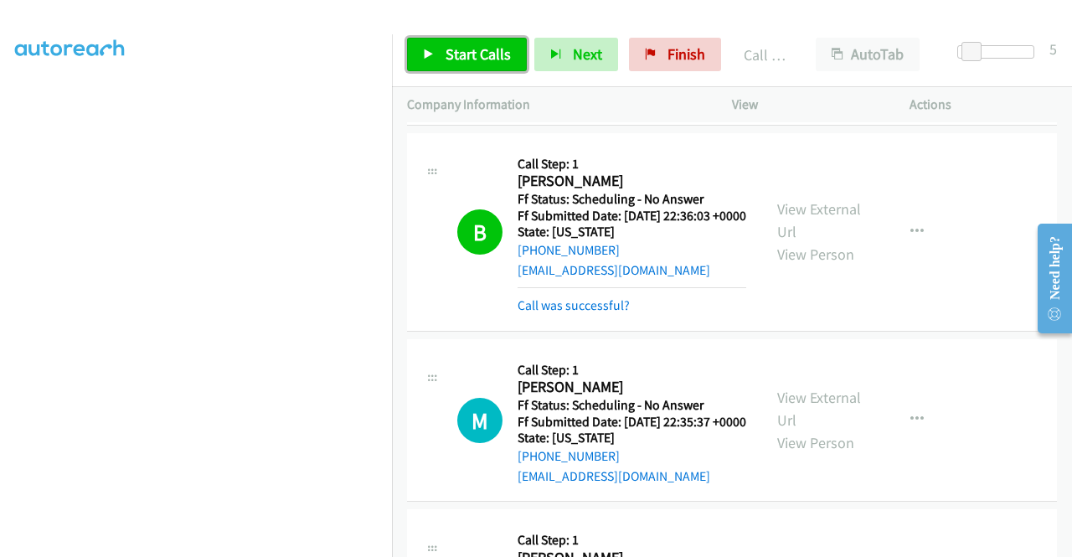
click at [459, 53] on span "Start Calls" at bounding box center [478, 53] width 65 height 19
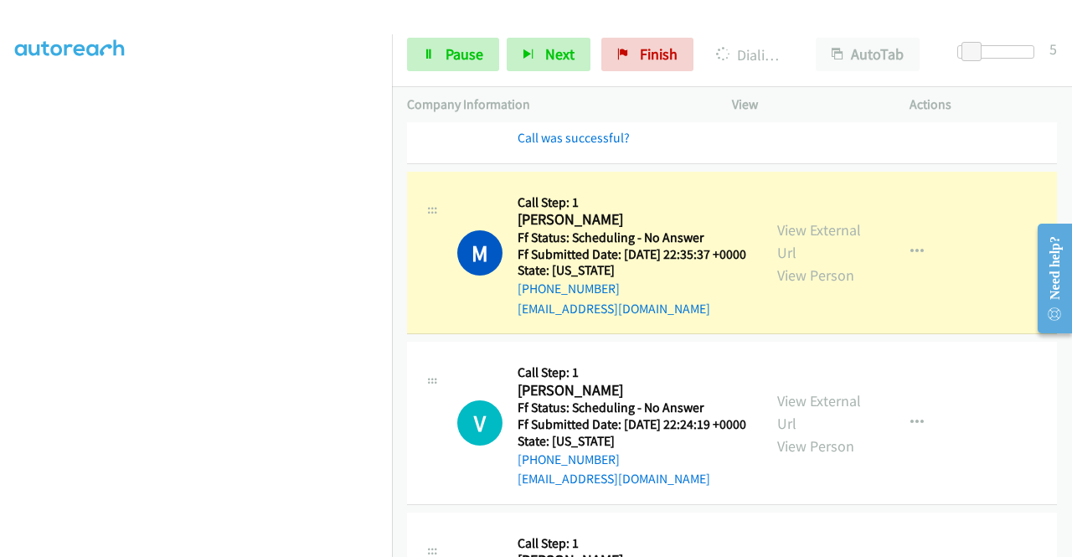
scroll to position [1089, 0]
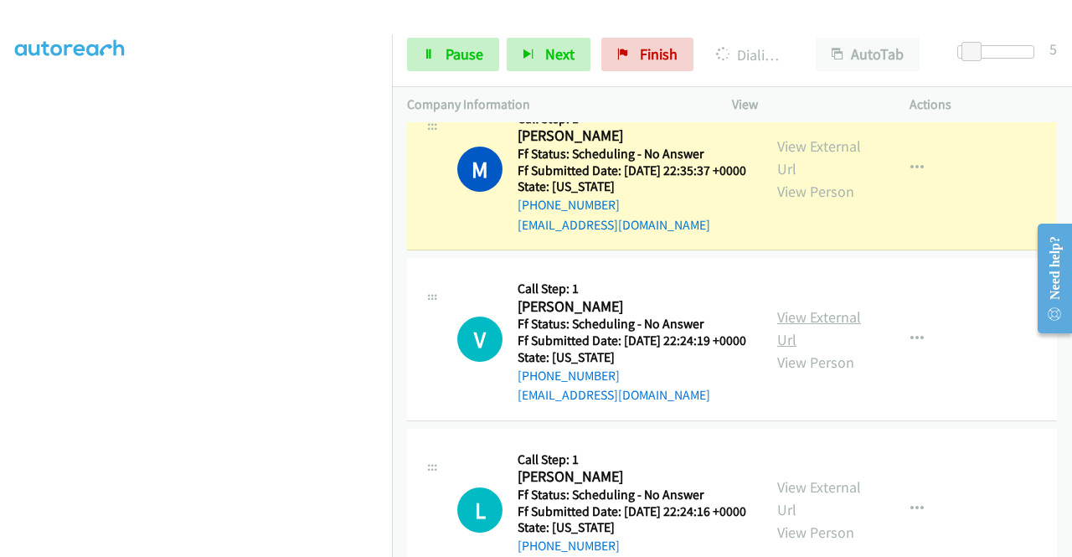
click at [802, 349] on link "View External Url" at bounding box center [820, 328] width 84 height 42
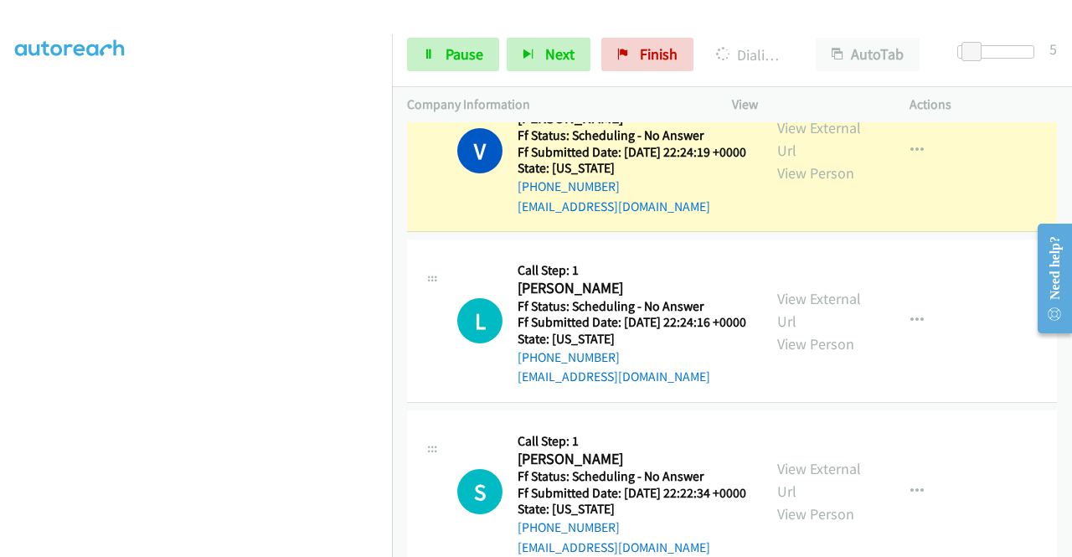
scroll to position [1341, 0]
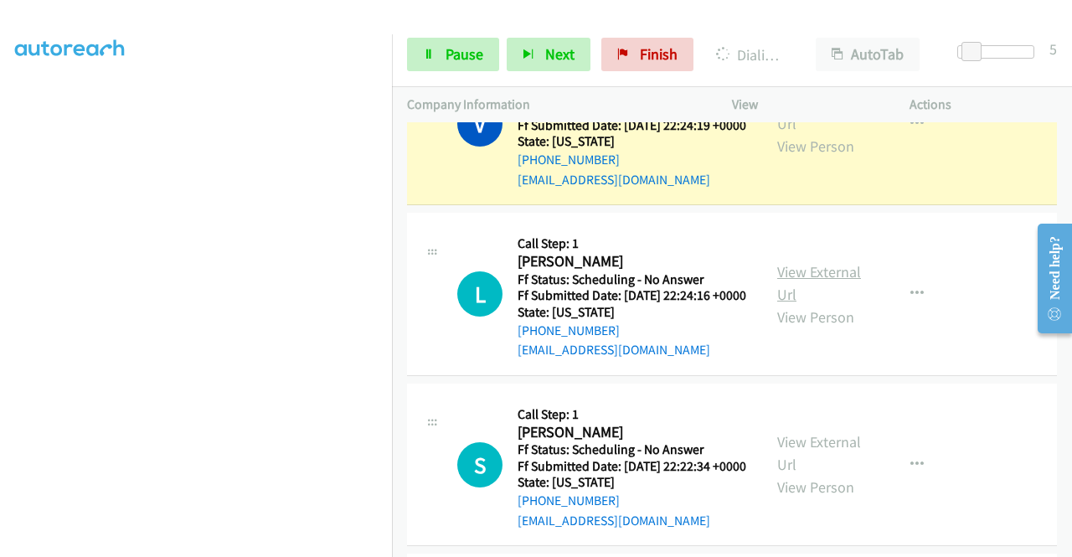
click at [803, 304] on link "View External Url" at bounding box center [820, 283] width 84 height 42
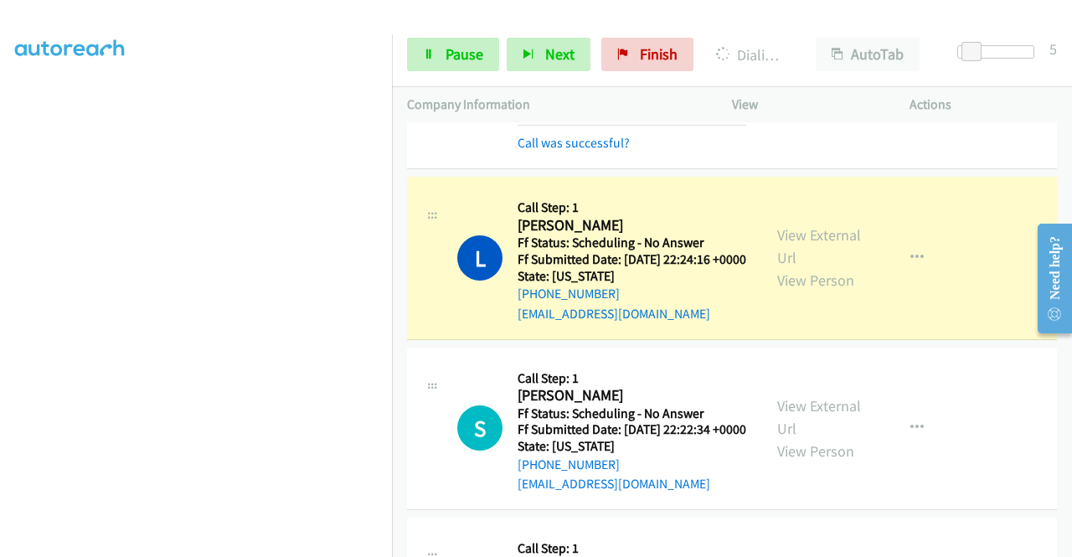
scroll to position [1508, 0]
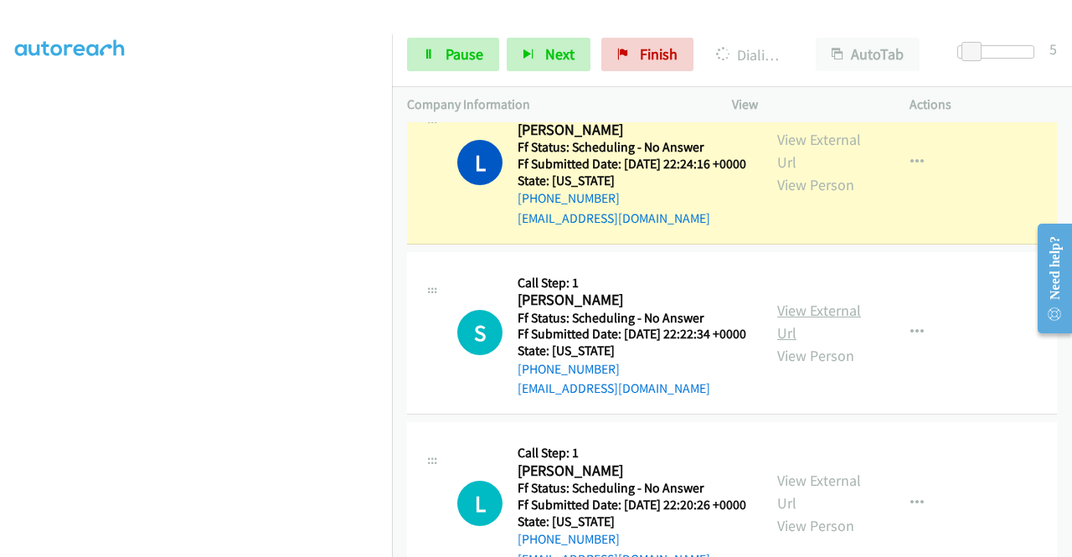
click at [813, 343] on link "View External Url" at bounding box center [820, 322] width 84 height 42
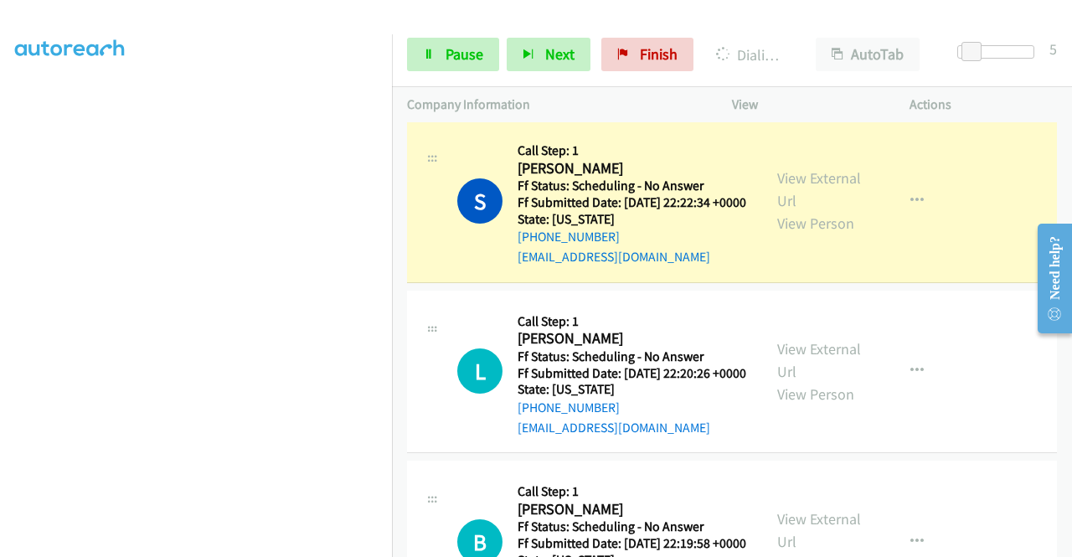
scroll to position [1759, 0]
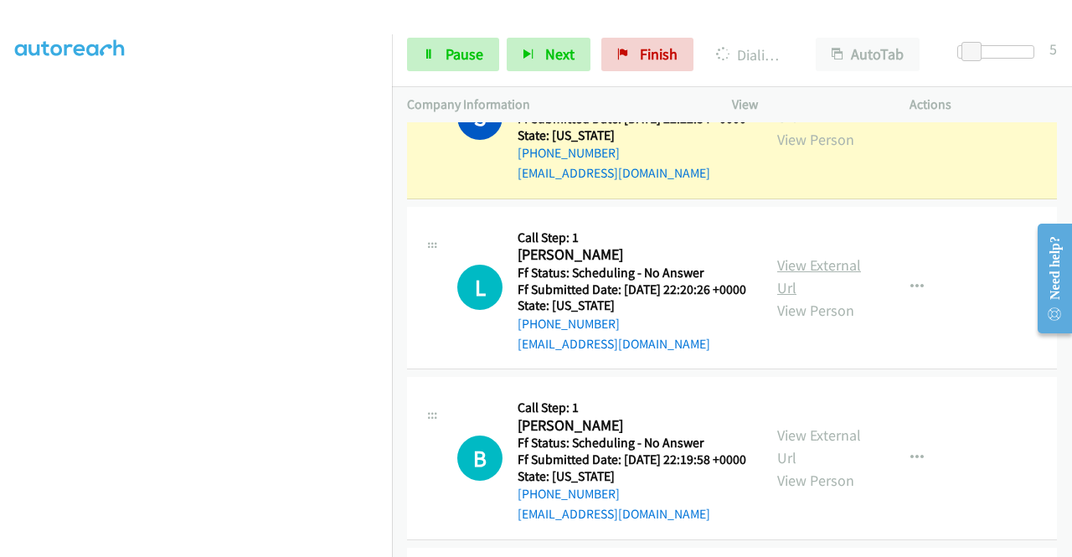
click at [811, 297] on link "View External Url" at bounding box center [820, 277] width 84 height 42
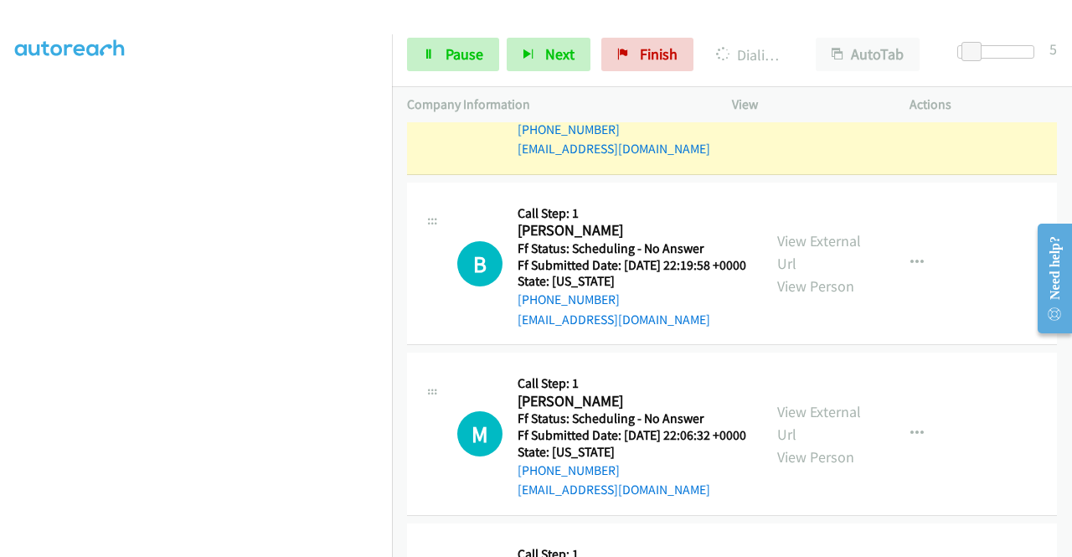
scroll to position [2011, 0]
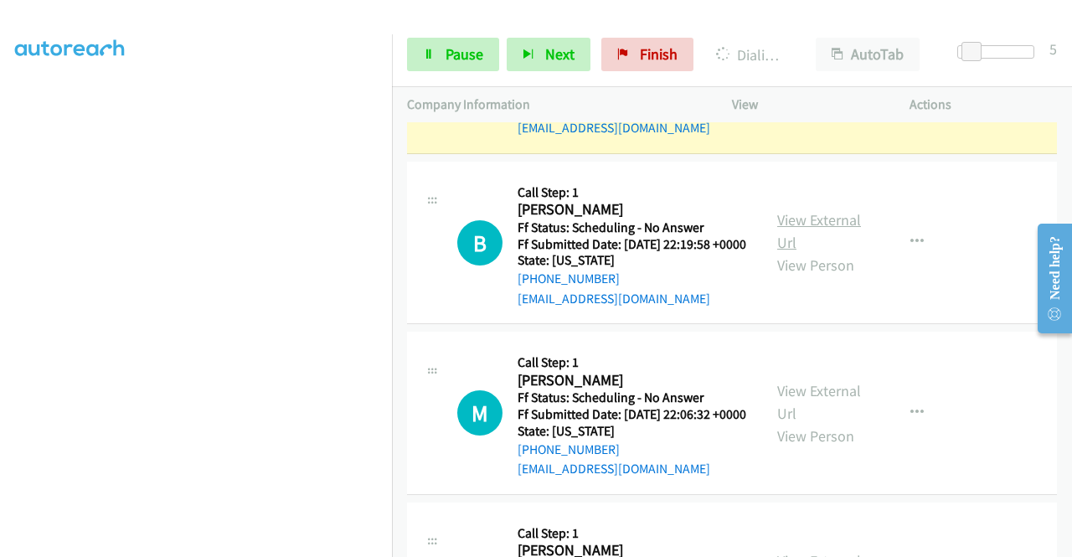
click at [806, 252] on link "View External Url" at bounding box center [820, 231] width 84 height 42
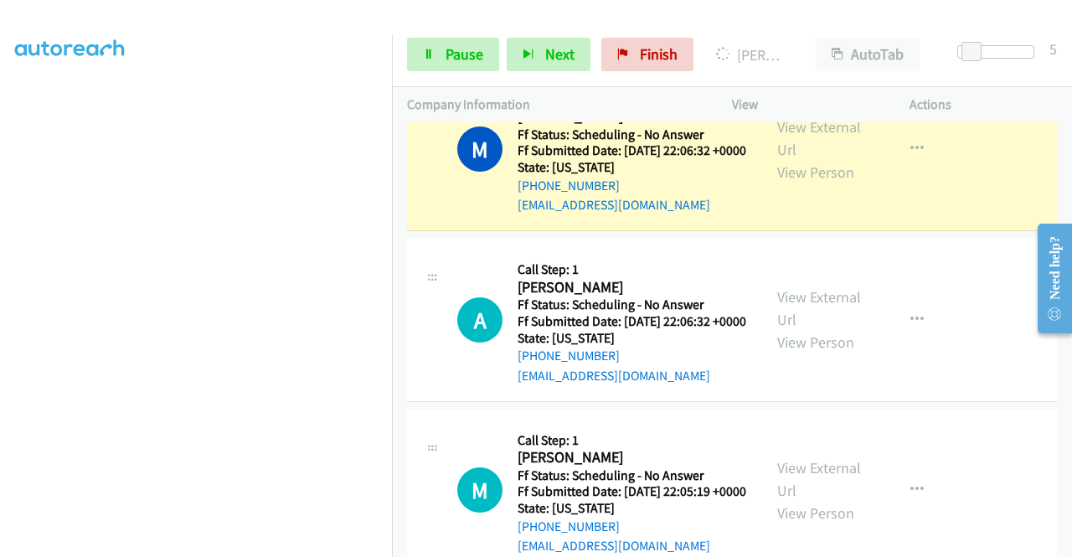
scroll to position [2430, 0]
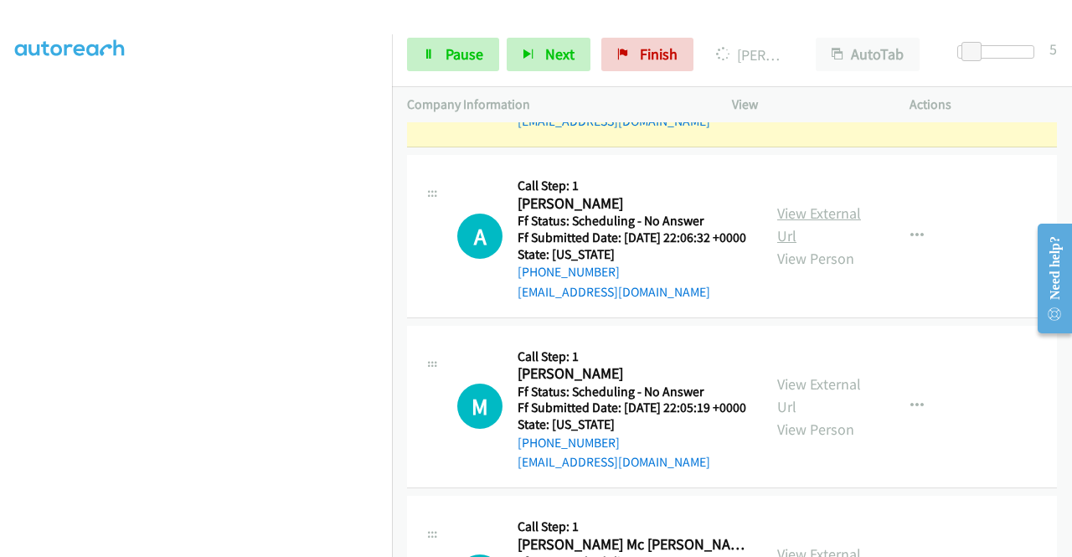
click at [846, 245] on link "View External Url" at bounding box center [820, 225] width 84 height 42
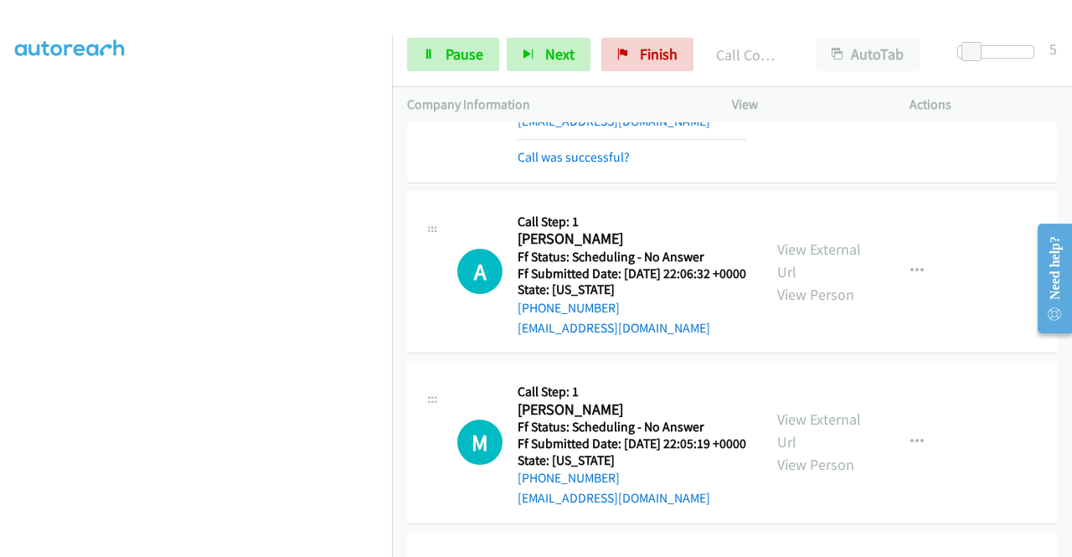
click at [798, 93] on link "View External Url" at bounding box center [820, 72] width 84 height 42
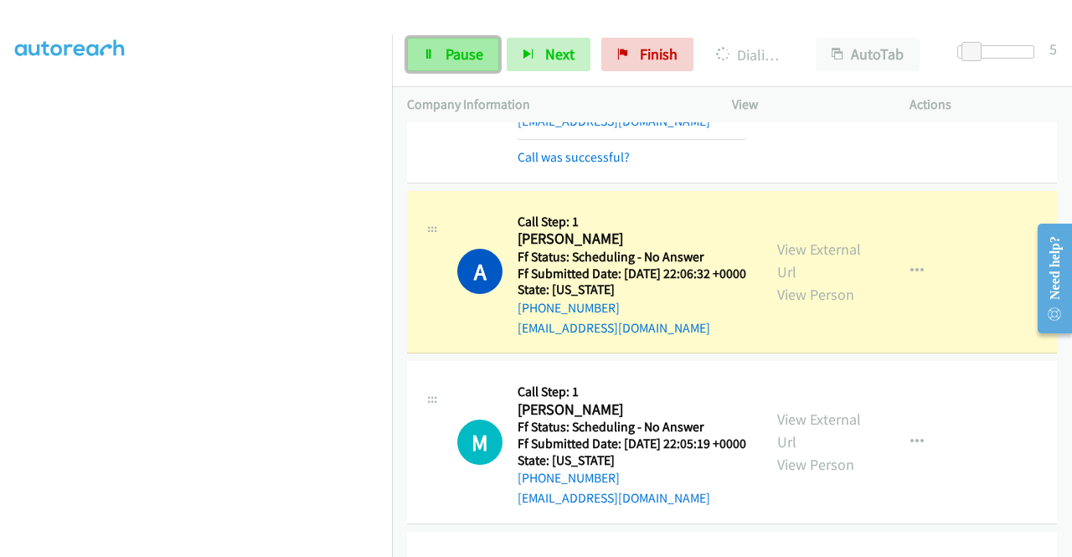
click at [457, 59] on span "Pause" at bounding box center [465, 53] width 38 height 19
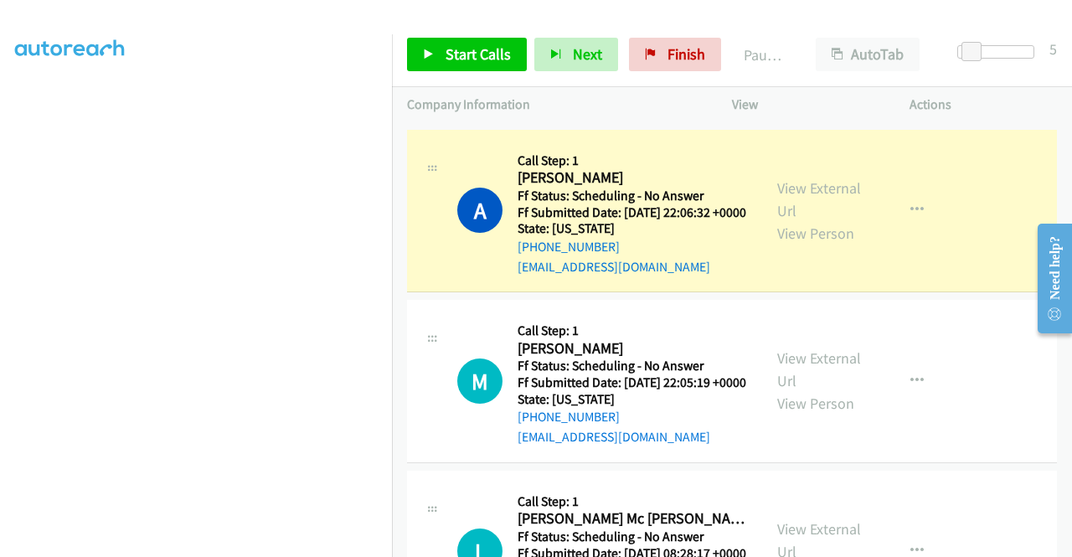
scroll to position [2597, 0]
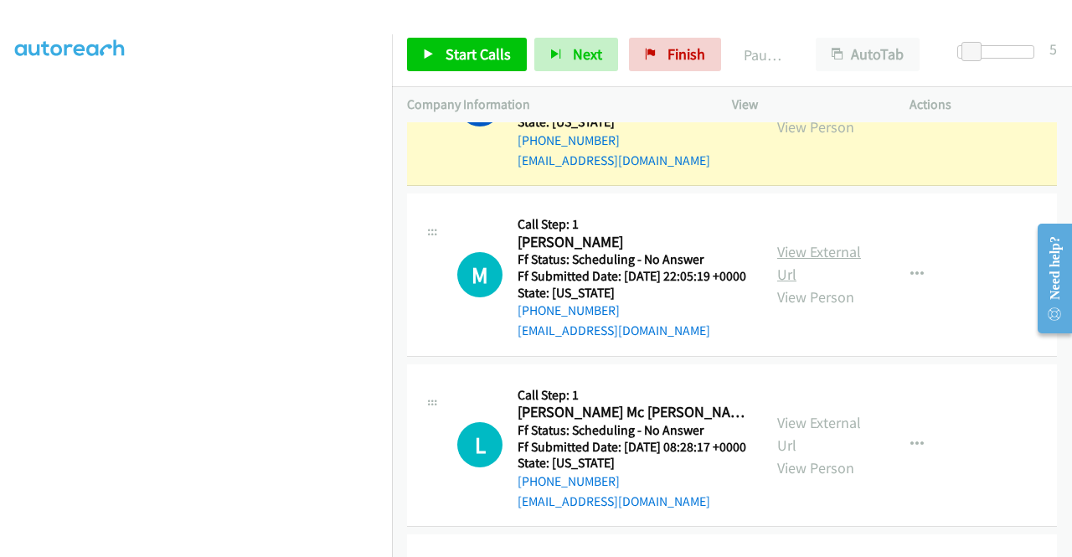
click at [801, 284] on link "View External Url" at bounding box center [820, 263] width 84 height 42
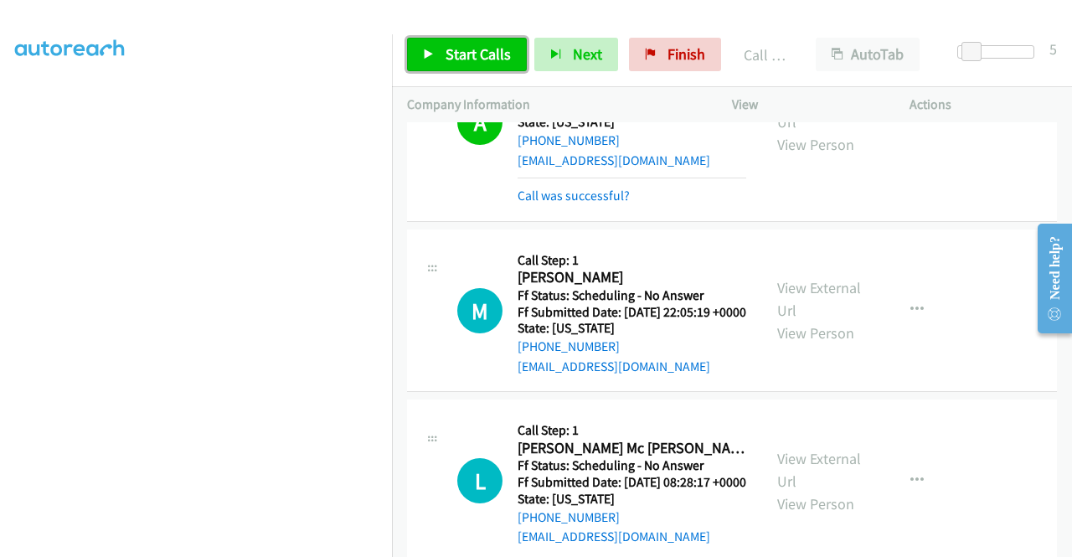
click at [474, 59] on span "Start Calls" at bounding box center [478, 53] width 65 height 19
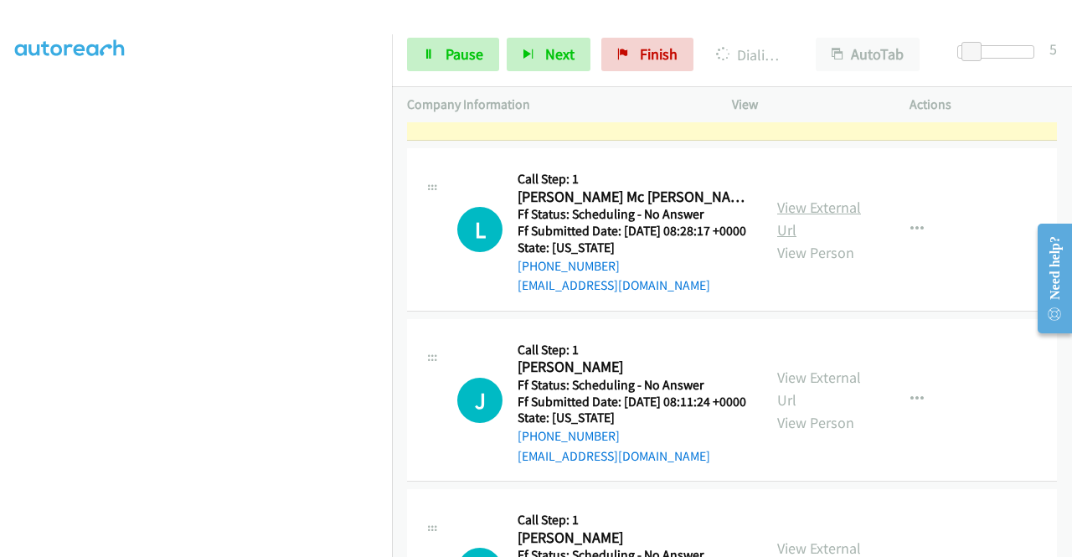
click at [834, 240] on link "View External Url" at bounding box center [820, 219] width 84 height 42
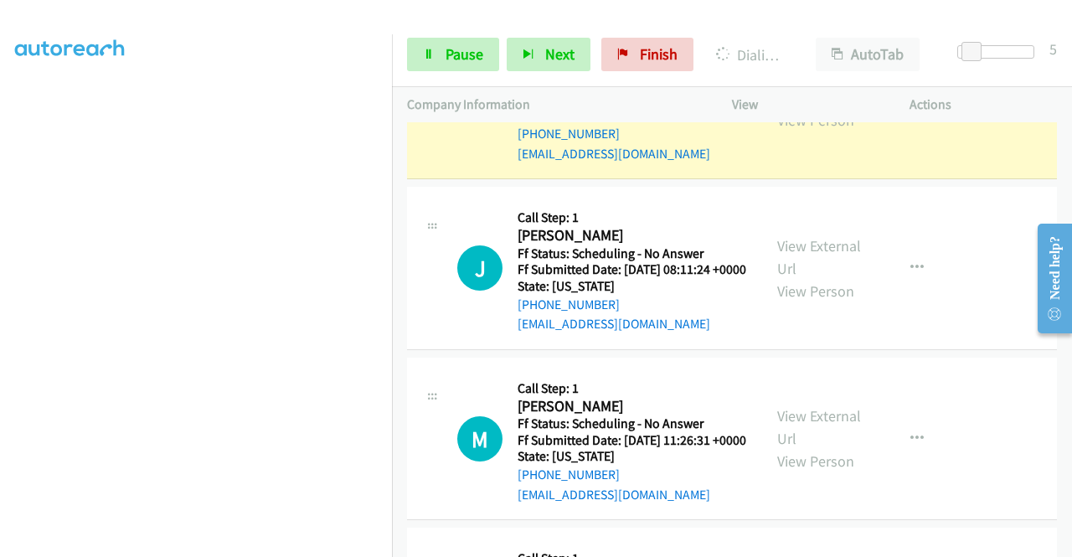
scroll to position [3100, 0]
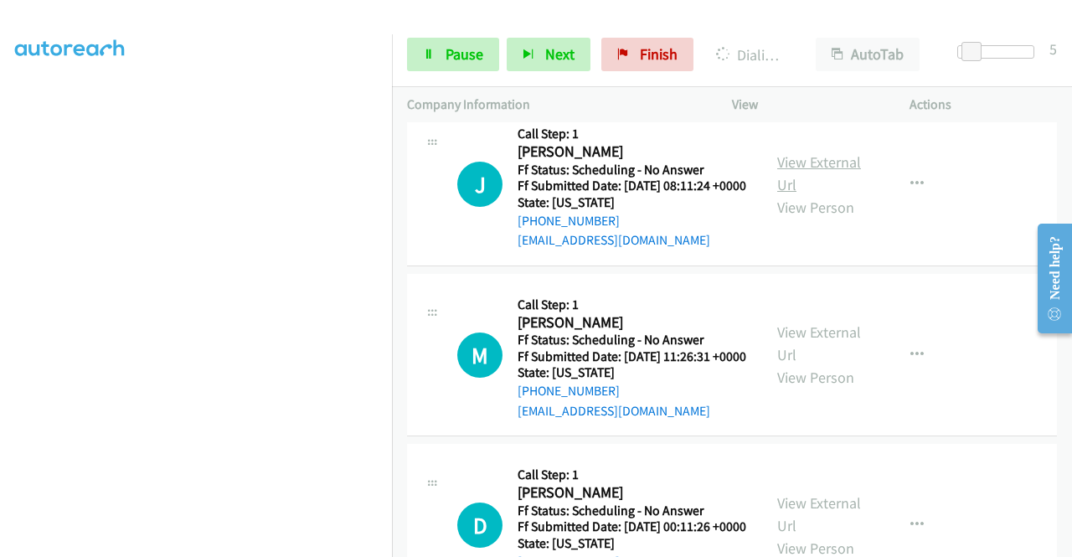
click at [806, 194] on link "View External Url" at bounding box center [820, 173] width 84 height 42
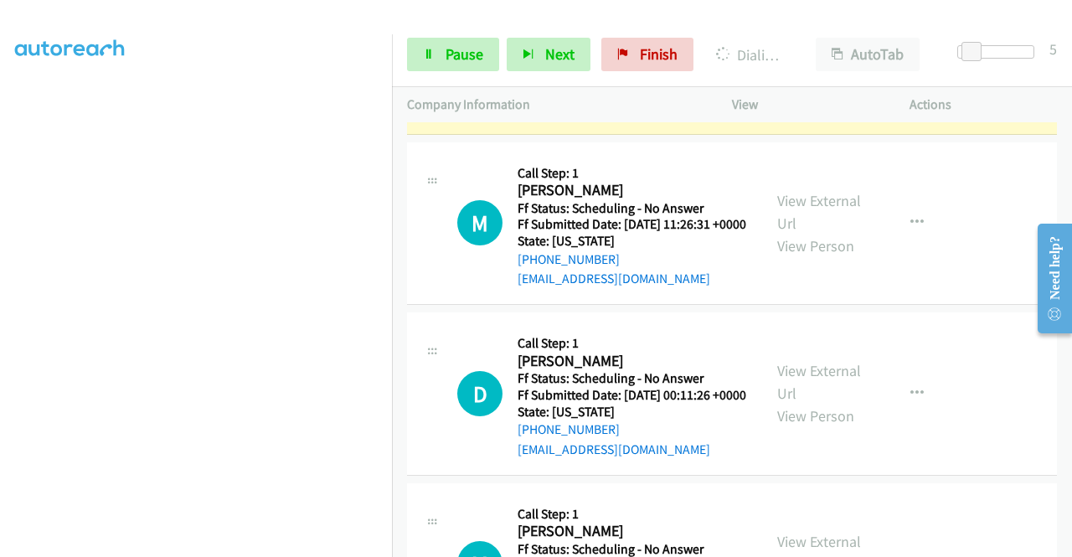
scroll to position [3351, 0]
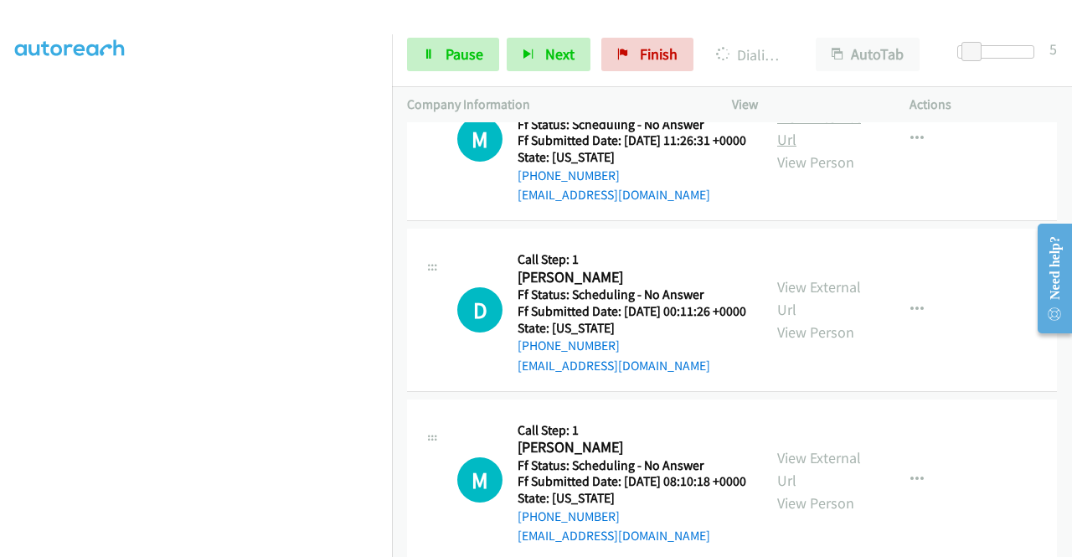
click at [797, 149] on link "View External Url" at bounding box center [820, 128] width 84 height 42
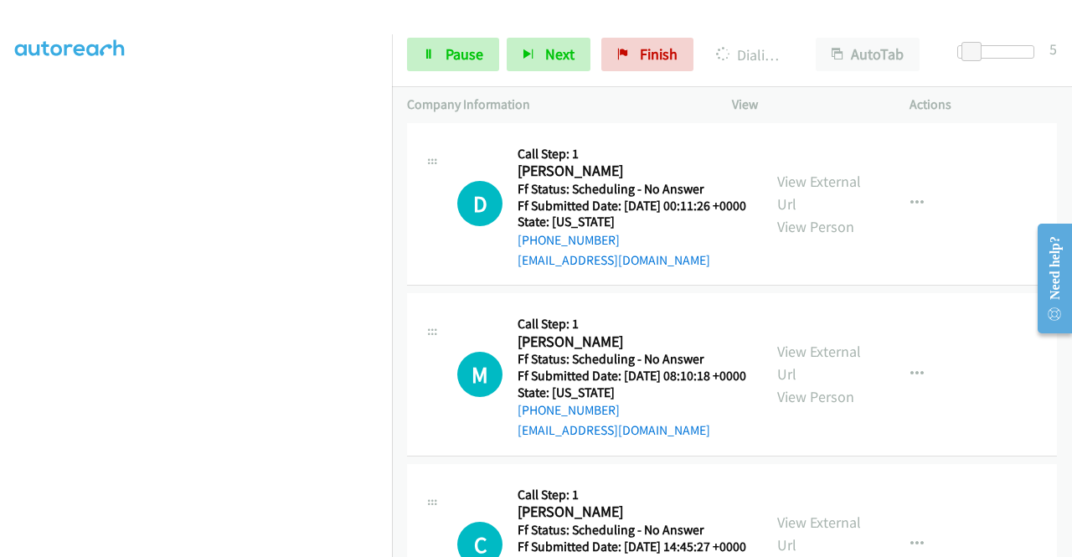
scroll to position [3519, 0]
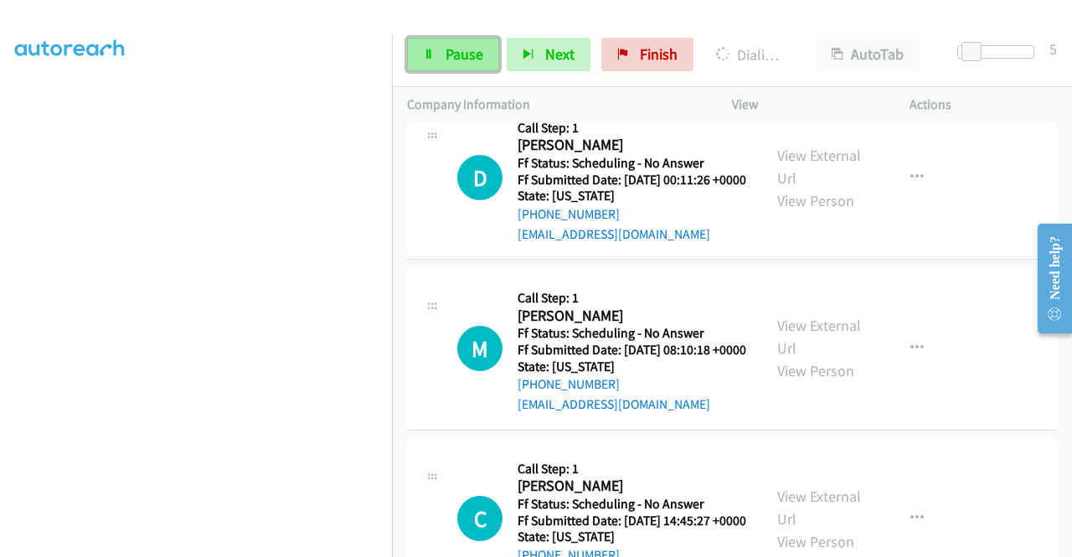
click at [447, 57] on span "Pause" at bounding box center [465, 53] width 38 height 19
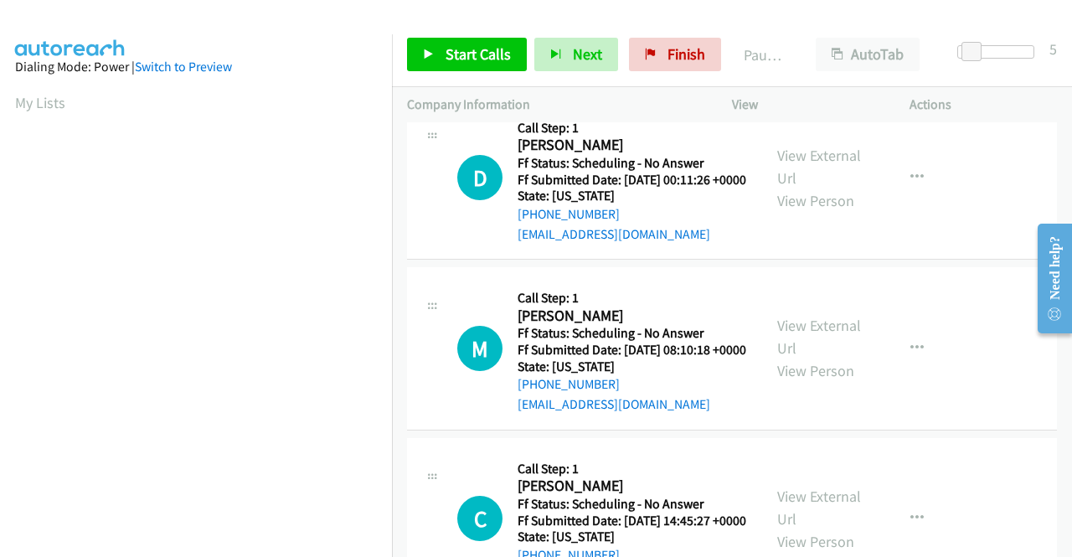
scroll to position [382, 0]
